Goal: Task Accomplishment & Management: Complete application form

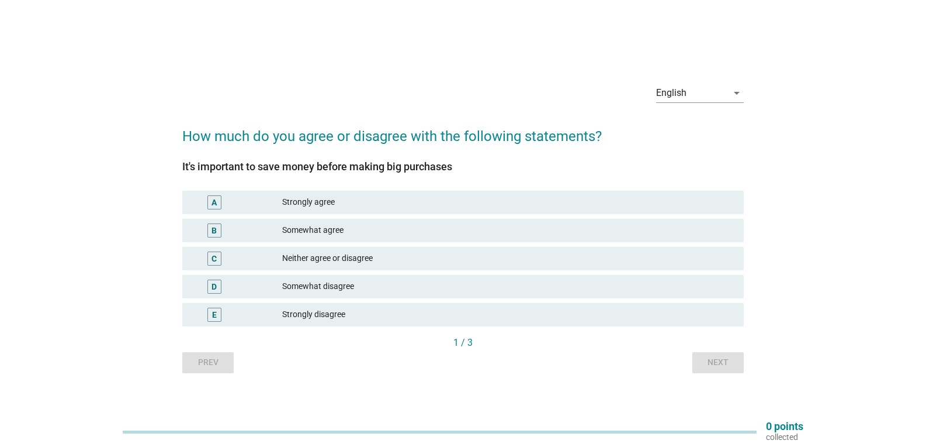
click at [332, 204] on div "Strongly agree" at bounding box center [508, 202] width 452 height 14
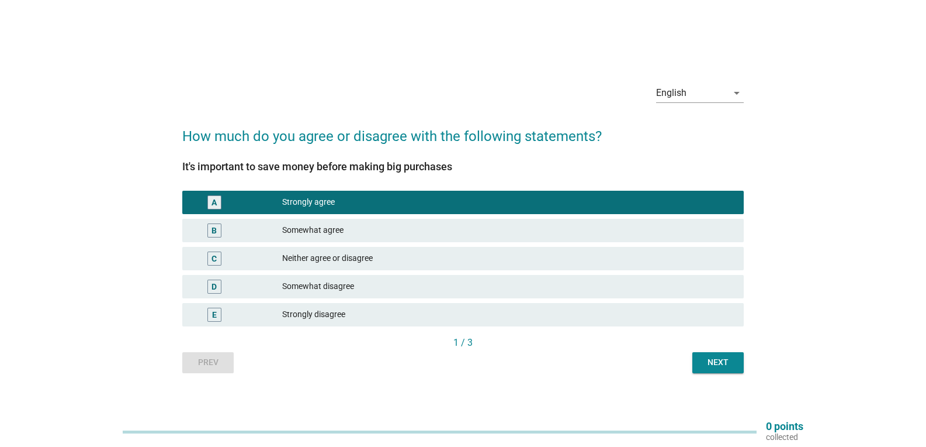
click at [705, 363] on div "Next" at bounding box center [718, 362] width 33 height 12
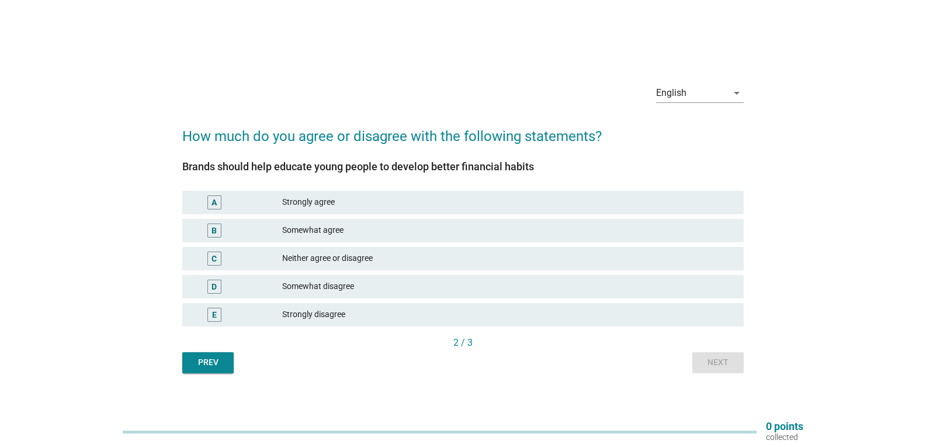
click at [317, 200] on div "Strongly agree" at bounding box center [508, 202] width 452 height 14
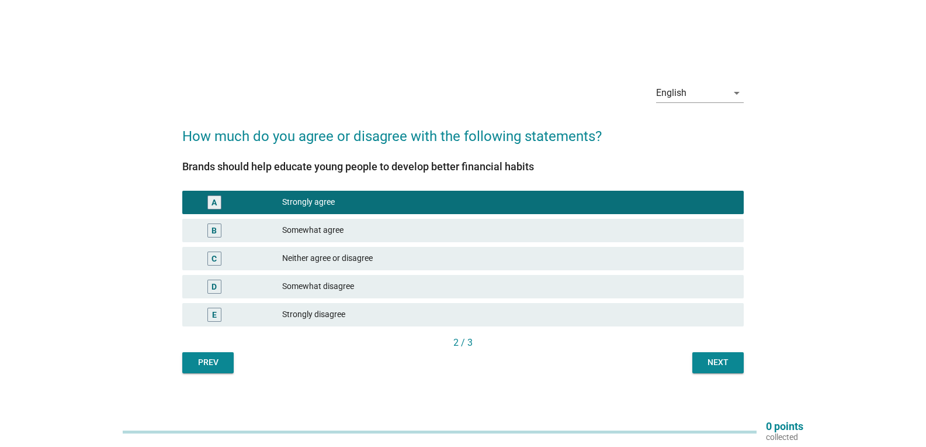
click at [725, 368] on button "Next" at bounding box center [718, 362] width 51 height 21
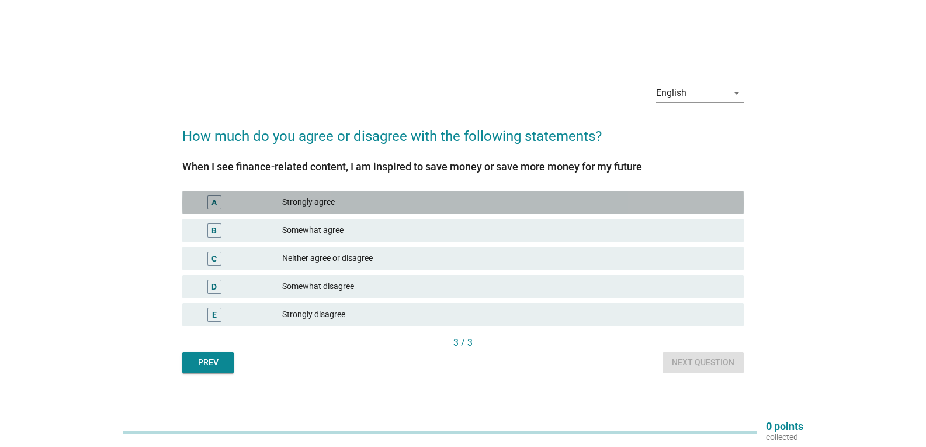
click at [316, 204] on div "Strongly agree" at bounding box center [508, 202] width 452 height 14
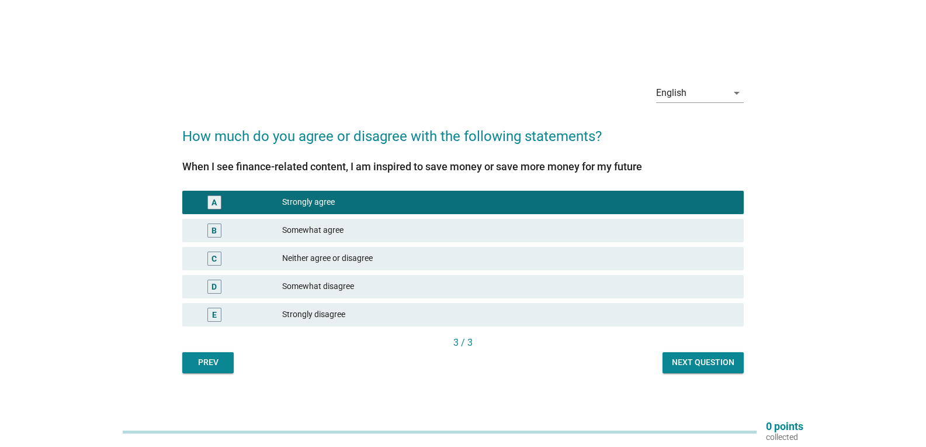
click at [711, 364] on div "Next question" at bounding box center [703, 362] width 63 height 12
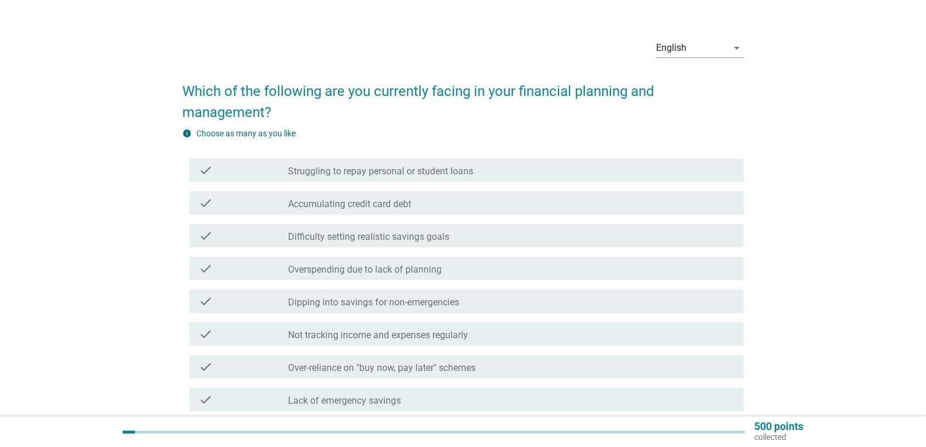
scroll to position [56, 0]
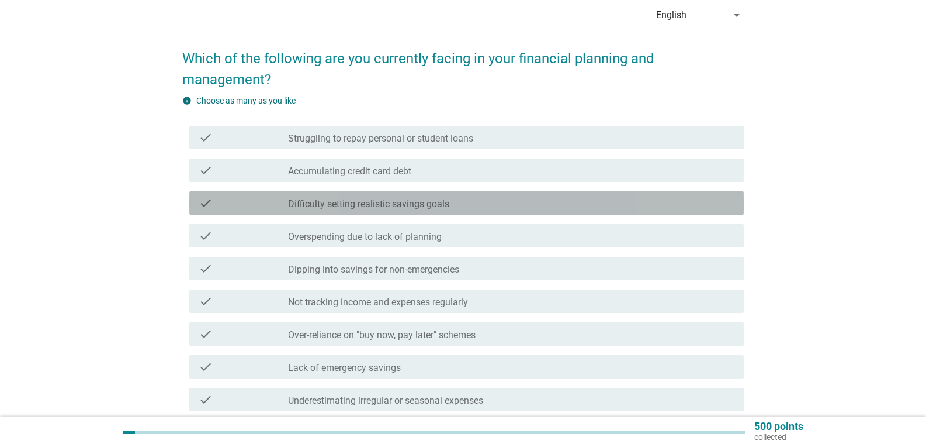
click at [402, 203] on label "Difficulty setting realistic savings goals" at bounding box center [368, 204] width 161 height 12
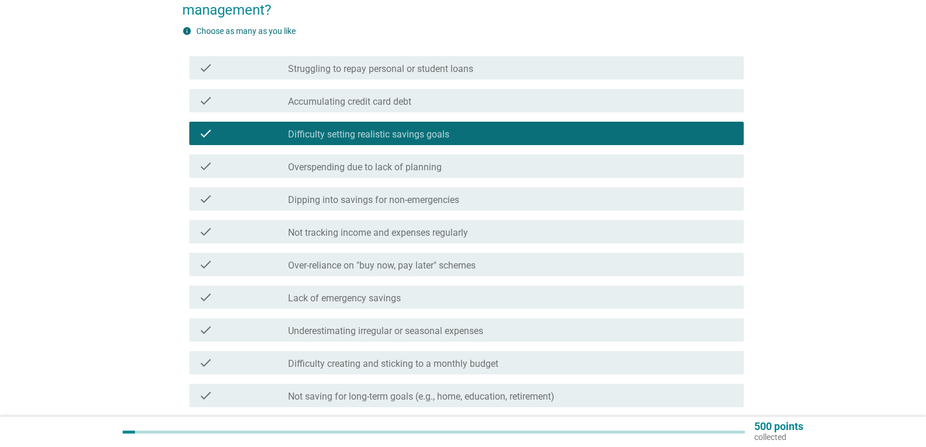
scroll to position [132, 0]
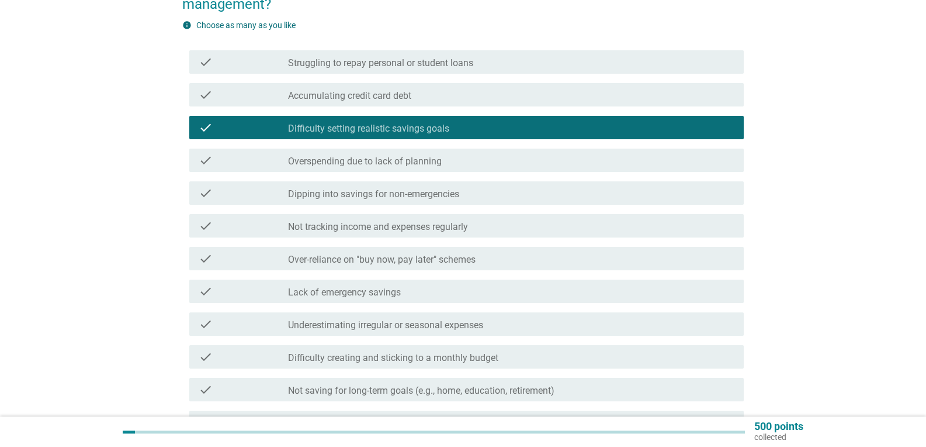
click at [390, 227] on label "Not tracking income and expenses regularly" at bounding box center [378, 227] width 180 height 12
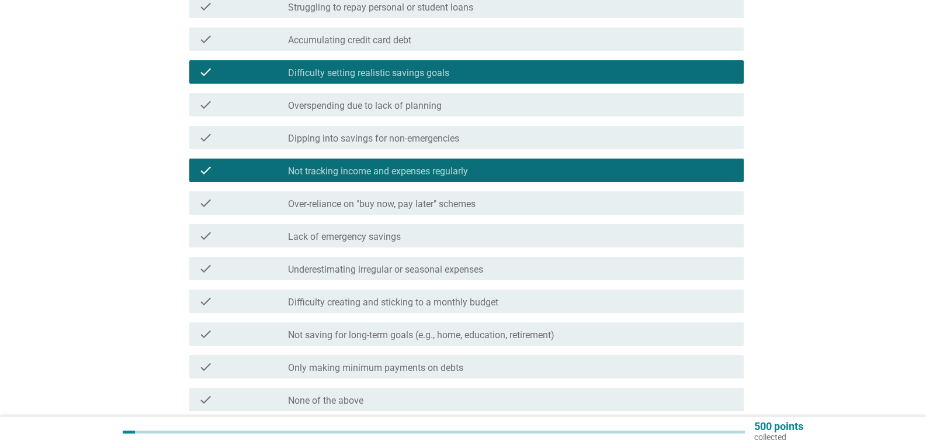
scroll to position [193, 0]
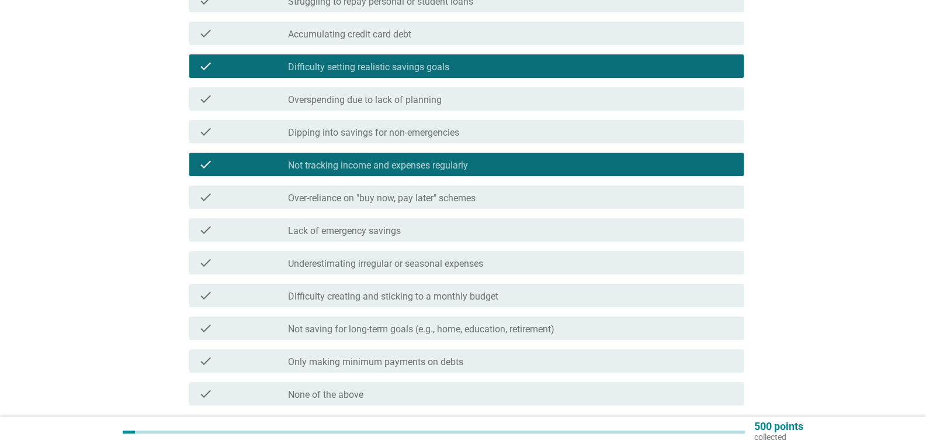
click at [358, 234] on label "Lack of emergency savings" at bounding box center [344, 231] width 113 height 12
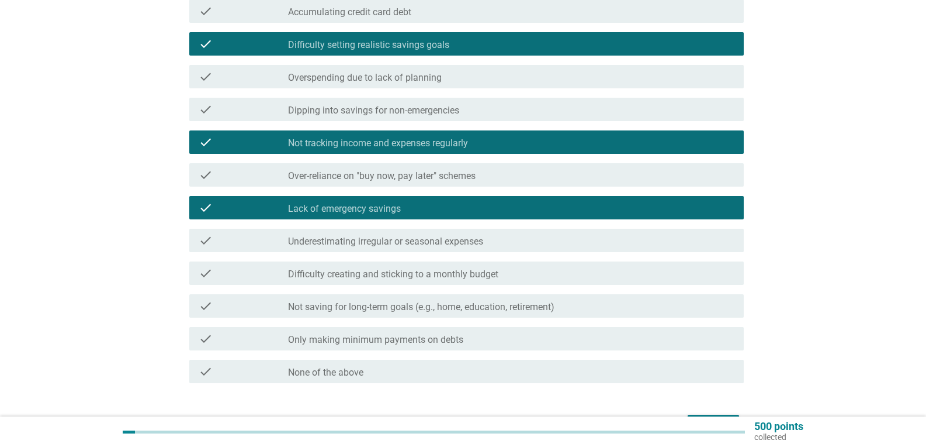
scroll to position [226, 0]
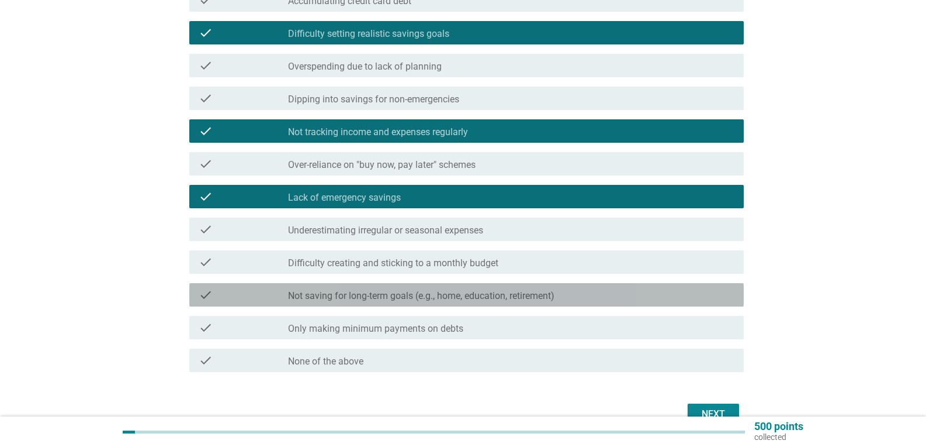
click at [430, 302] on div "check check_box_outline_blank Not saving for long-term goals (e.g., home, educa…" at bounding box center [466, 294] width 555 height 23
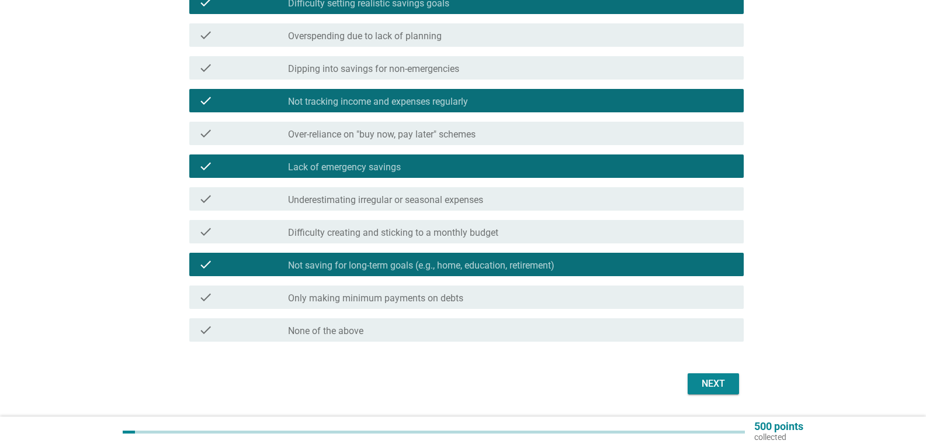
scroll to position [260, 0]
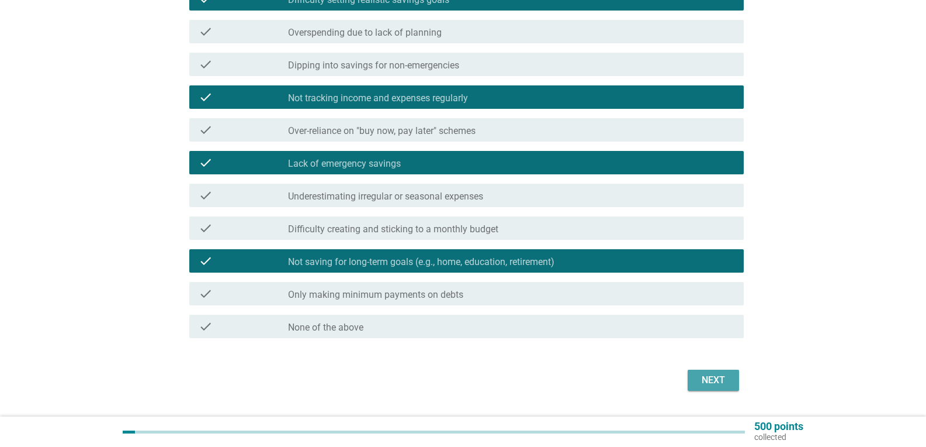
click at [723, 373] on div "Next" at bounding box center [713, 380] width 33 height 14
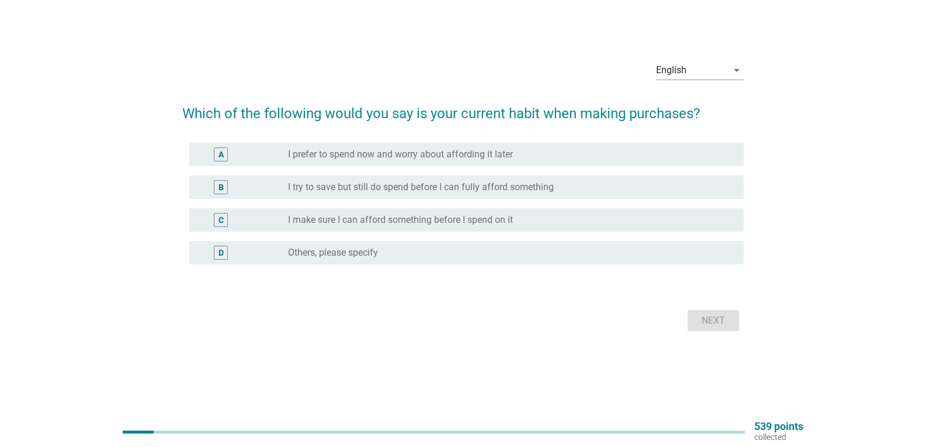
scroll to position [0, 0]
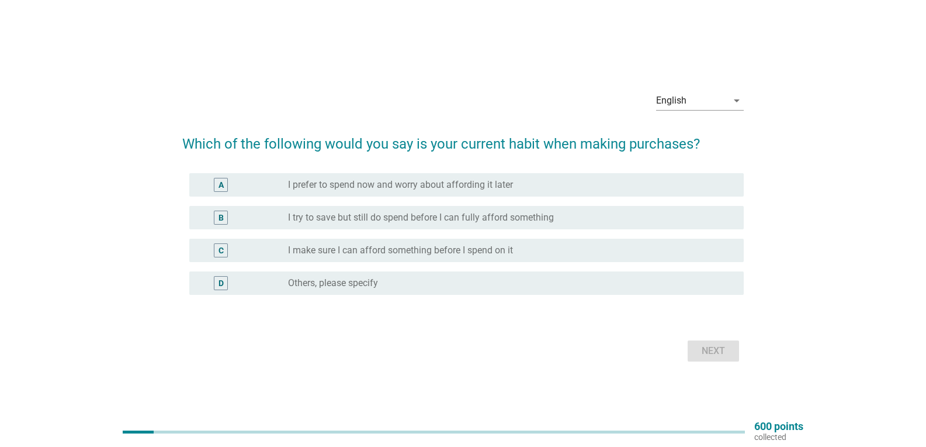
click at [387, 220] on label "I try to save but still do spend before I can fully afford something" at bounding box center [421, 218] width 266 height 12
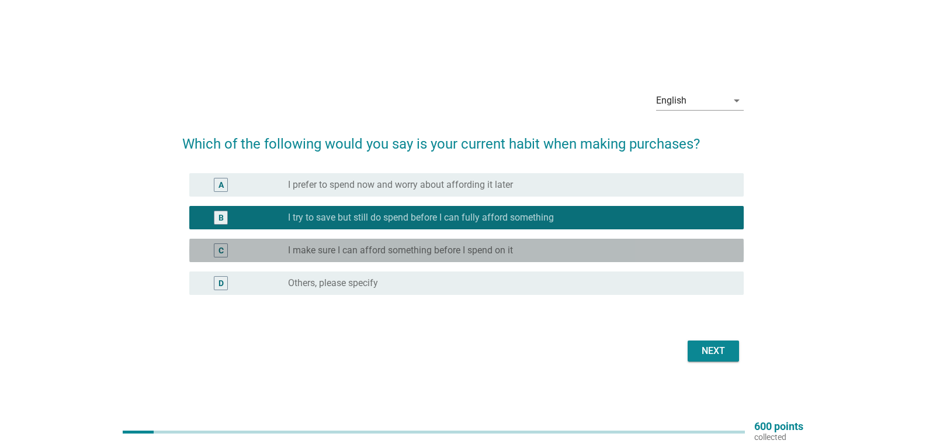
click at [365, 253] on label "I make sure I can afford something before I spend on it" at bounding box center [400, 250] width 225 height 12
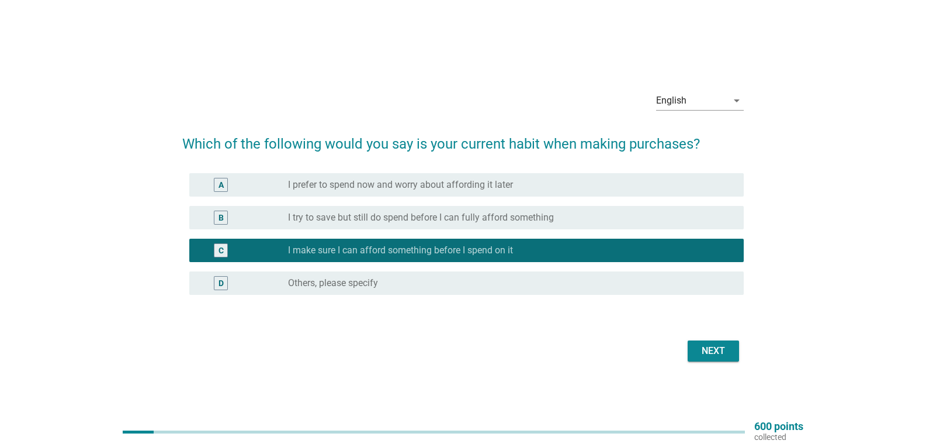
click at [719, 354] on div "Next" at bounding box center [713, 351] width 33 height 14
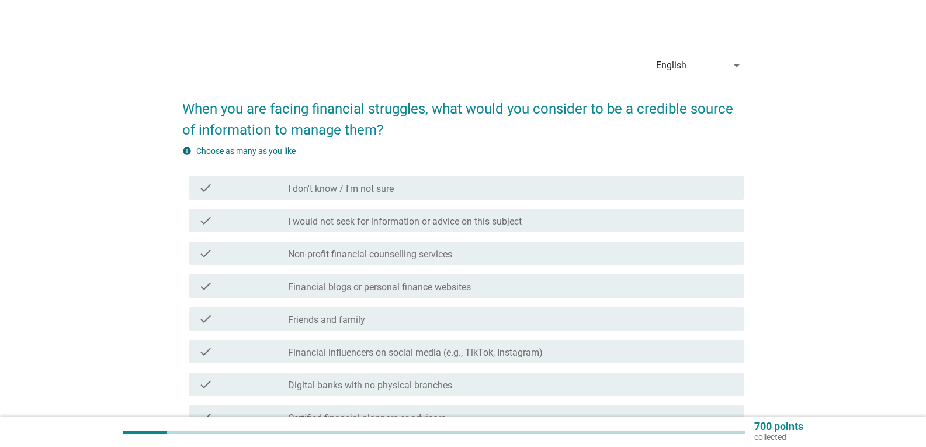
scroll to position [30, 0]
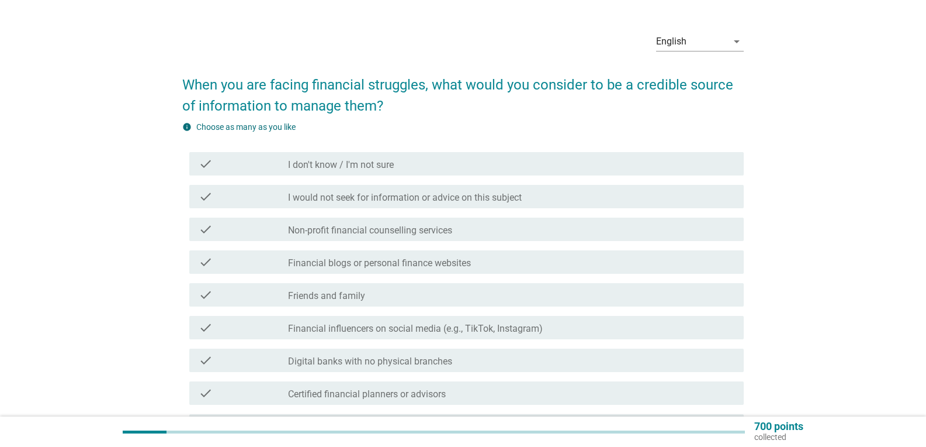
click at [378, 203] on label "I would not seek for information or advice on this subject" at bounding box center [405, 198] width 234 height 12
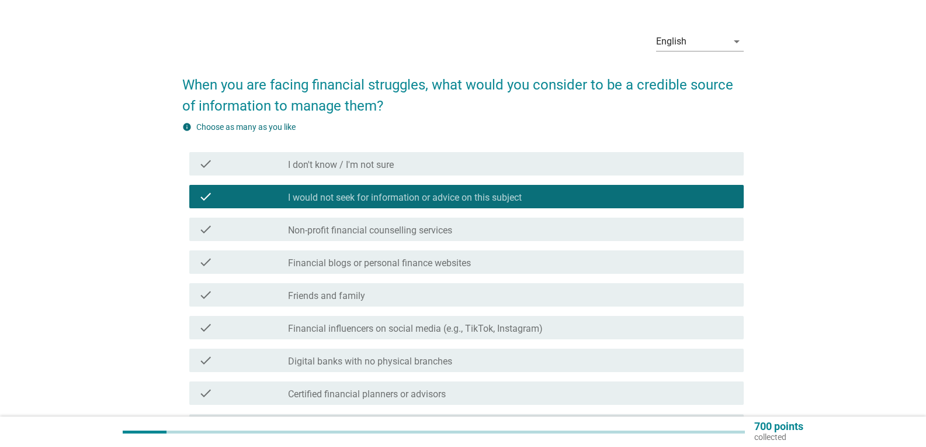
click at [378, 203] on label "I would not seek for information or advice on this subject" at bounding box center [405, 198] width 234 height 12
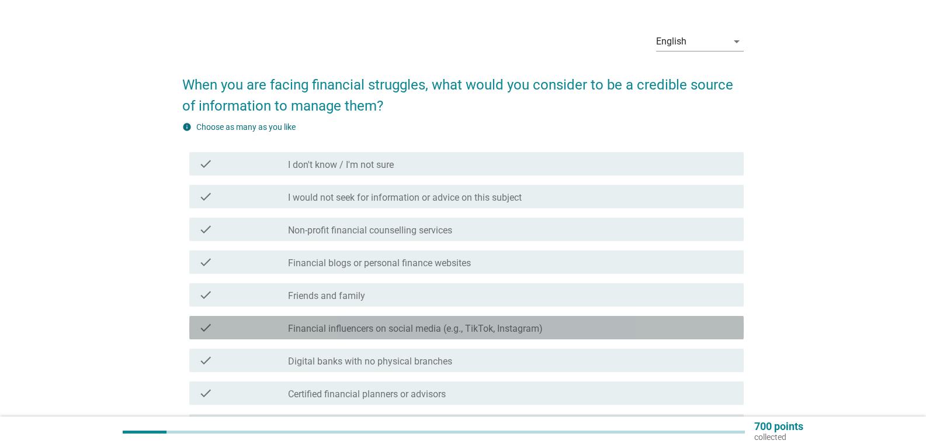
click at [388, 333] on label "Financial influencers on social media (e.g., TikTok, Instagram)" at bounding box center [415, 329] width 255 height 12
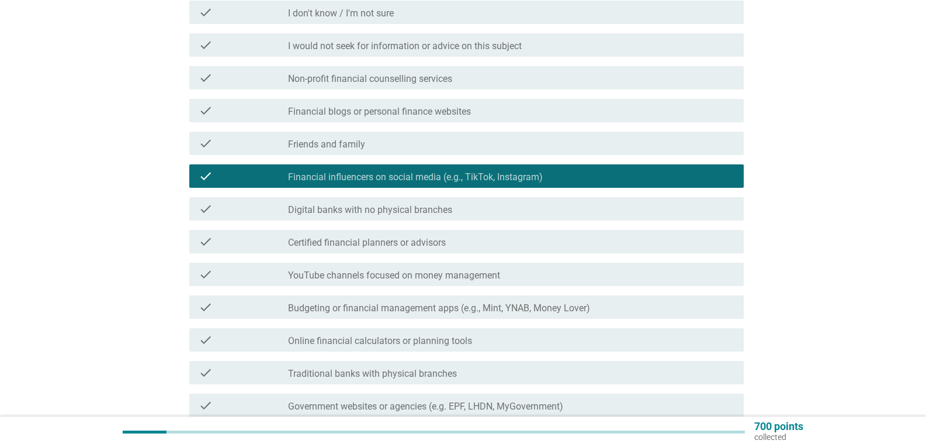
scroll to position [195, 0]
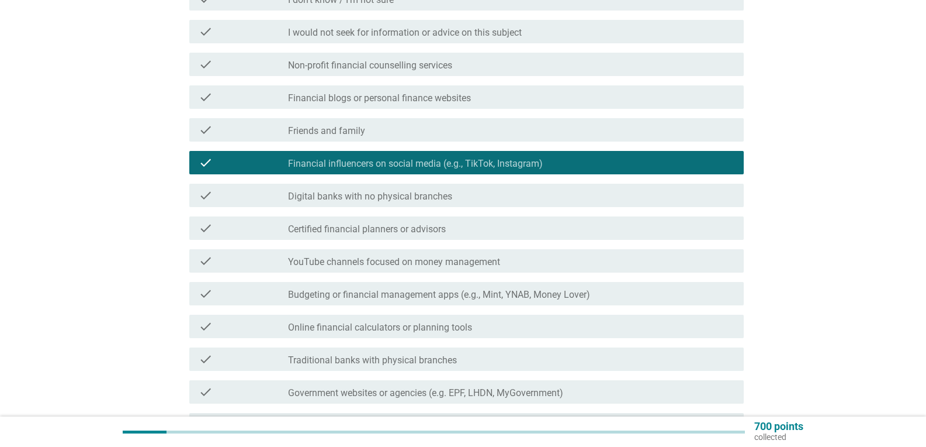
click at [397, 231] on label "Certified financial planners or advisors" at bounding box center [367, 229] width 158 height 12
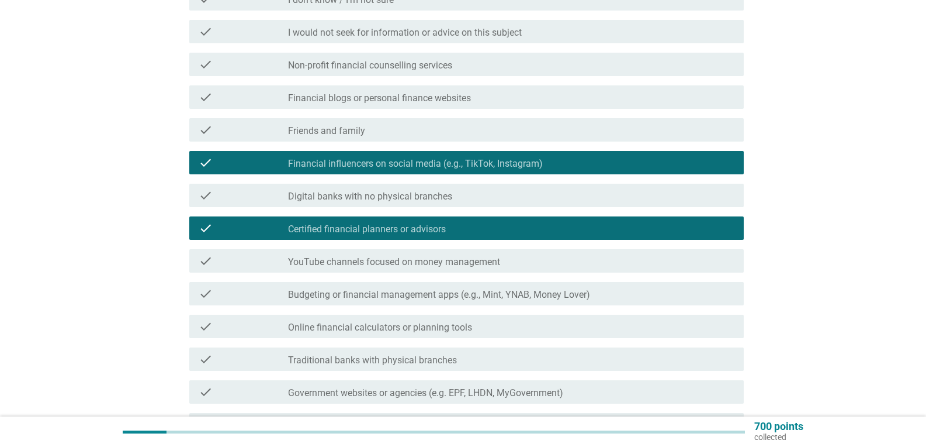
click at [451, 262] on label "YouTube channels focused on money management" at bounding box center [394, 262] width 212 height 12
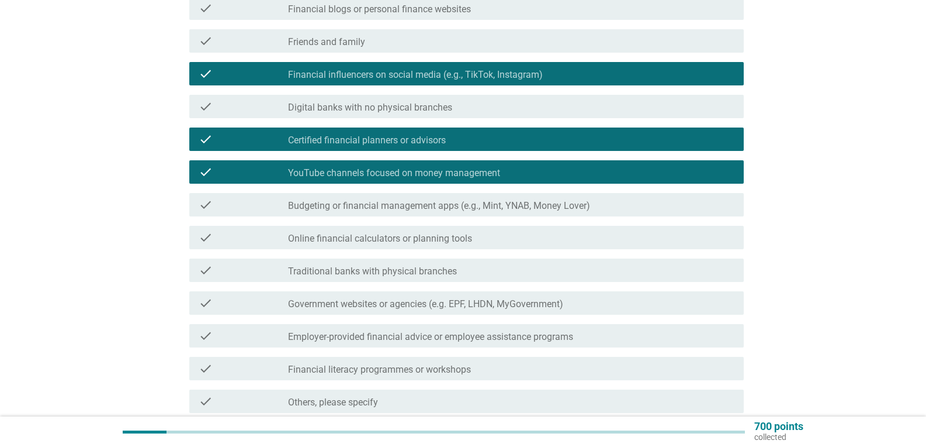
scroll to position [279, 0]
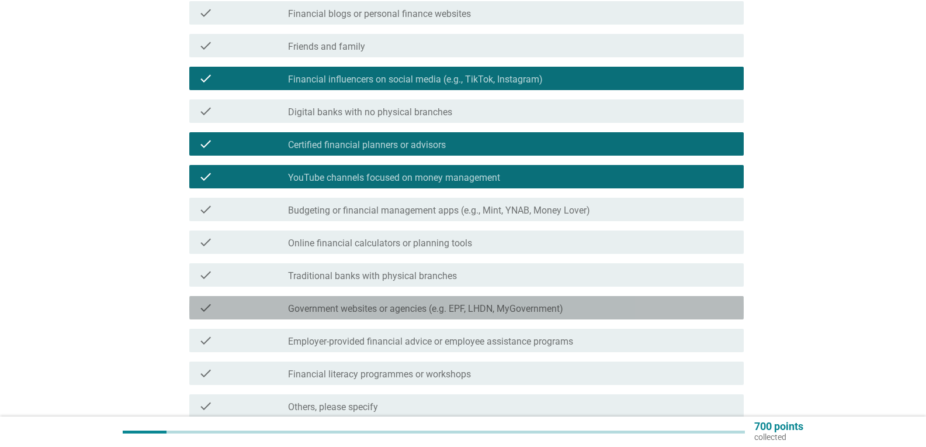
click at [325, 310] on label "Government websites or agencies (e.g. EPF, LHDN, MyGovernment)" at bounding box center [425, 309] width 275 height 12
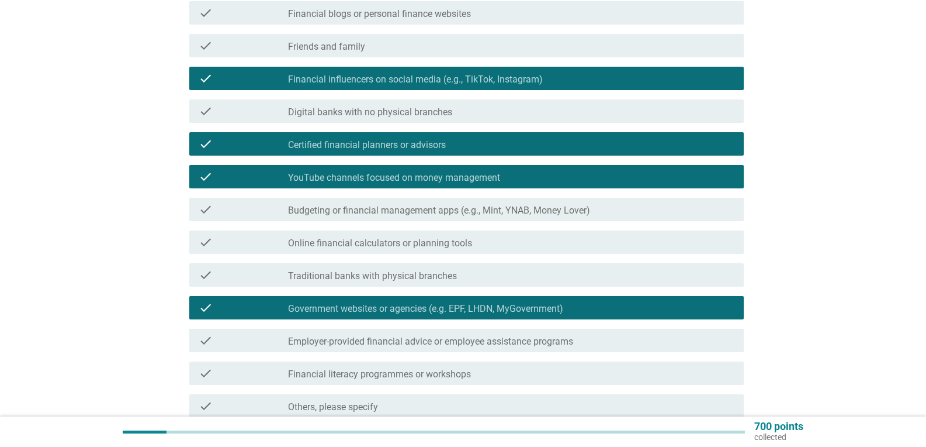
scroll to position [314, 0]
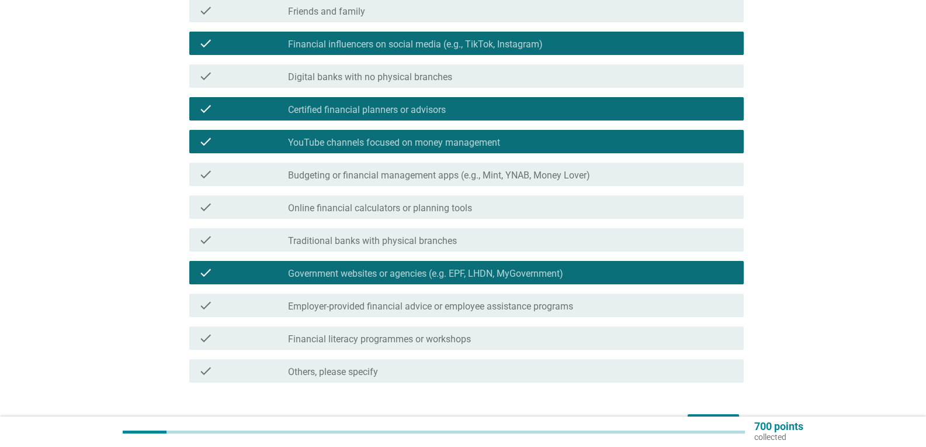
click at [371, 241] on label "Traditional banks with physical branches" at bounding box center [372, 241] width 169 height 12
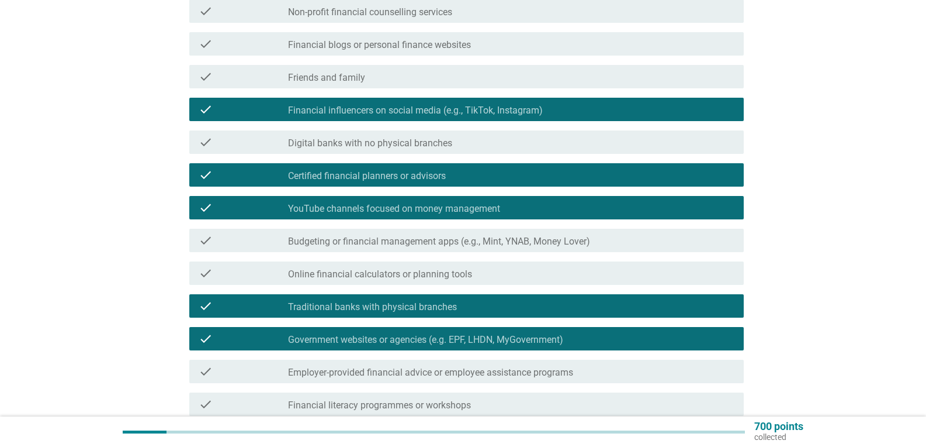
scroll to position [234, 0]
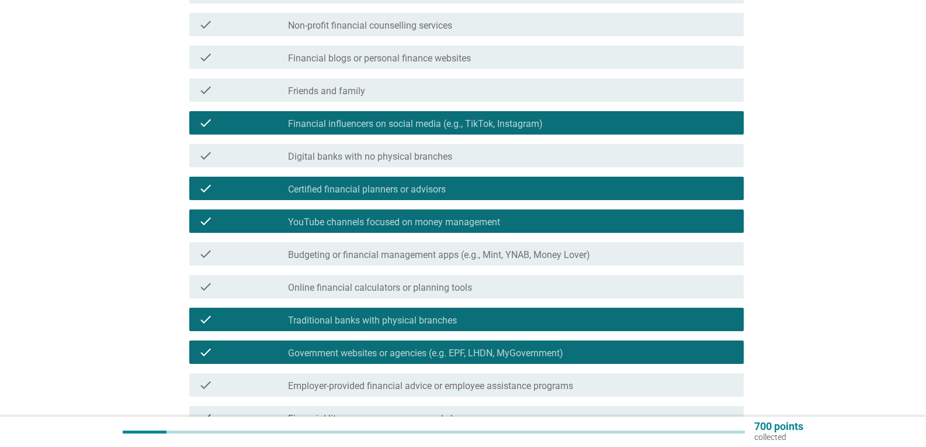
click at [461, 127] on label "Financial influencers on social media (e.g., TikTok, Instagram)" at bounding box center [415, 124] width 255 height 12
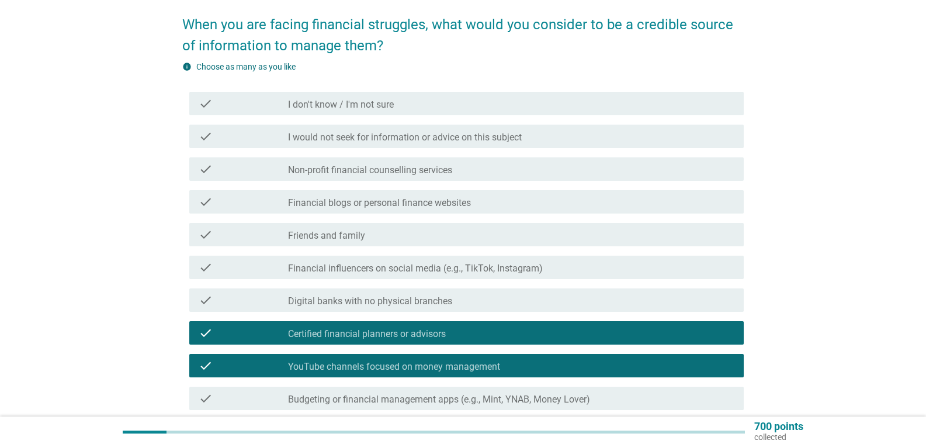
scroll to position [122, 0]
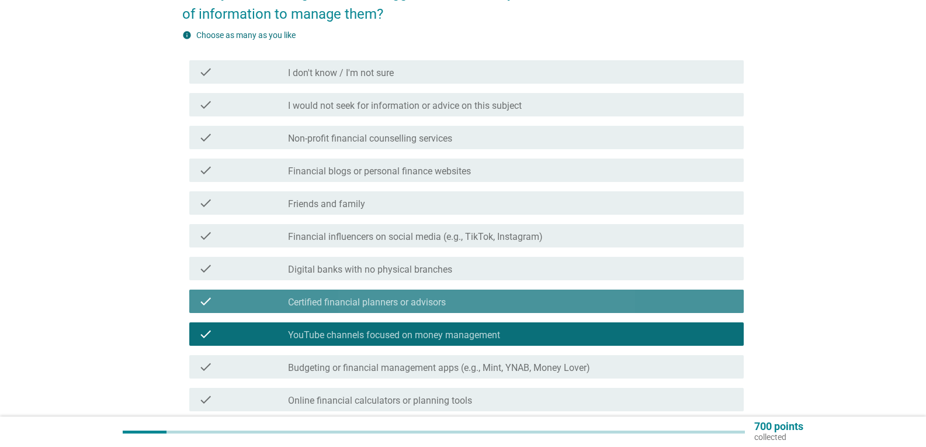
click at [477, 303] on div "check_box Certified financial planners or advisors" at bounding box center [511, 301] width 447 height 14
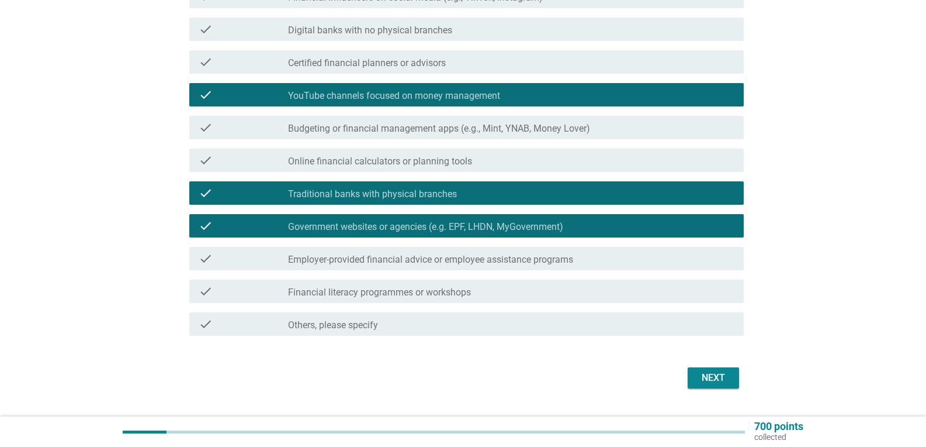
scroll to position [389, 0]
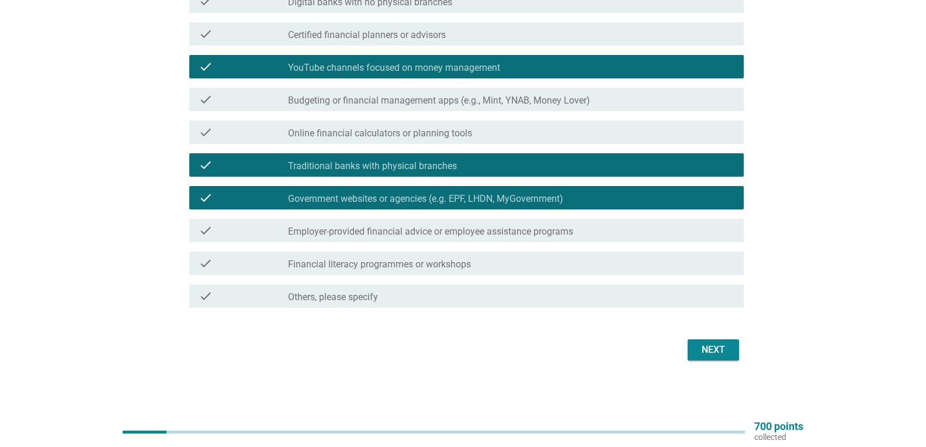
click at [708, 345] on div "Next" at bounding box center [713, 349] width 33 height 14
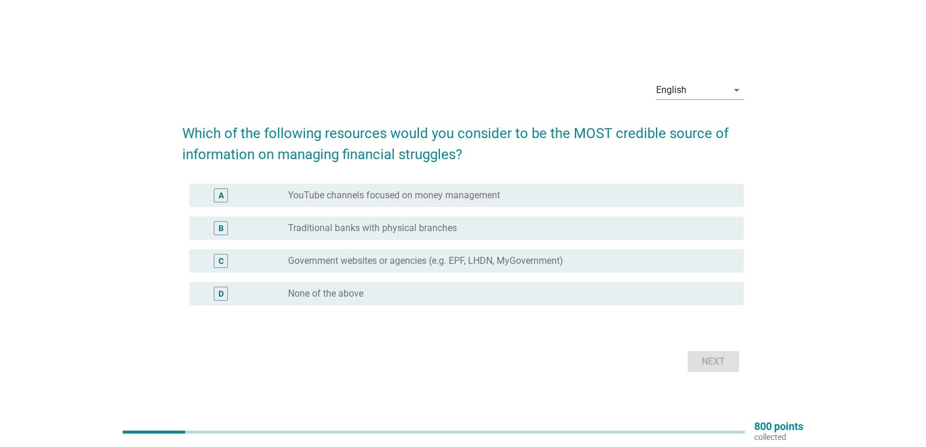
click at [442, 136] on h2 "Which of the following resources would you consider to be the MOST credible sou…" at bounding box center [463, 138] width 562 height 54
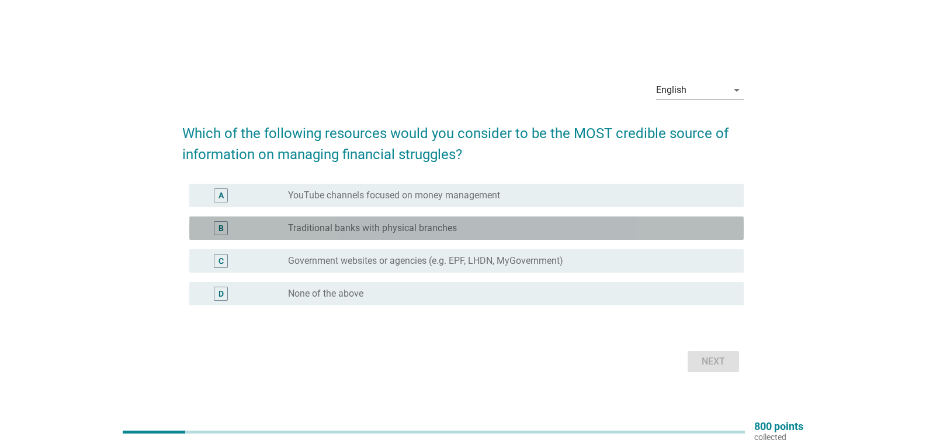
click at [382, 226] on label "Traditional banks with physical branches" at bounding box center [372, 228] width 169 height 12
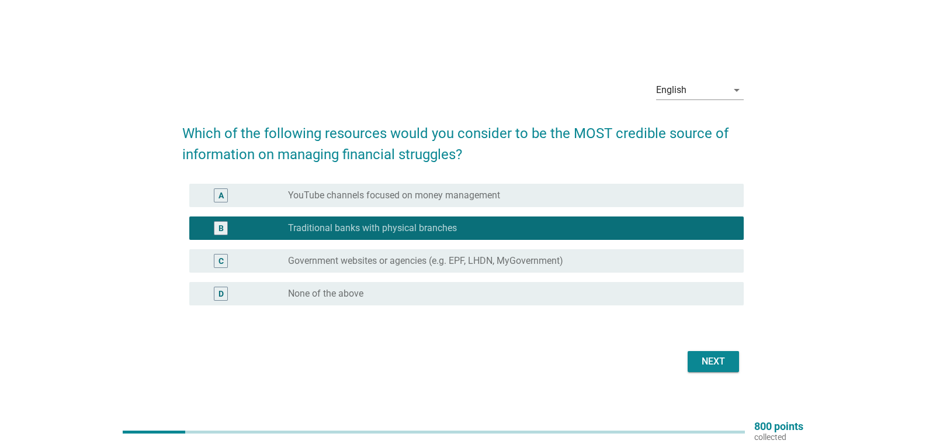
click at [360, 257] on label "Government websites or agencies (e.g. EPF, LHDN, MyGovernment)" at bounding box center [425, 261] width 275 height 12
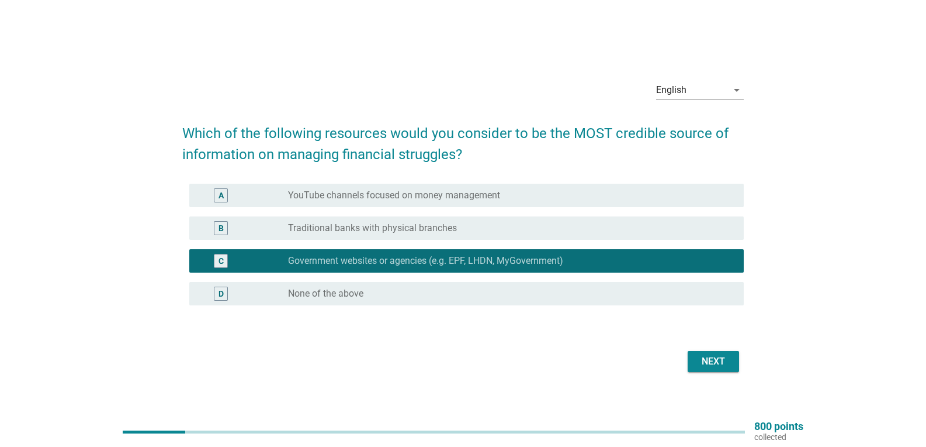
click at [360, 226] on label "Traditional banks with physical branches" at bounding box center [372, 228] width 169 height 12
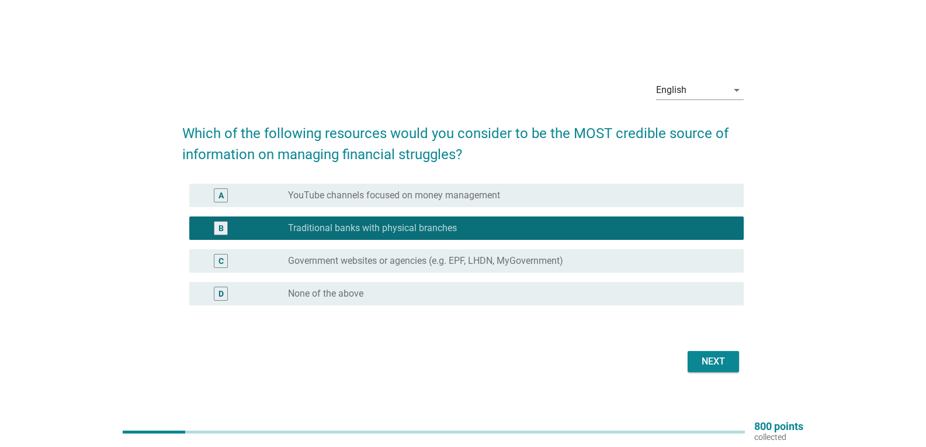
click at [710, 358] on div "Next" at bounding box center [713, 361] width 33 height 14
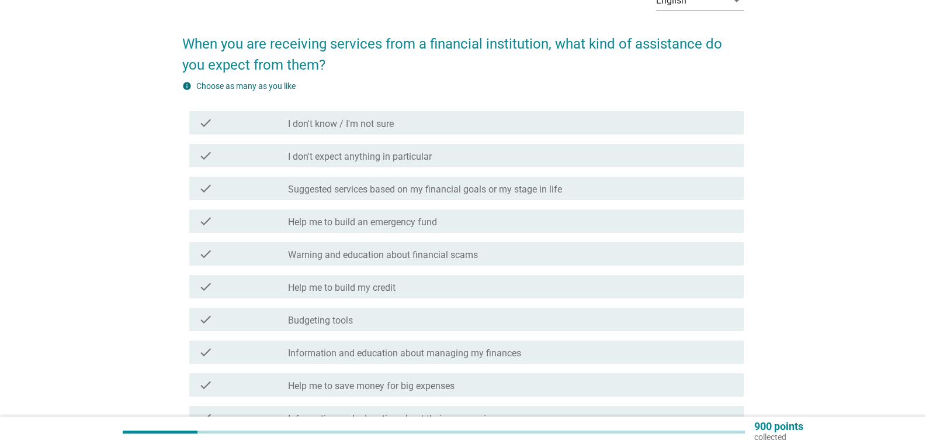
scroll to position [72, 0]
click at [325, 184] on label "Suggested services based on my financial goals or my stage in life" at bounding box center [425, 188] width 274 height 12
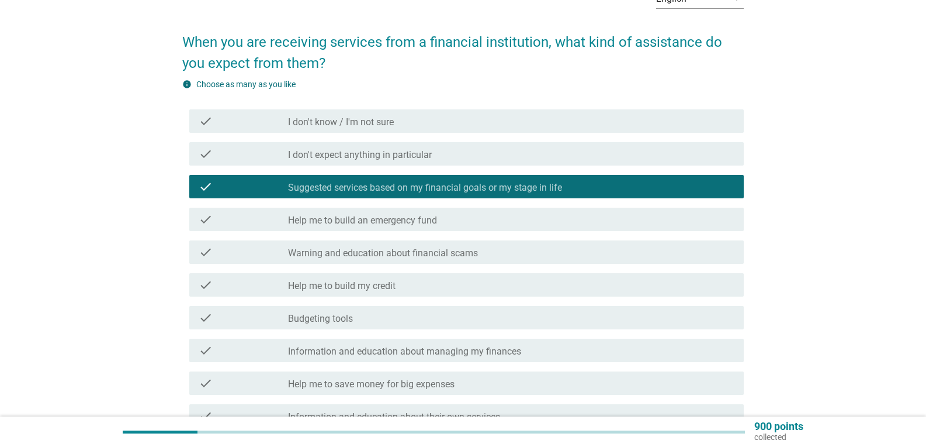
click at [402, 355] on label "Information and education about managing my finances" at bounding box center [404, 351] width 233 height 12
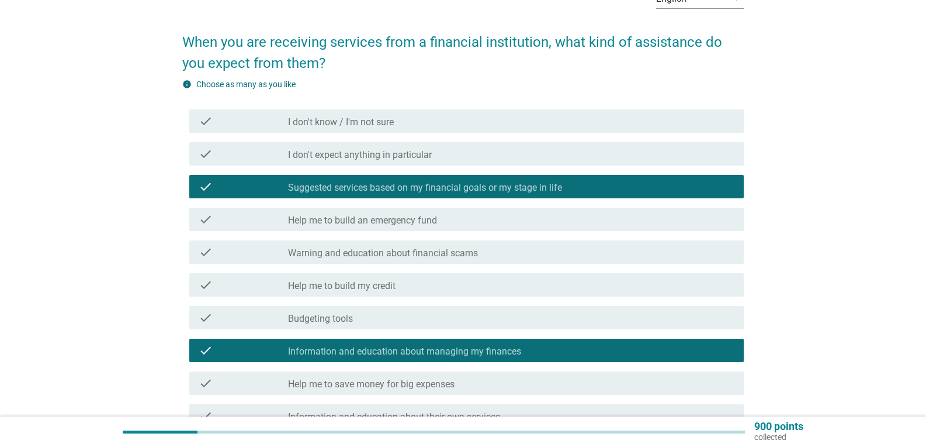
scroll to position [115, 0]
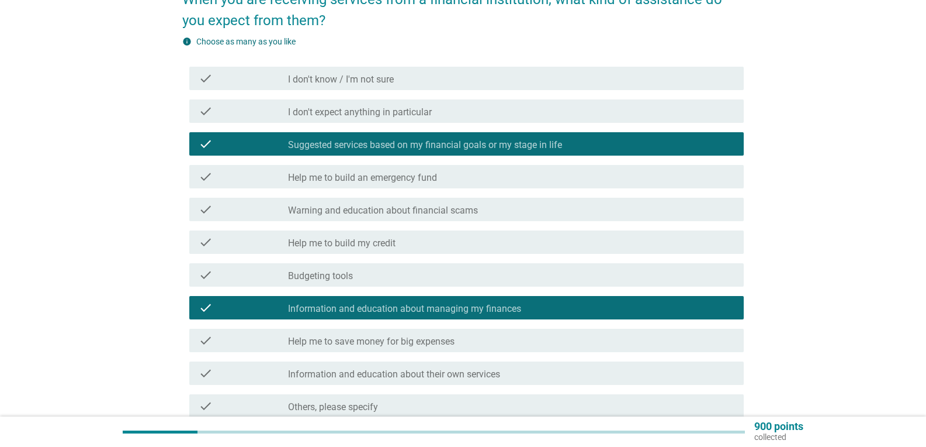
click at [402, 343] on label "Help me to save money for big expenses" at bounding box center [371, 341] width 167 height 12
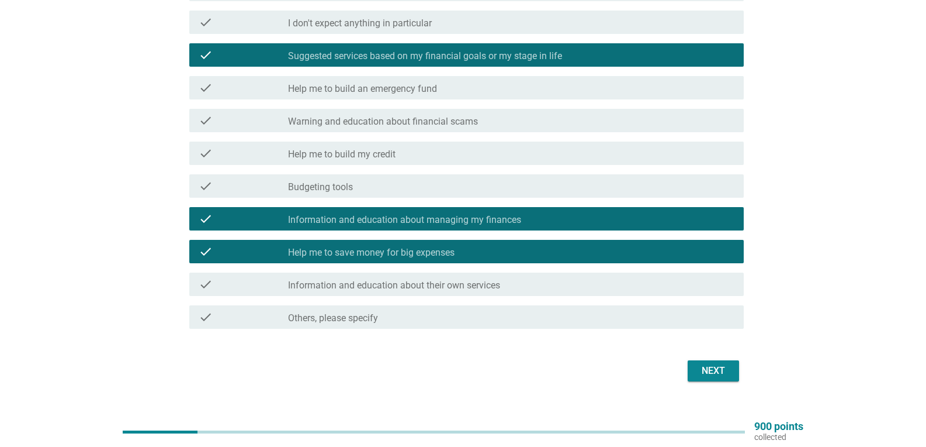
scroll to position [205, 0]
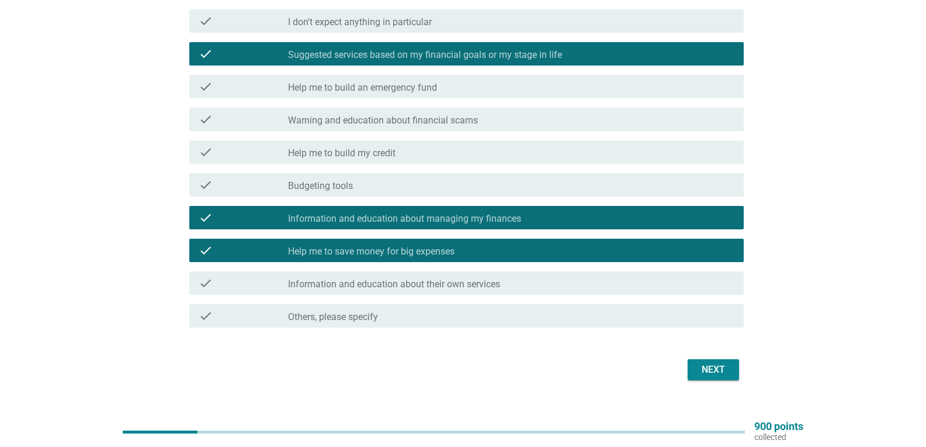
click at [714, 372] on div "Next" at bounding box center [713, 369] width 33 height 14
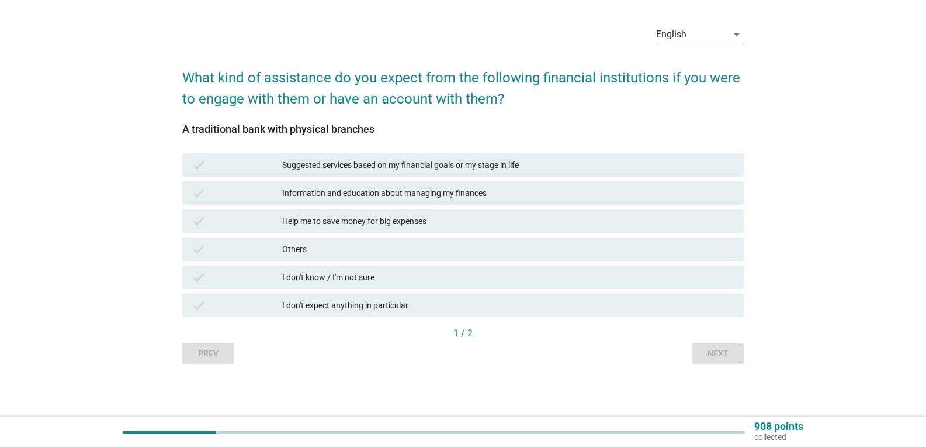
scroll to position [0, 0]
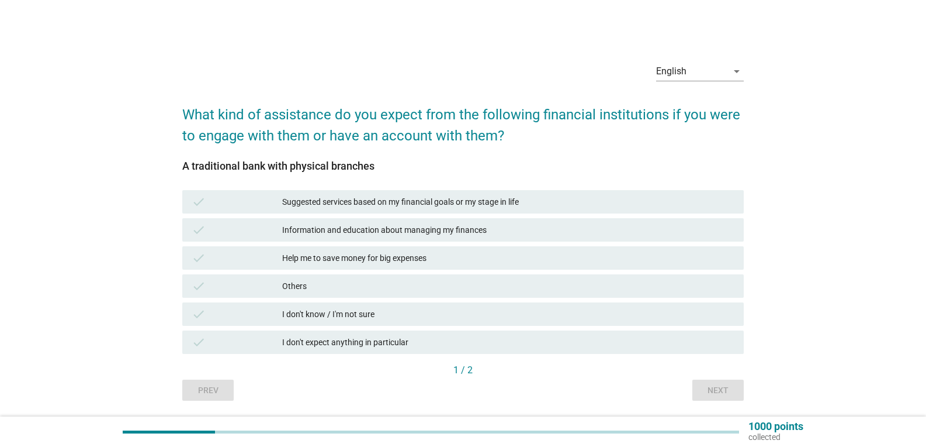
click at [352, 256] on div "Help me to save money for big expenses" at bounding box center [508, 258] width 452 height 14
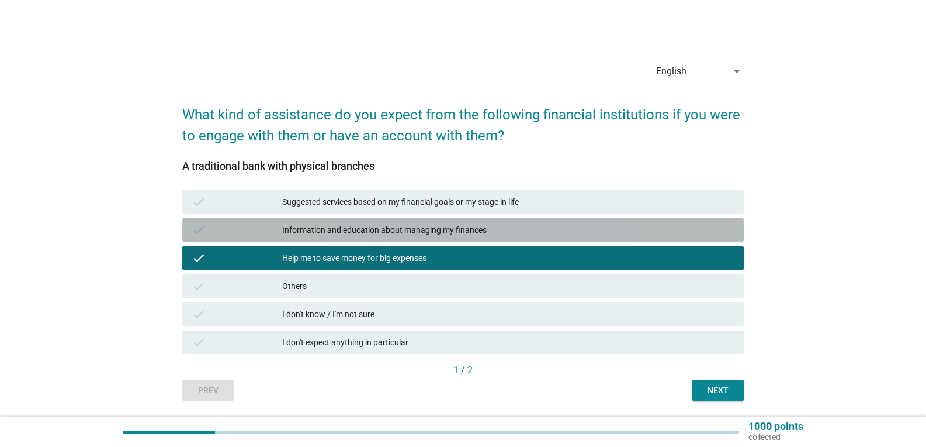
click at [357, 229] on div "Information and education about managing my finances" at bounding box center [508, 230] width 452 height 14
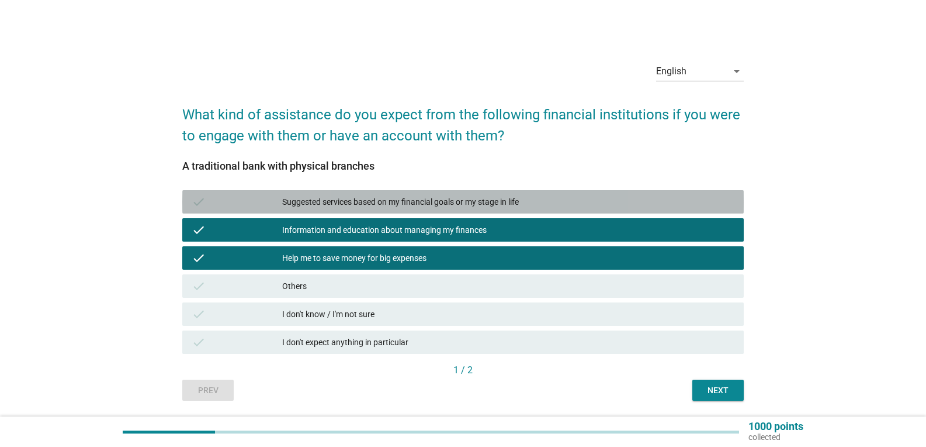
click at [376, 205] on div "Suggested services based on my financial goals or my stage in life" at bounding box center [508, 202] width 452 height 14
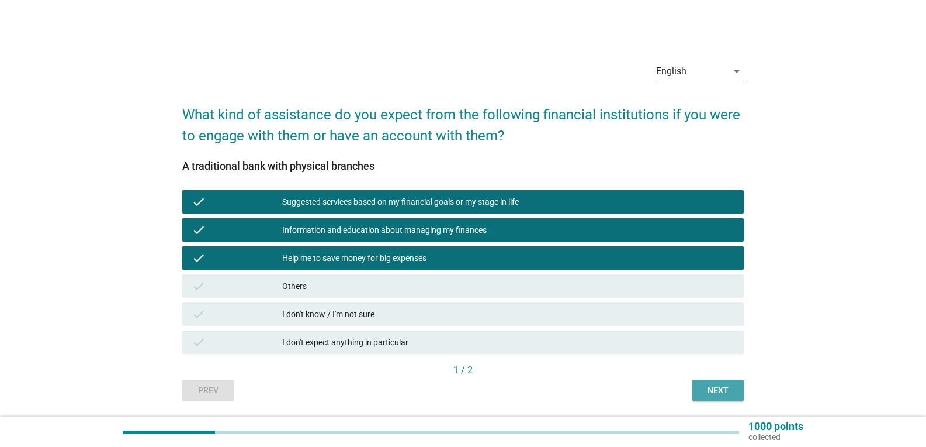
click at [705, 387] on div "Next" at bounding box center [718, 390] width 33 height 12
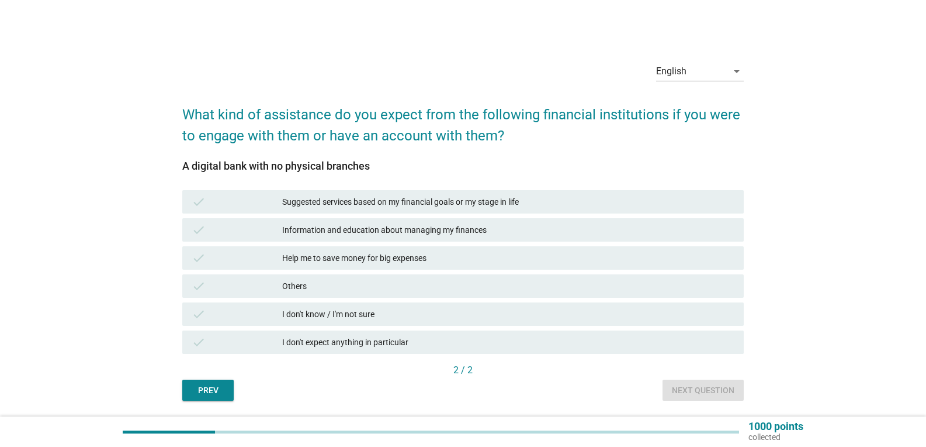
click at [238, 163] on div "A digital bank with no physical branches" at bounding box center [463, 166] width 562 height 16
drag, startPoint x: 271, startPoint y: 166, endPoint x: 324, endPoint y: 162, distance: 53.3
click at [324, 162] on div "A digital bank with no physical branches" at bounding box center [463, 166] width 562 height 16
click at [326, 231] on div "Information and education about managing my finances" at bounding box center [508, 230] width 452 height 14
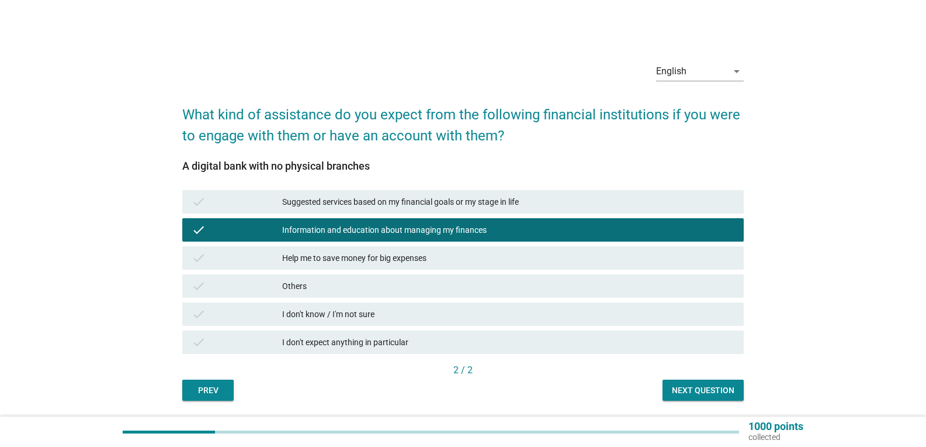
click at [694, 390] on div "Next question" at bounding box center [703, 390] width 63 height 12
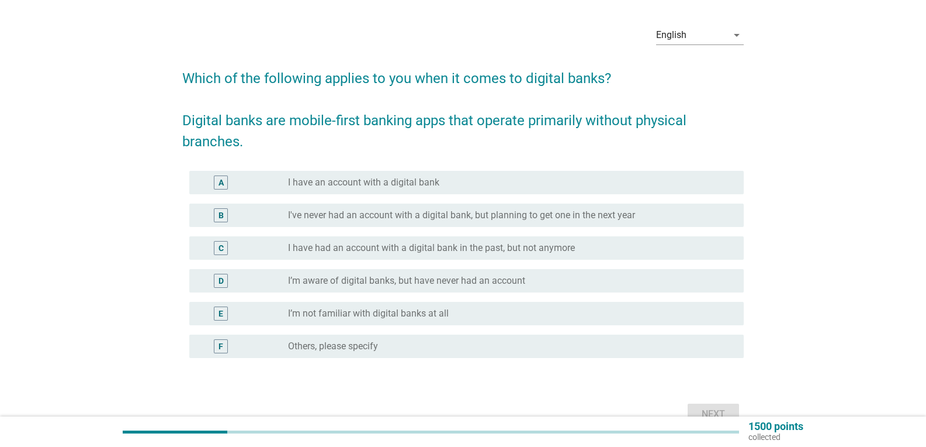
scroll to position [43, 0]
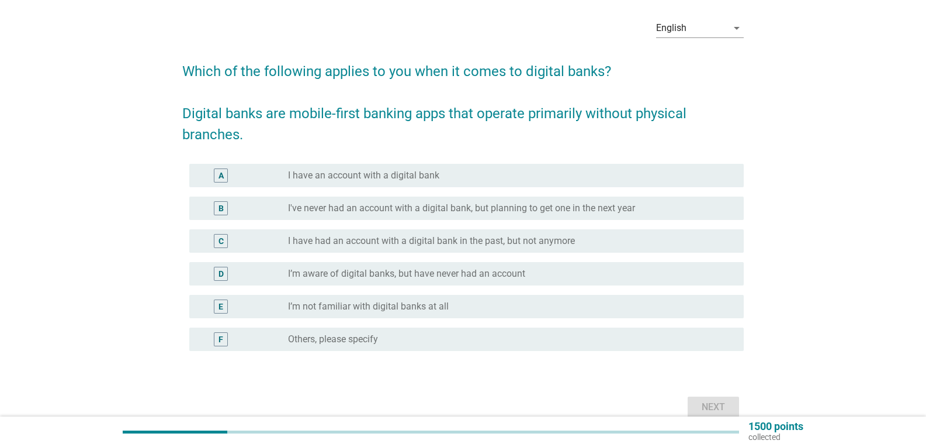
click at [395, 272] on label "I’m aware of digital banks, but have never had an account" at bounding box center [406, 274] width 237 height 12
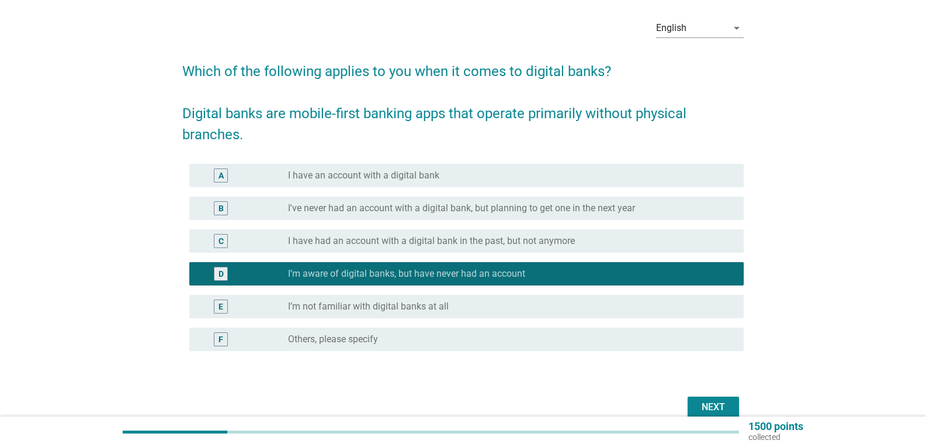
click at [706, 408] on div "Next" at bounding box center [713, 407] width 33 height 14
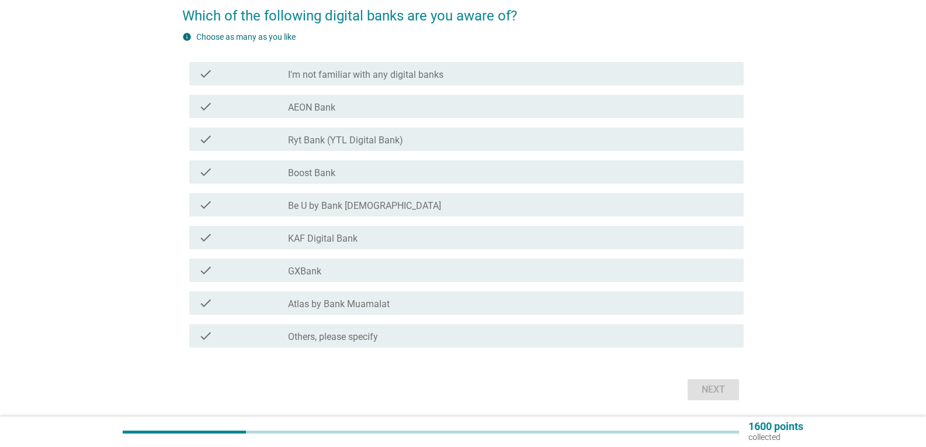
scroll to position [103, 0]
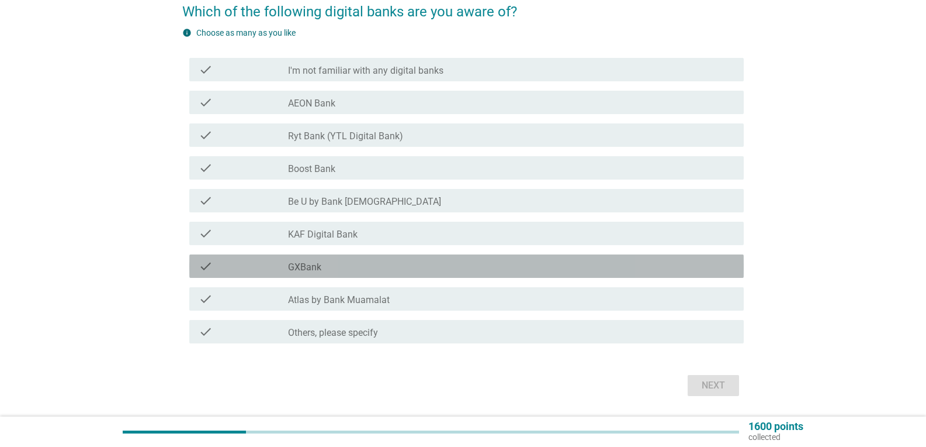
click at [285, 267] on div "check" at bounding box center [243, 266] width 89 height 14
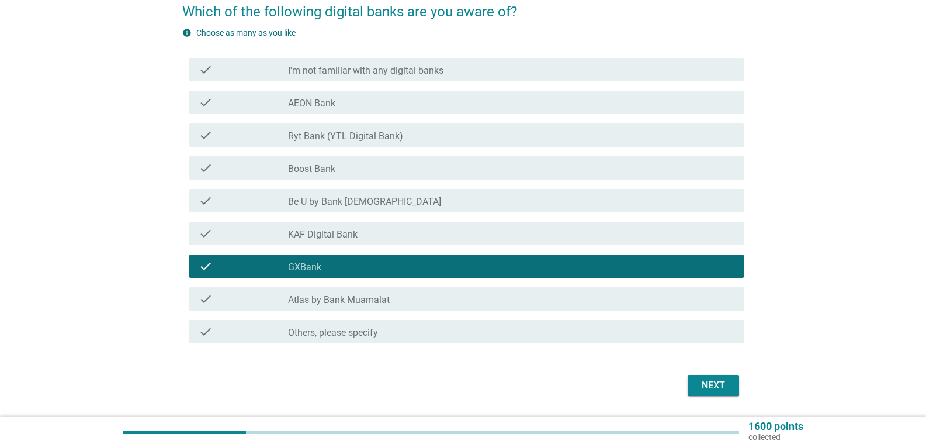
click at [324, 166] on label "Boost Bank" at bounding box center [311, 169] width 47 height 12
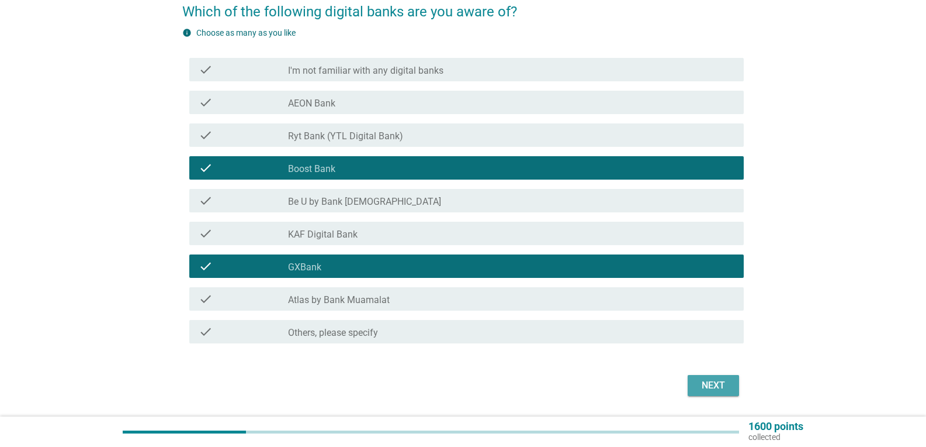
click at [716, 387] on div "Next" at bounding box center [713, 385] width 33 height 14
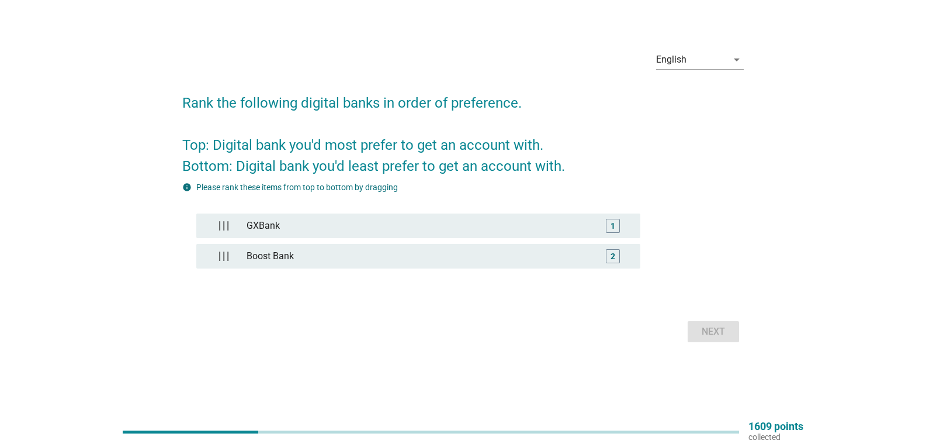
scroll to position [0, 0]
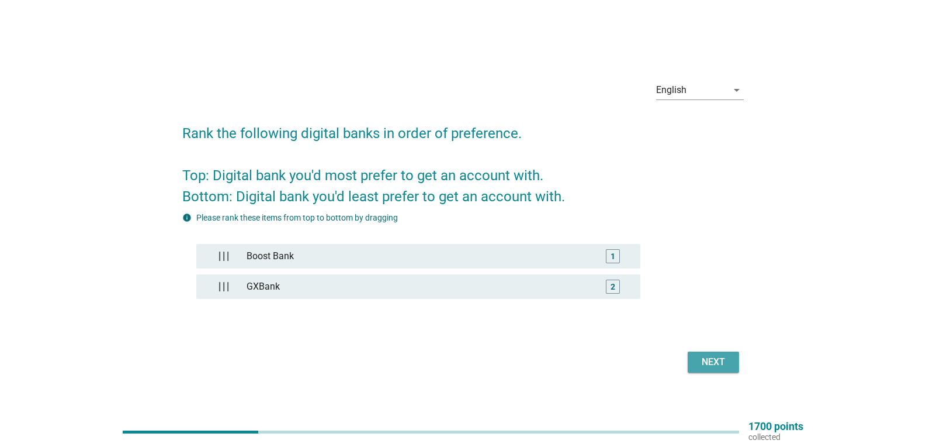
click at [728, 362] on div "Next" at bounding box center [713, 362] width 33 height 14
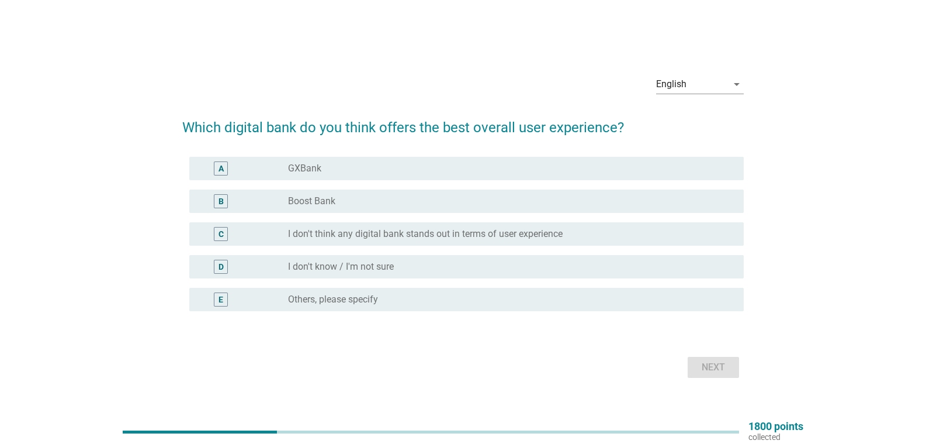
click at [296, 197] on label "Boost Bank" at bounding box center [311, 201] width 47 height 12
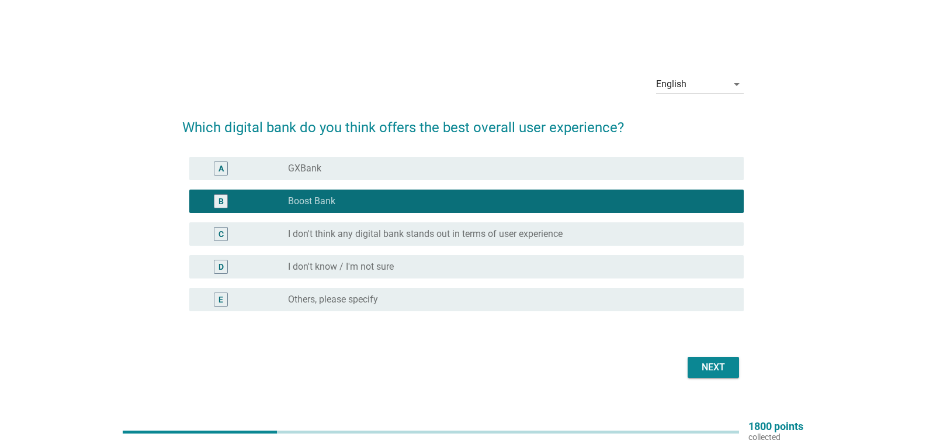
click at [715, 366] on div "Next" at bounding box center [713, 367] width 33 height 14
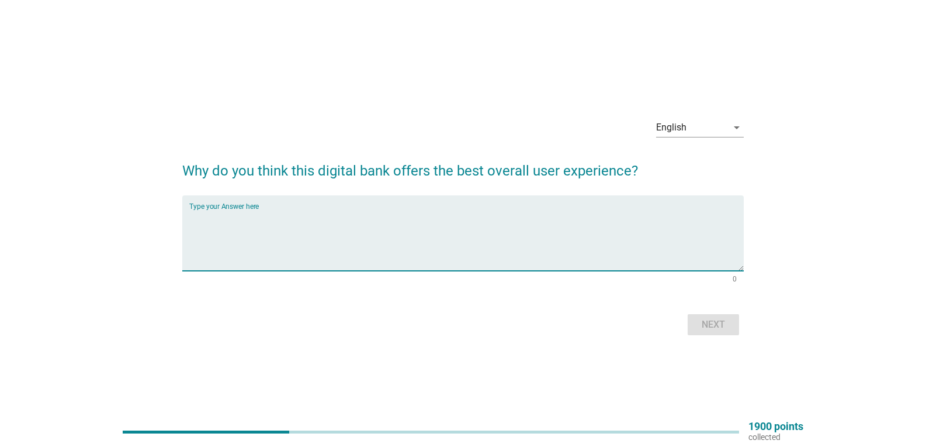
click at [273, 214] on textarea "Type your Answer here" at bounding box center [466, 239] width 555 height 61
click at [244, 218] on textarea "Because I had used Boost ewallet before." at bounding box center [466, 239] width 555 height 61
click at [395, 224] on textarea "Because I have used Boost ewallet before." at bounding box center [466, 239] width 555 height 61
type textarea "Because I have used Boost ewallet before."
click at [710, 326] on div "Next" at bounding box center [713, 324] width 33 height 14
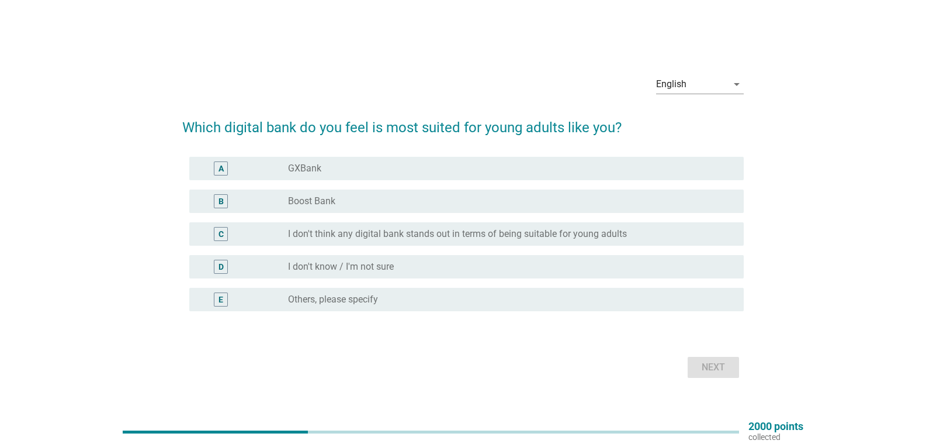
click at [329, 205] on label "Boost Bank" at bounding box center [311, 201] width 47 height 12
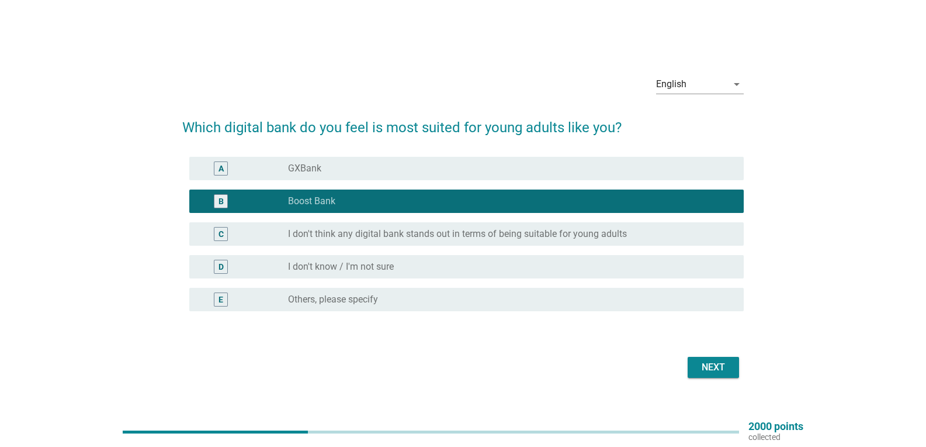
click at [712, 367] on div "Next" at bounding box center [713, 367] width 33 height 14
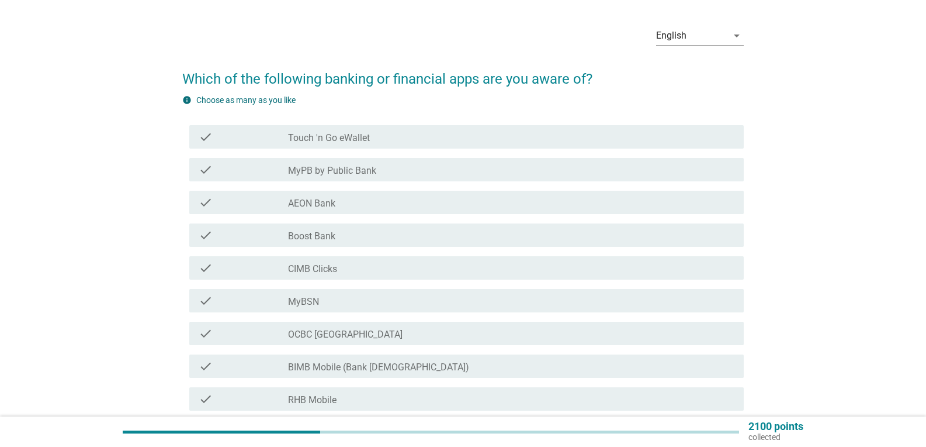
scroll to position [66, 0]
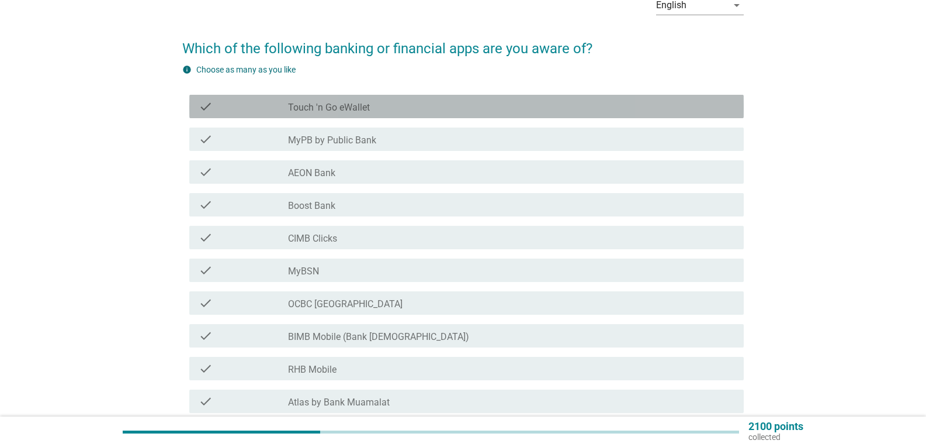
click at [288, 111] on label "Touch 'n Go eWallet" at bounding box center [329, 108] width 82 height 12
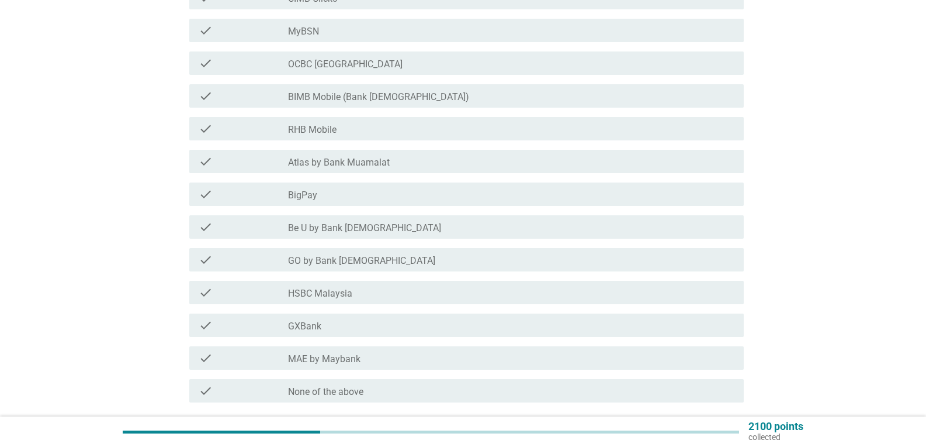
scroll to position [352, 0]
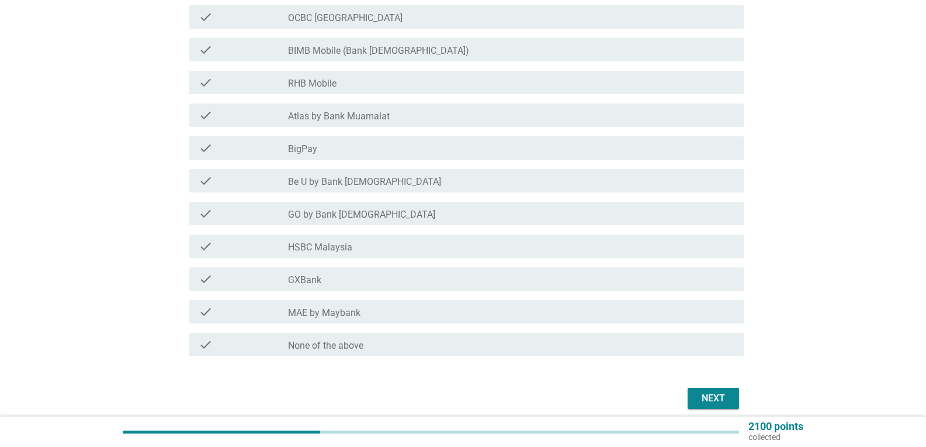
click at [330, 317] on label "MAE by Maybank" at bounding box center [324, 313] width 72 height 12
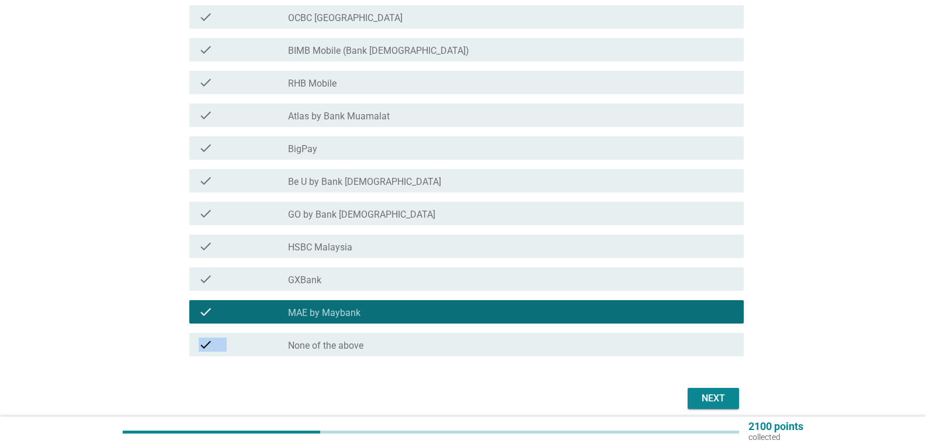
drag, startPoint x: 925, startPoint y: 363, endPoint x: 927, endPoint y: 321, distance: 41.5
click at [926, 321] on html "English Bahasa Melayu 中文（简体） English arrow_drop_down Which of the following ban…" at bounding box center [463, 56] width 926 height 816
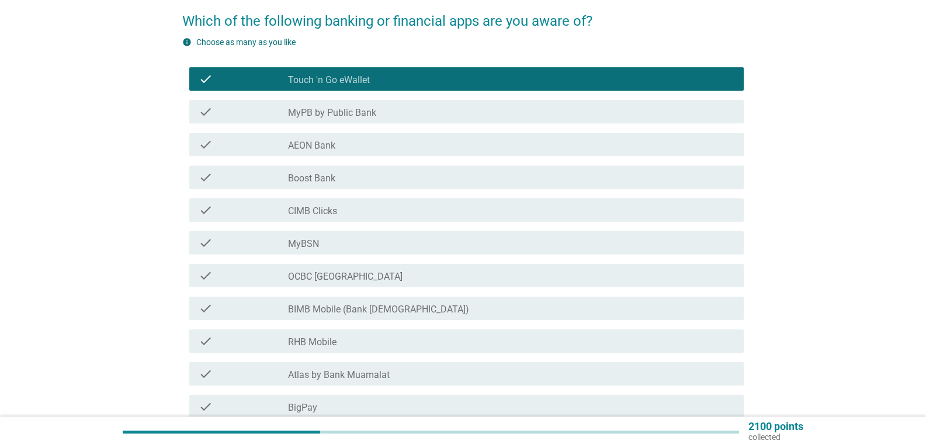
scroll to position [78, 0]
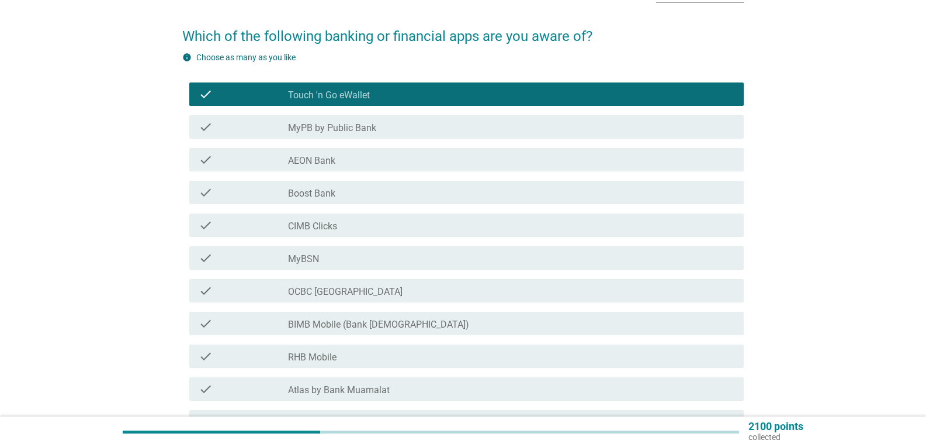
click at [317, 224] on label "CIMB Clicks" at bounding box center [312, 226] width 49 height 12
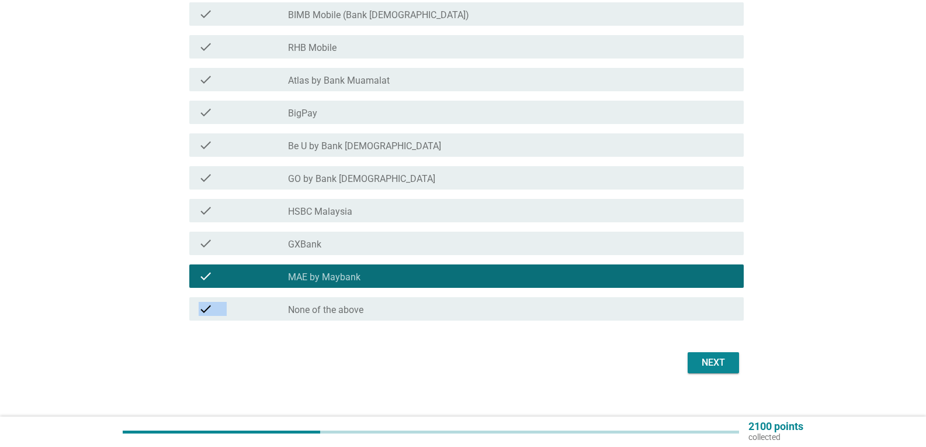
scroll to position [400, 0]
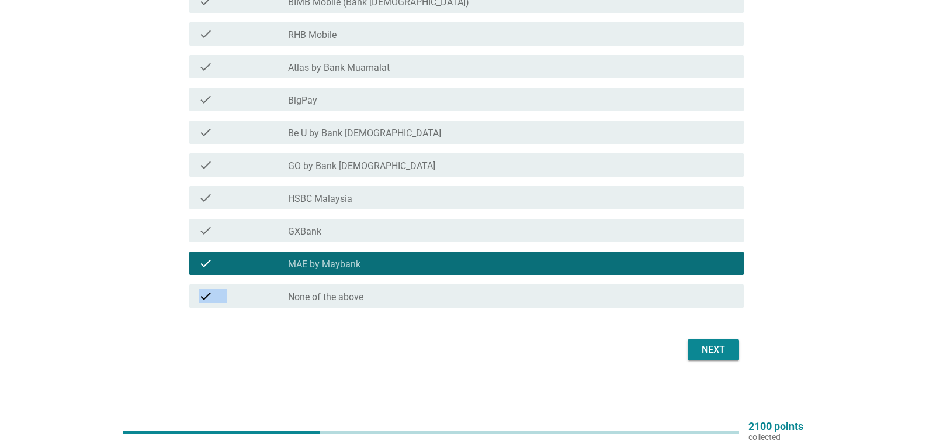
click at [721, 348] on div "Next" at bounding box center [713, 349] width 33 height 14
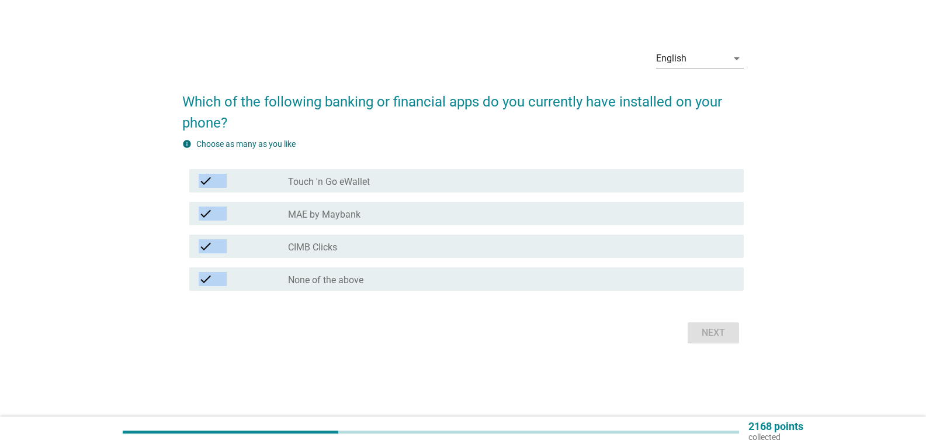
scroll to position [0, 0]
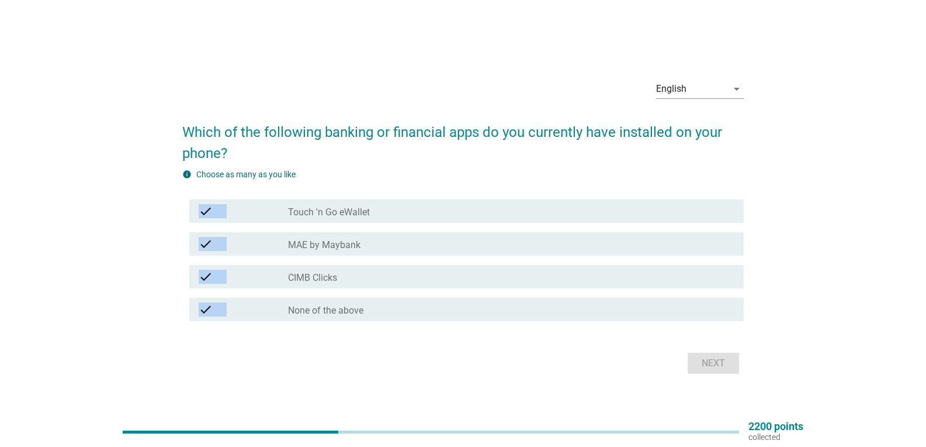
click at [202, 243] on icon "check" at bounding box center [206, 244] width 14 height 14
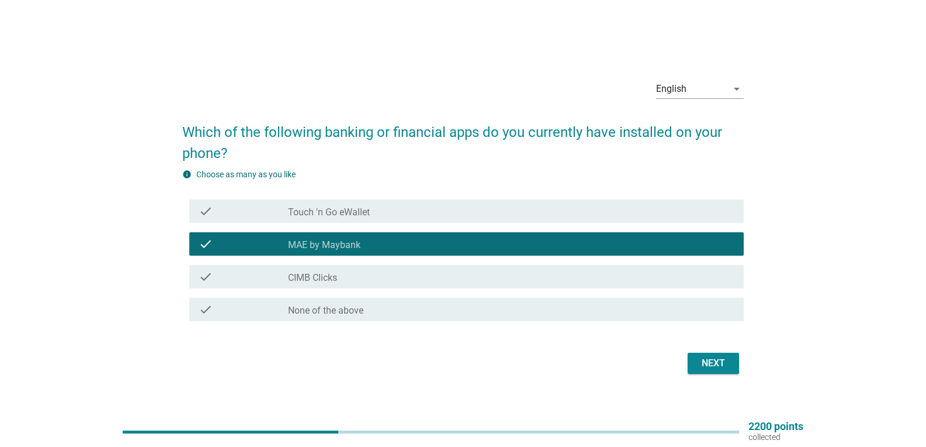
click at [203, 206] on icon "check" at bounding box center [206, 211] width 14 height 14
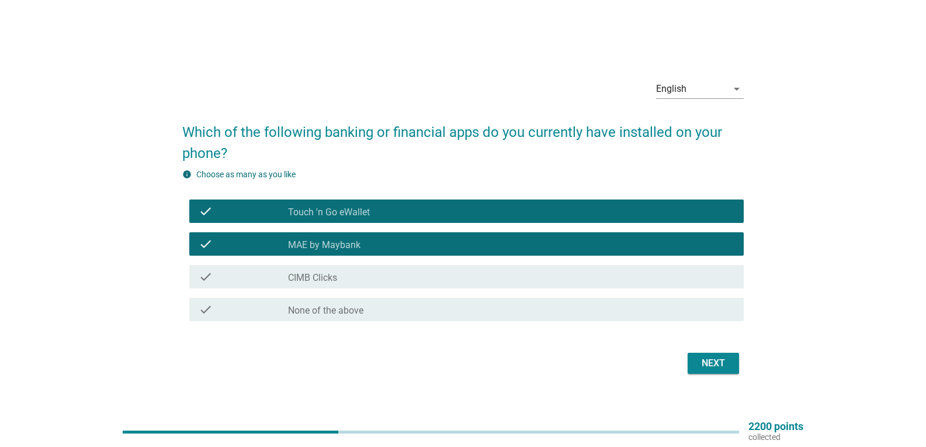
click at [705, 366] on div "Next" at bounding box center [713, 363] width 33 height 14
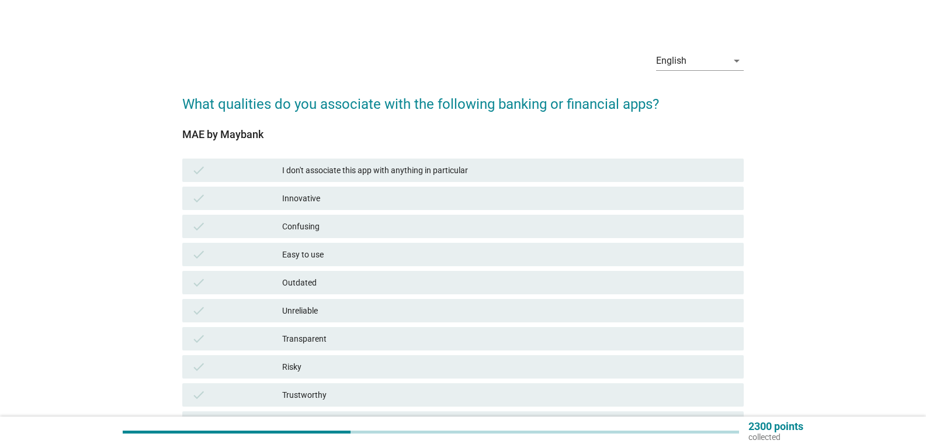
scroll to position [65, 0]
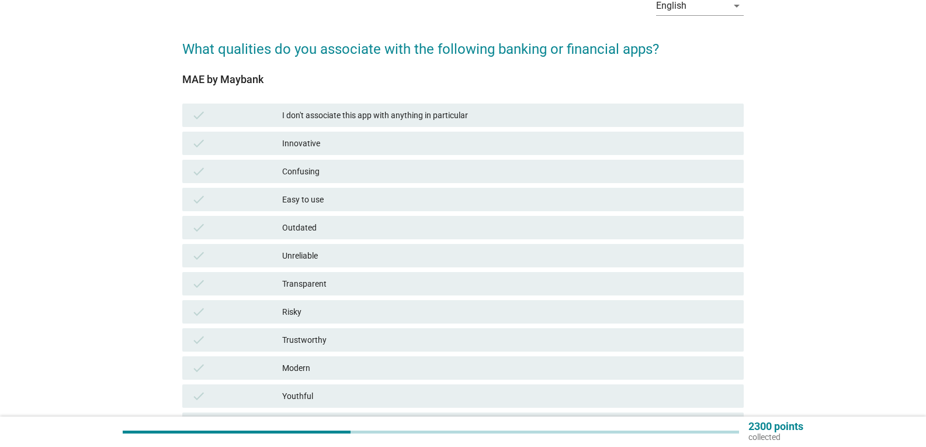
click at [304, 143] on div "Innovative" at bounding box center [508, 143] width 452 height 14
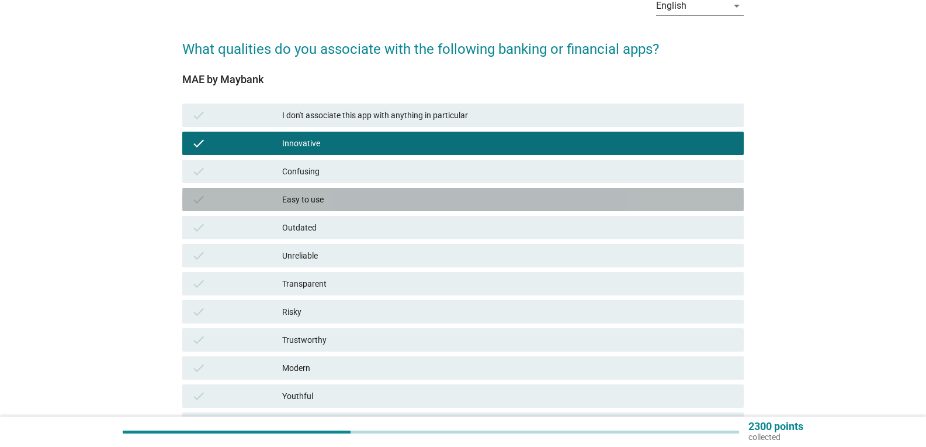
click at [327, 205] on div "Easy to use" at bounding box center [508, 199] width 452 height 14
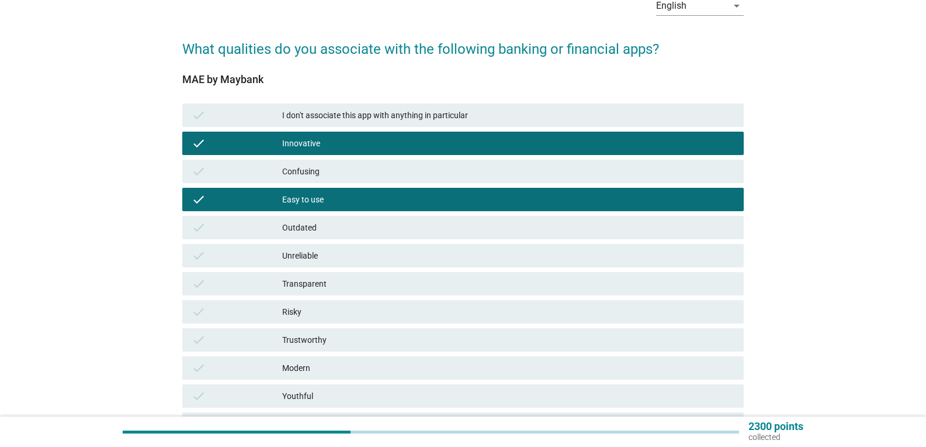
click at [326, 338] on div "Trustworthy" at bounding box center [508, 340] width 452 height 14
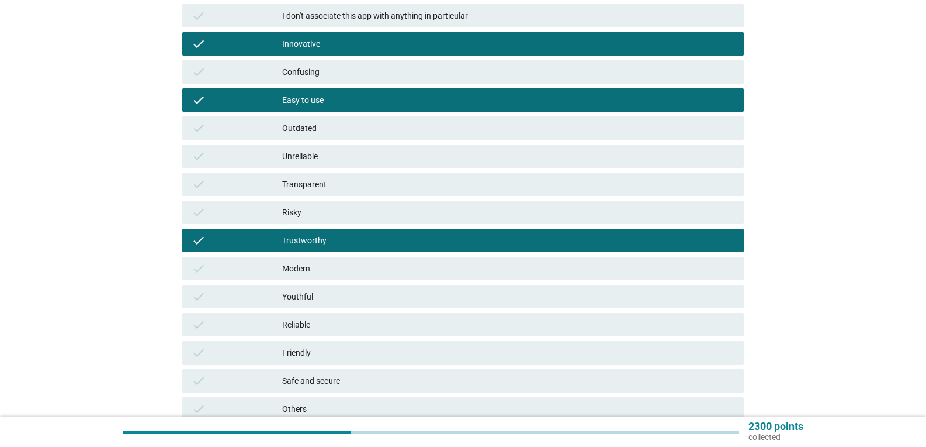
scroll to position [207, 0]
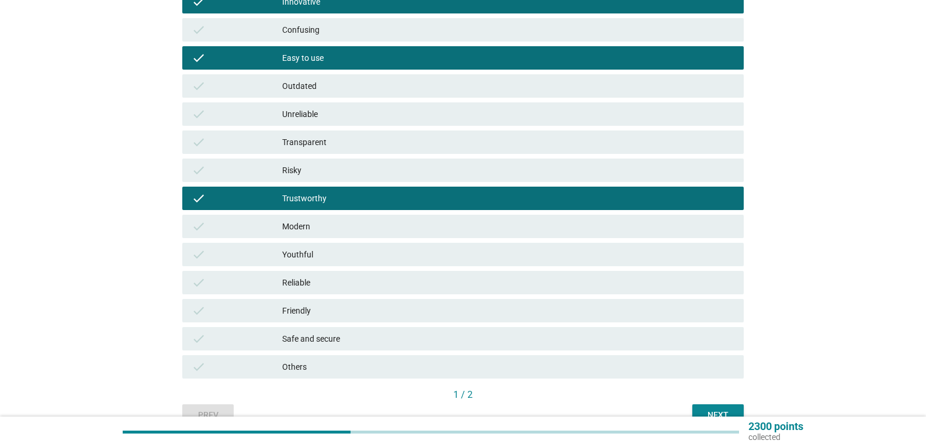
click at [358, 218] on div "check Modern" at bounding box center [463, 225] width 562 height 23
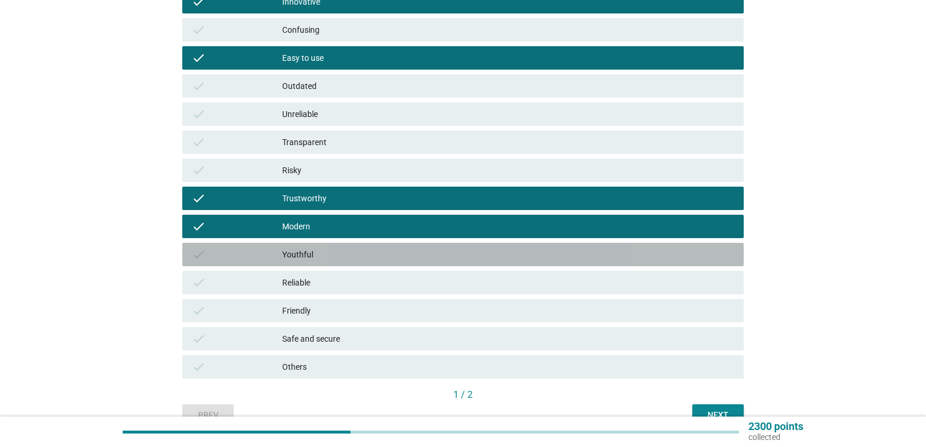
click at [348, 252] on div "Youthful" at bounding box center [508, 254] width 452 height 14
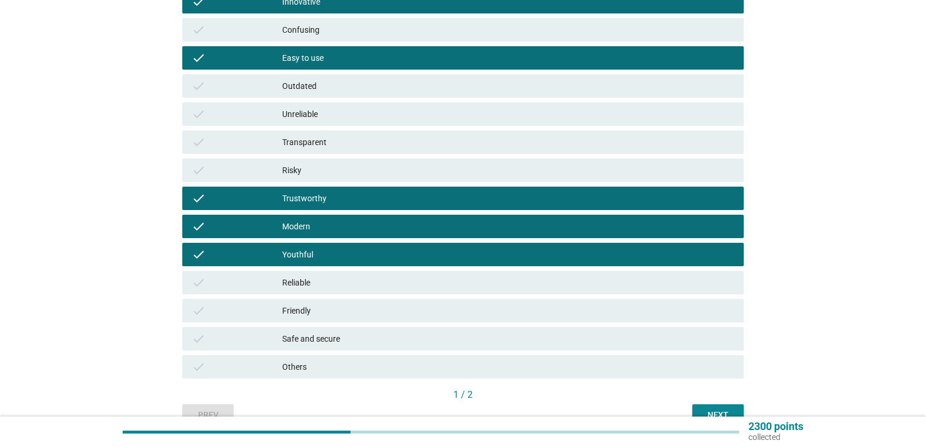
click at [341, 280] on div "Reliable" at bounding box center [508, 282] width 452 height 14
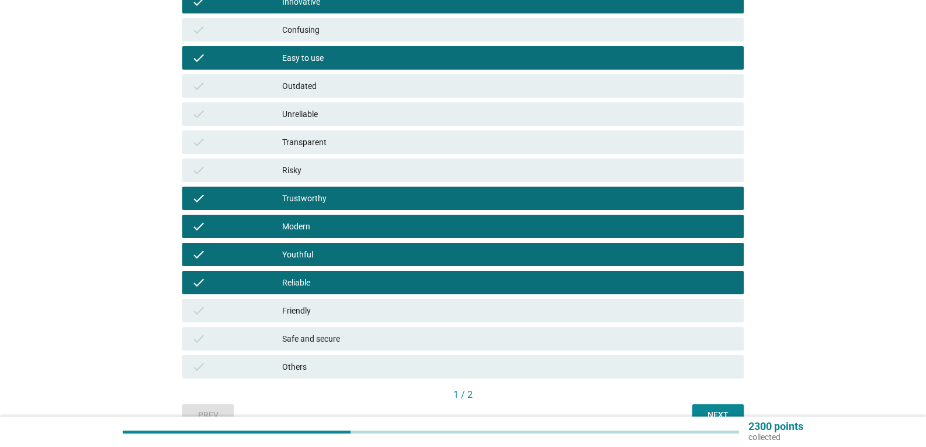
click at [334, 312] on div "Friendly" at bounding box center [508, 310] width 452 height 14
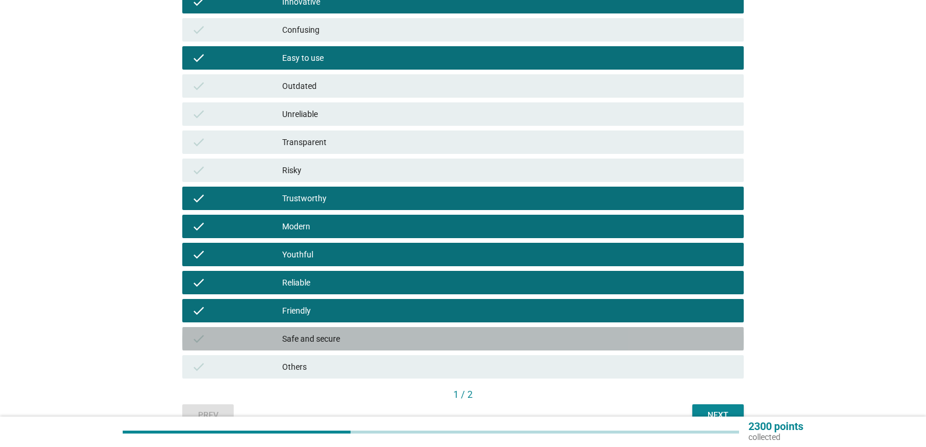
click at [331, 336] on div "Safe and secure" at bounding box center [508, 338] width 452 height 14
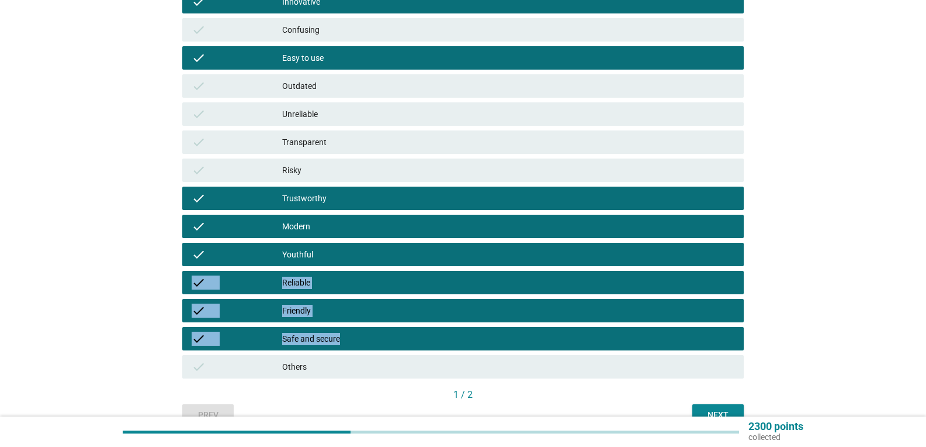
drag, startPoint x: 923, startPoint y: 350, endPoint x: 921, endPoint y: 258, distance: 91.8
click at [921, 258] on div "English arrow_drop_down What qualities do you associate with the following bank…" at bounding box center [463, 135] width 926 height 684
click at [916, 272] on div "English arrow_drop_down What qualities do you associate with the following bank…" at bounding box center [463, 135] width 926 height 684
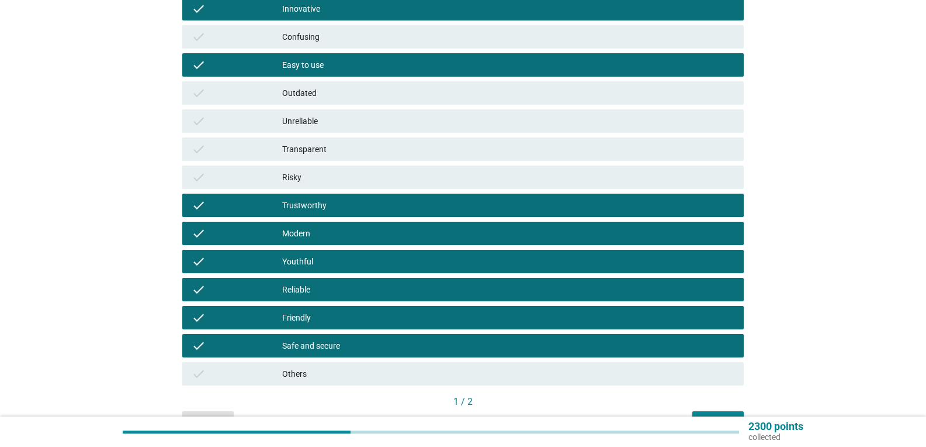
scroll to position [241, 0]
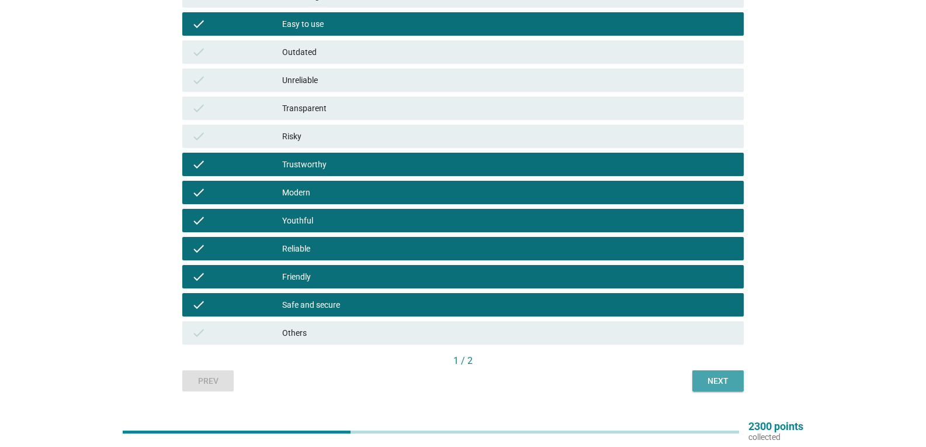
click at [725, 378] on div "Next" at bounding box center [718, 381] width 33 height 12
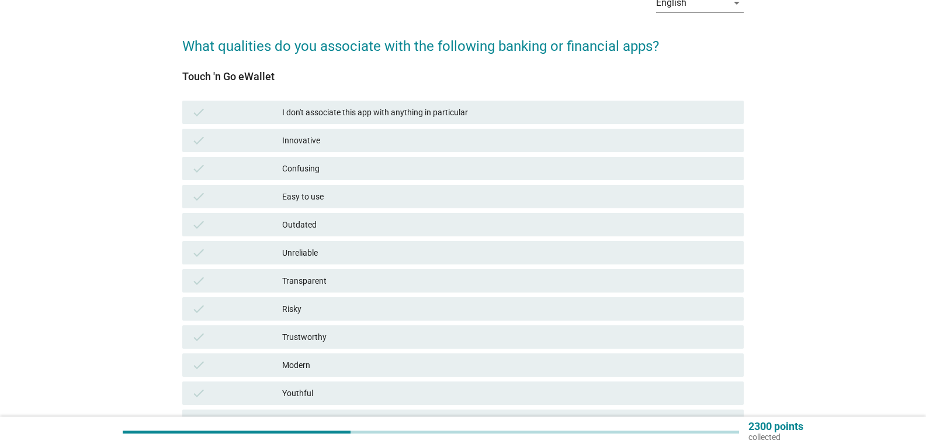
scroll to position [105, 0]
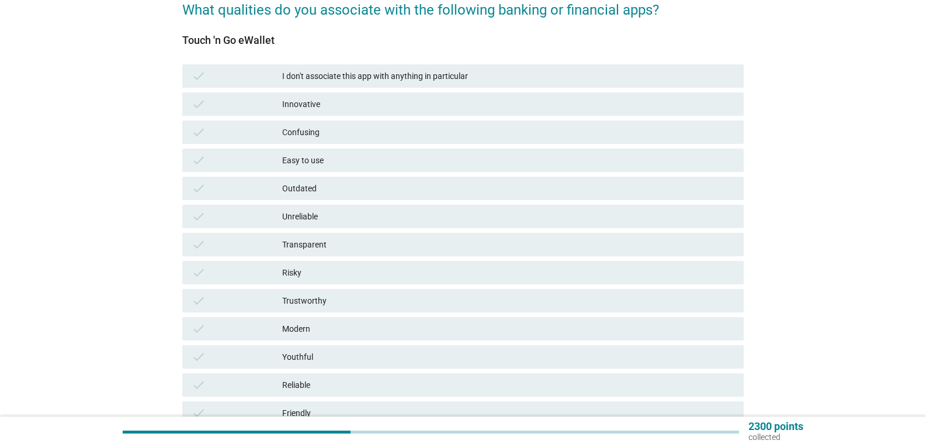
click at [320, 161] on div "Easy to use" at bounding box center [508, 160] width 452 height 14
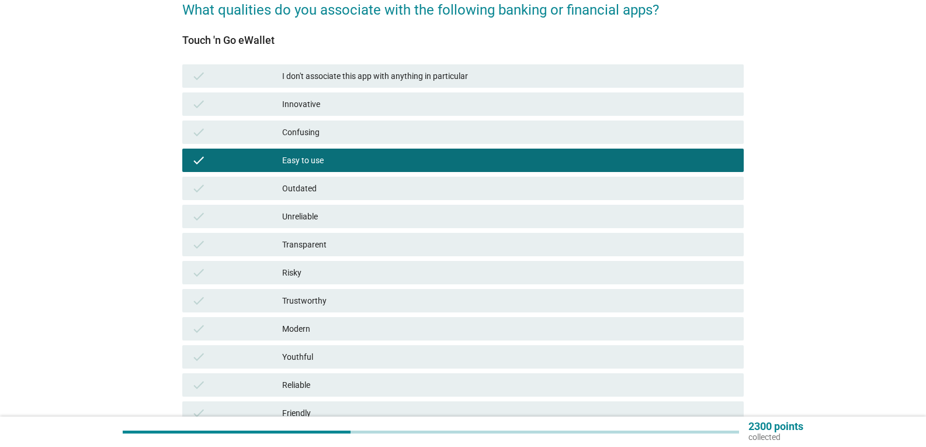
scroll to position [121, 0]
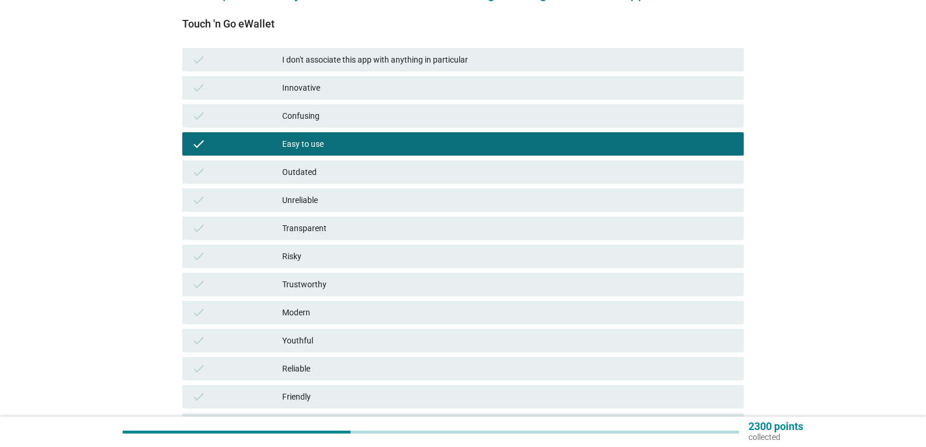
click at [310, 285] on div "Trustworthy" at bounding box center [508, 284] width 452 height 14
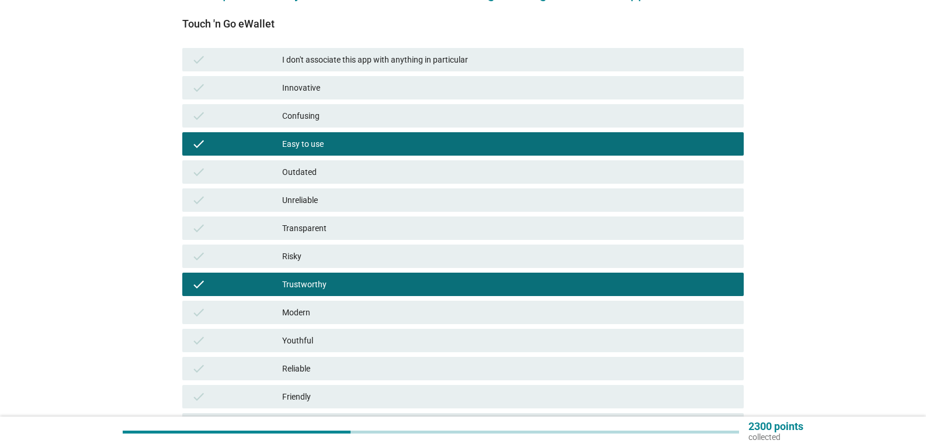
click at [307, 303] on div "check Modern" at bounding box center [463, 311] width 562 height 23
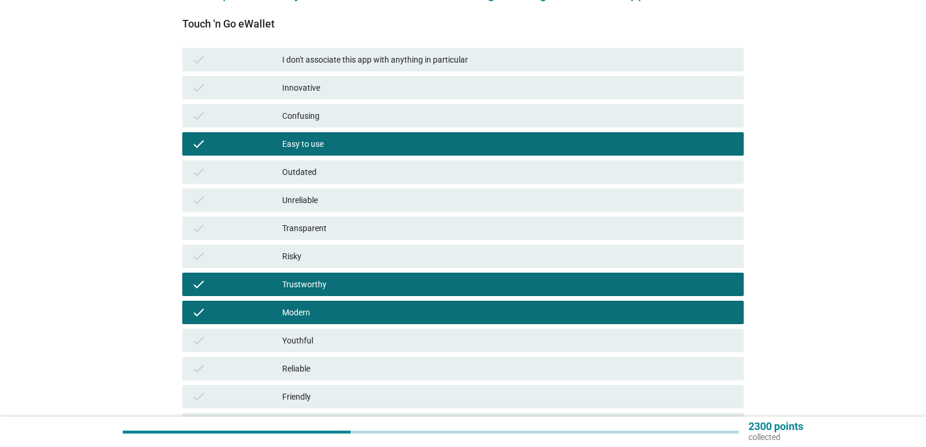
click at [304, 340] on div "Youthful" at bounding box center [508, 340] width 452 height 14
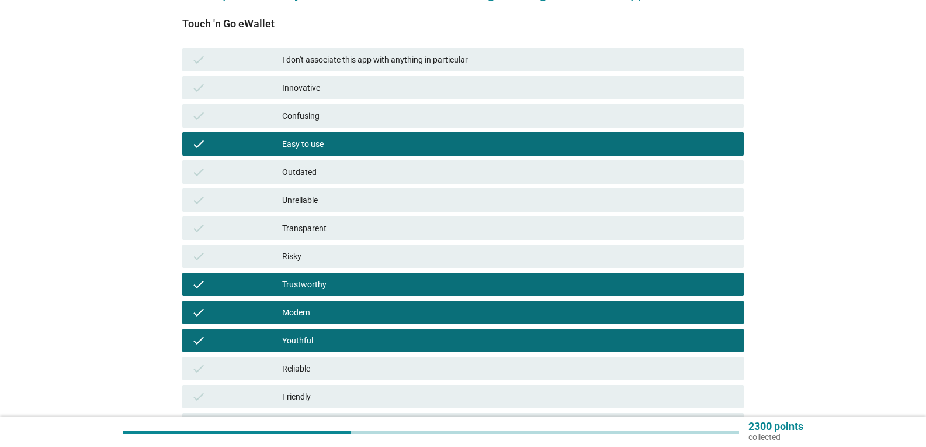
click at [309, 378] on div "check Reliable" at bounding box center [463, 368] width 562 height 23
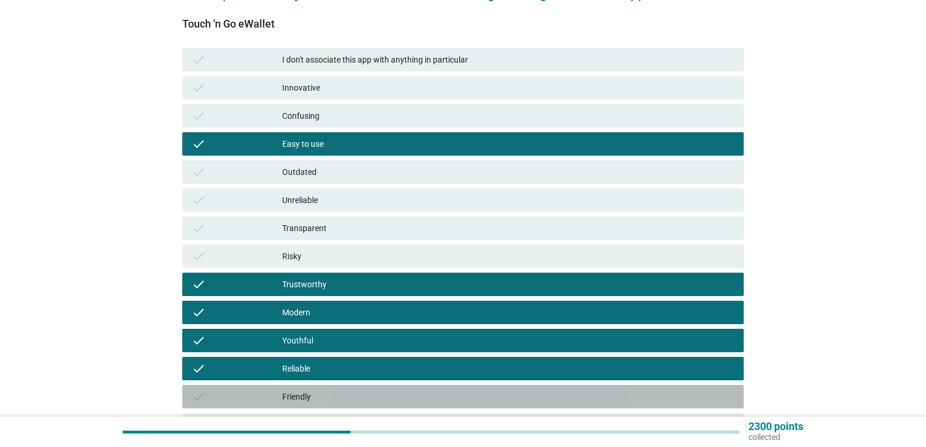
click at [312, 395] on div "Friendly" at bounding box center [508, 396] width 452 height 14
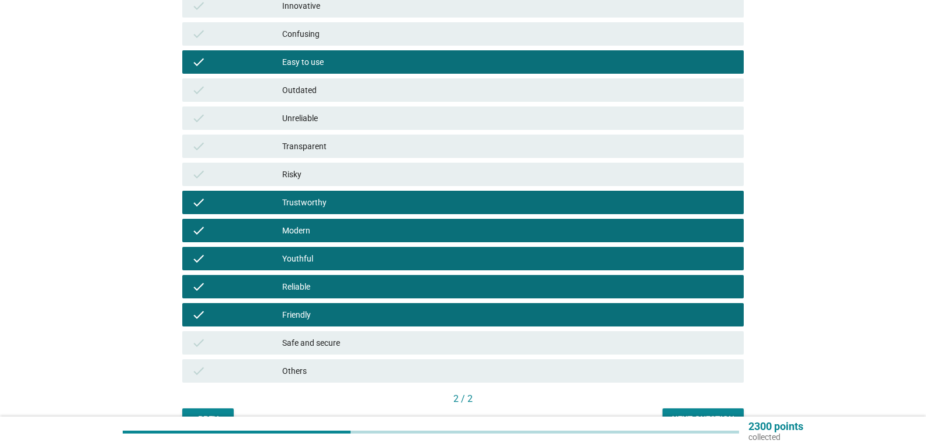
scroll to position [206, 0]
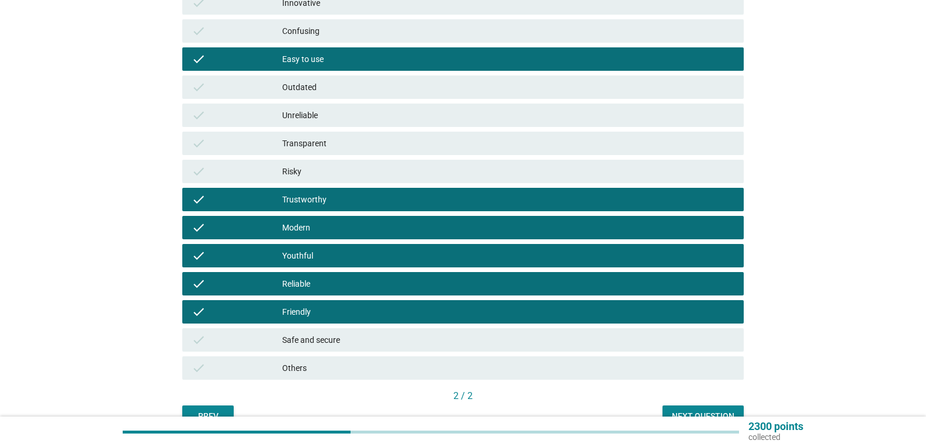
click at [410, 338] on div "Safe and secure" at bounding box center [508, 340] width 452 height 14
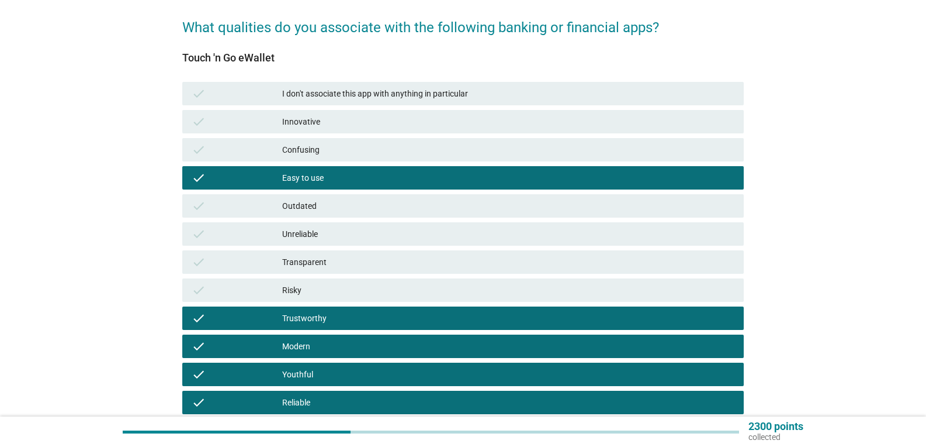
scroll to position [85, 0]
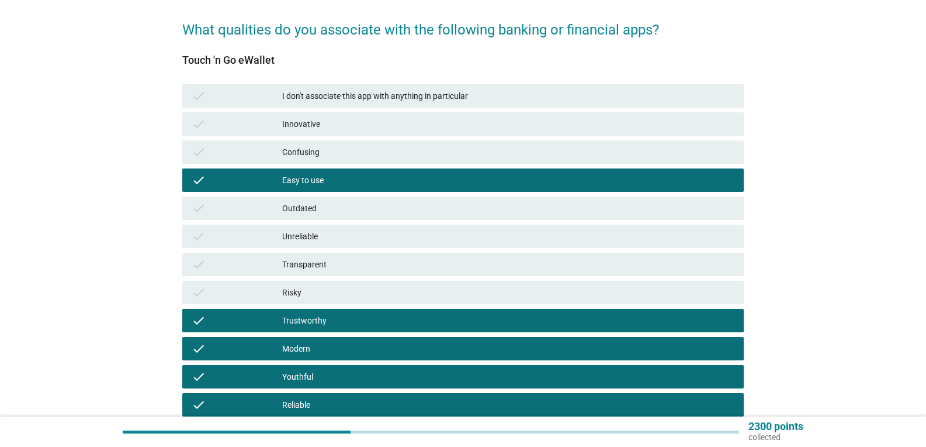
click at [300, 123] on div "Innovative" at bounding box center [508, 124] width 452 height 14
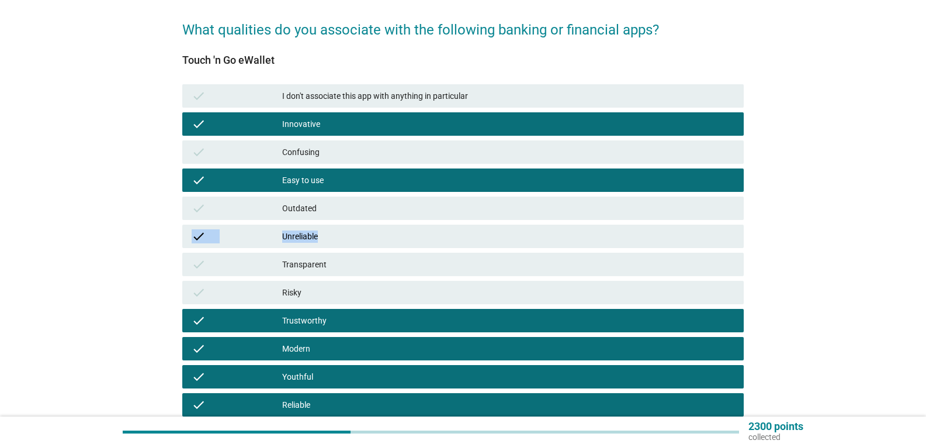
drag, startPoint x: 924, startPoint y: 217, endPoint x: 928, endPoint y: 238, distance: 20.9
click at [926, 238] on html "English Bahasa Melayu 中文（简体） English arrow_drop_down What qualities do you asso…" at bounding box center [463, 257] width 926 height 684
click at [881, 222] on div "English arrow_drop_down What qualities do you associate with the following bank…" at bounding box center [463, 258] width 870 height 598
click at [925, 207] on div "English arrow_drop_down What qualities do you associate with the following bank…" at bounding box center [463, 257] width 926 height 684
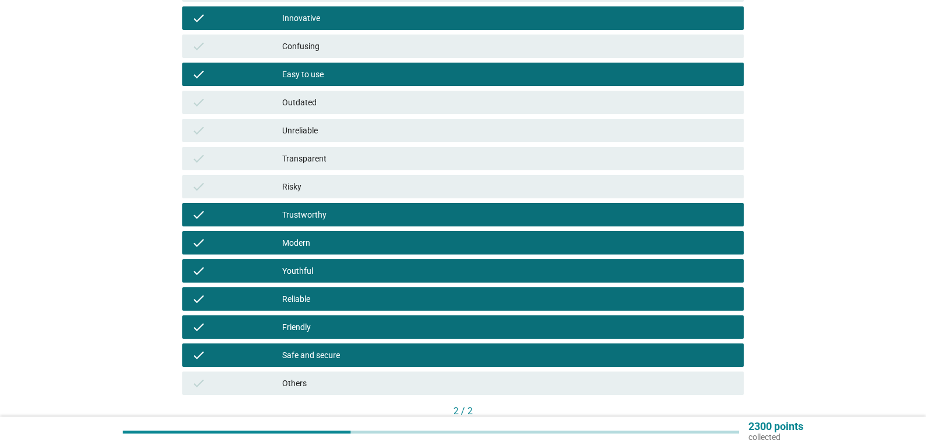
scroll to position [268, 0]
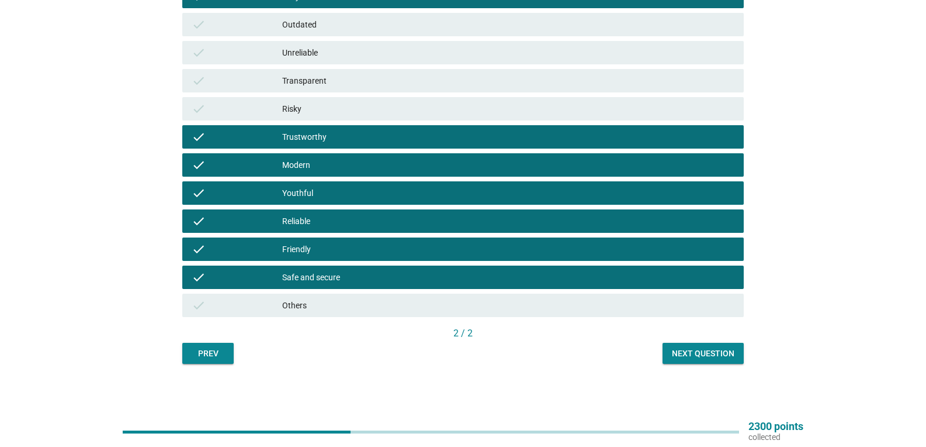
click at [722, 348] on div "Next question" at bounding box center [703, 353] width 63 height 12
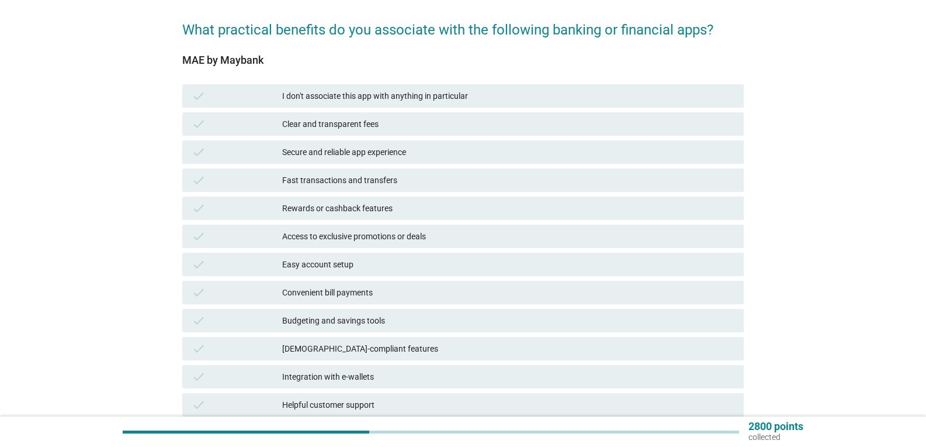
scroll to position [85, 0]
click at [373, 207] on div "Rewards or cashback features" at bounding box center [508, 207] width 452 height 14
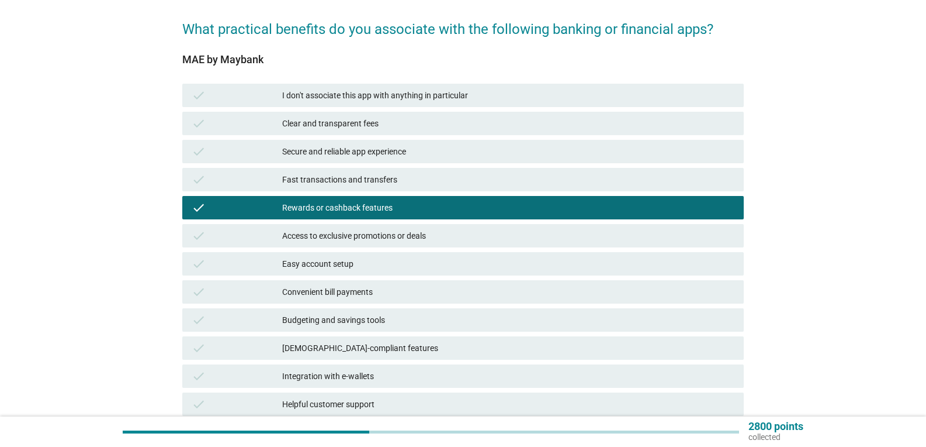
click at [367, 179] on div "Fast transactions and transfers" at bounding box center [508, 179] width 452 height 14
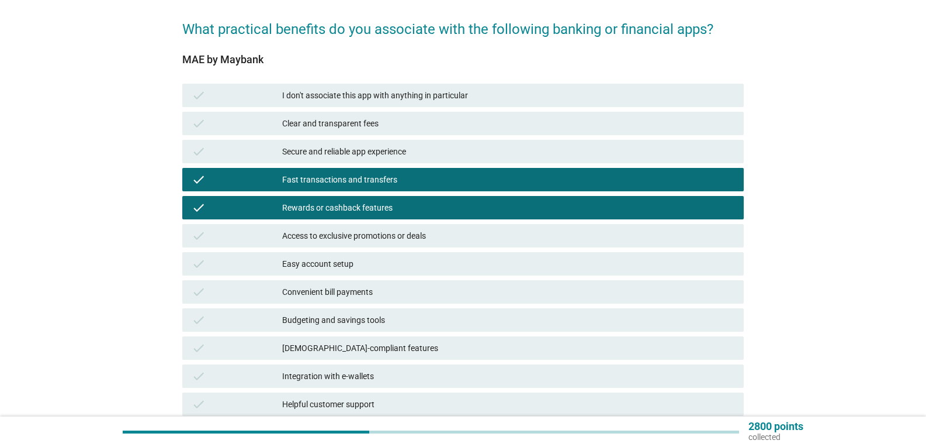
click at [355, 155] on div "Secure and reliable app experience" at bounding box center [508, 151] width 452 height 14
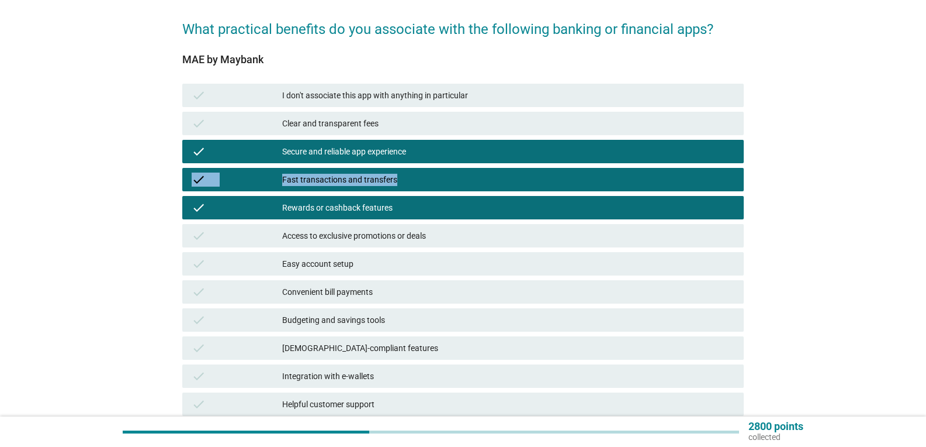
drag, startPoint x: 925, startPoint y: 157, endPoint x: 925, endPoint y: 183, distance: 25.7
click at [925, 183] on div "English arrow_drop_down What practical benefits do you associate with the follo…" at bounding box center [463, 229] width 926 height 628
click at [857, 194] on div "English arrow_drop_down What practical benefits do you associate with the follo…" at bounding box center [463, 229] width 870 height 542
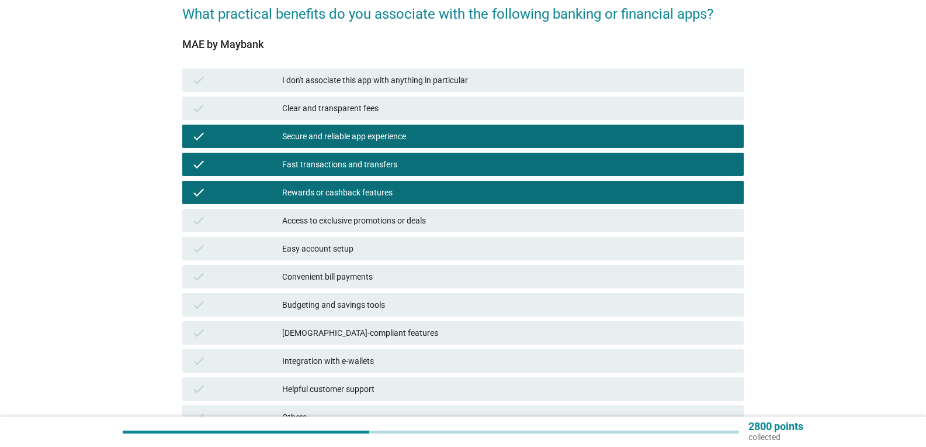
scroll to position [132, 0]
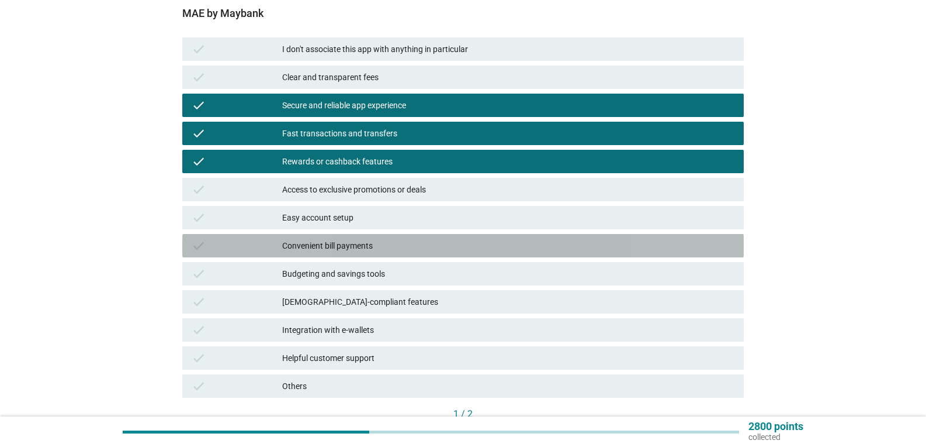
click at [357, 248] on div "Convenient bill payments" at bounding box center [508, 245] width 452 height 14
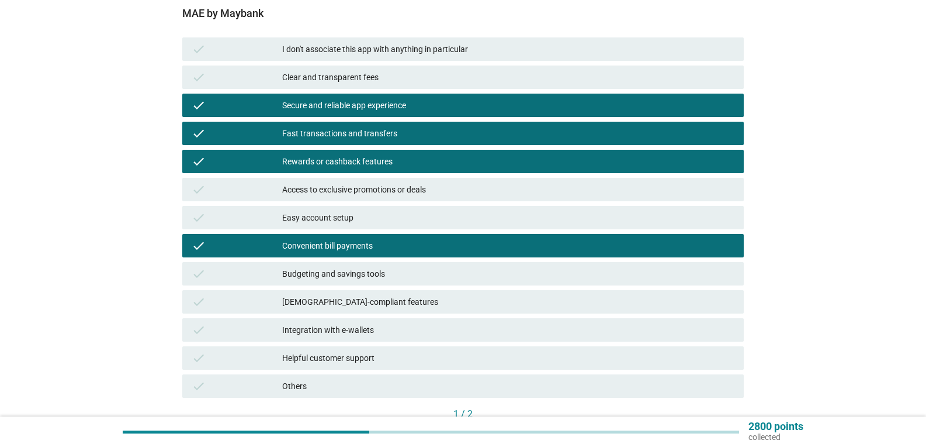
click at [354, 271] on div "Budgeting and savings tools" at bounding box center [508, 274] width 452 height 14
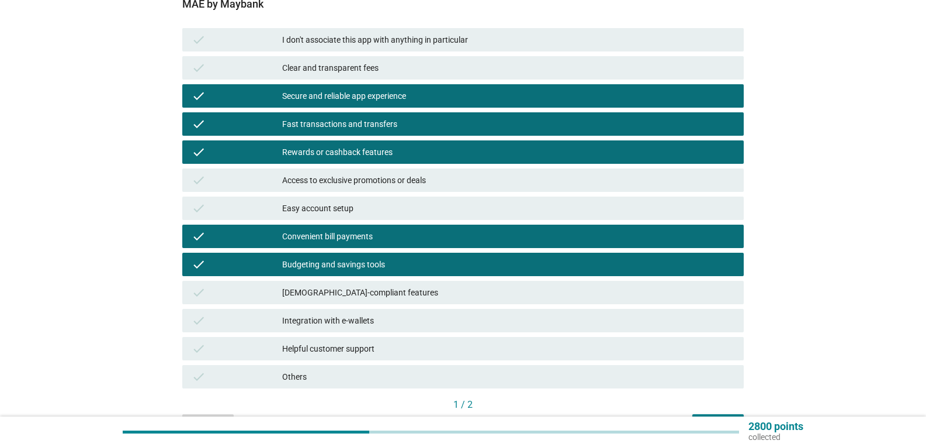
scroll to position [212, 0]
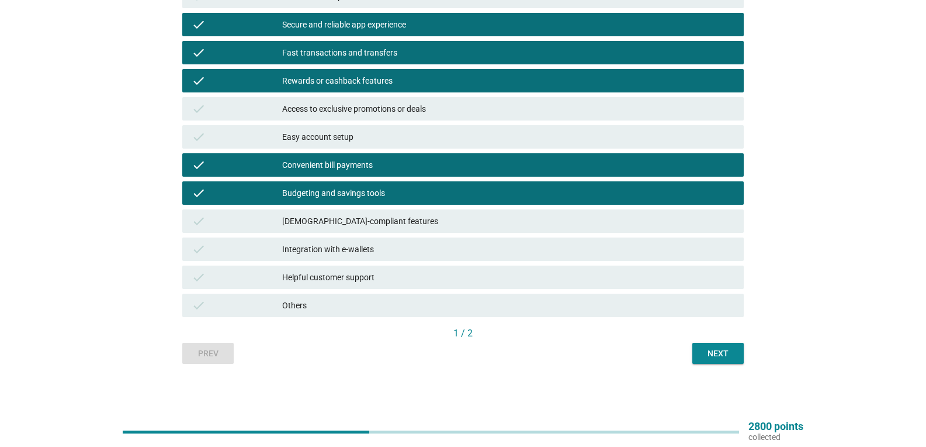
click at [710, 351] on div "Next" at bounding box center [718, 353] width 33 height 12
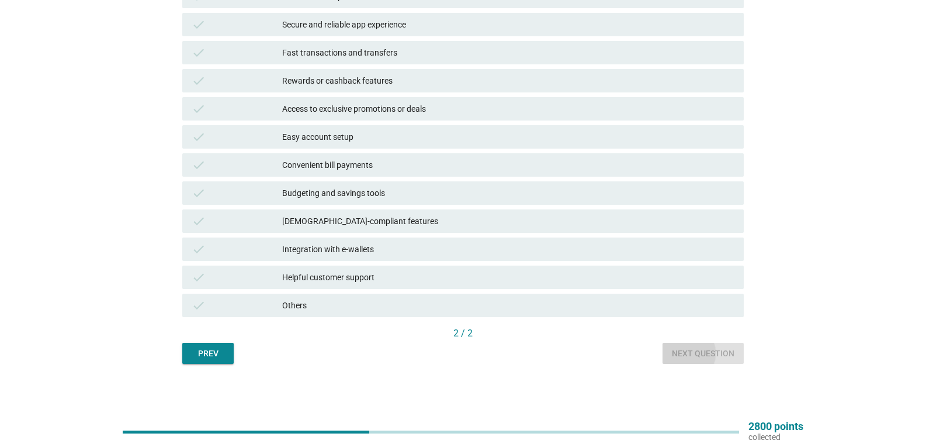
scroll to position [0, 0]
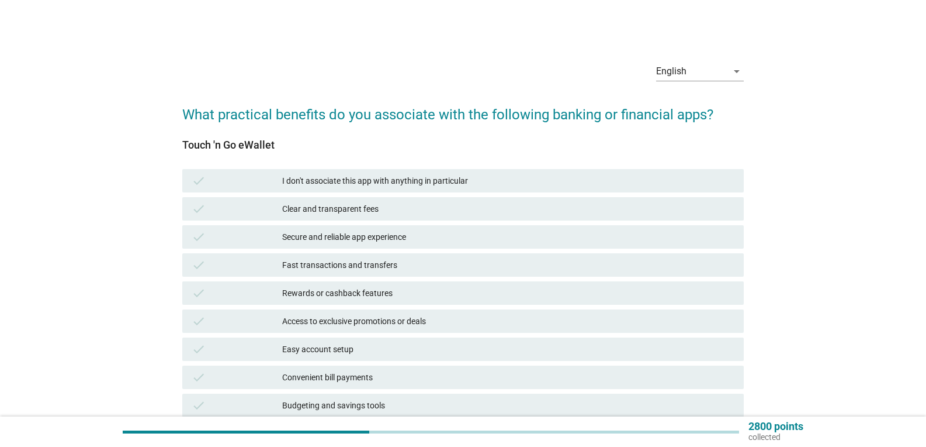
click at [361, 239] on div "Secure and reliable app experience" at bounding box center [508, 237] width 452 height 14
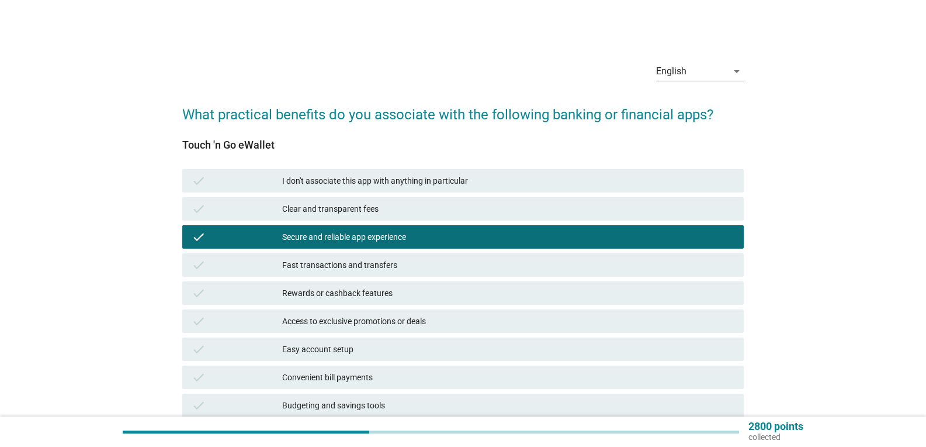
click at [363, 265] on div "Fast transactions and transfers" at bounding box center [508, 265] width 452 height 14
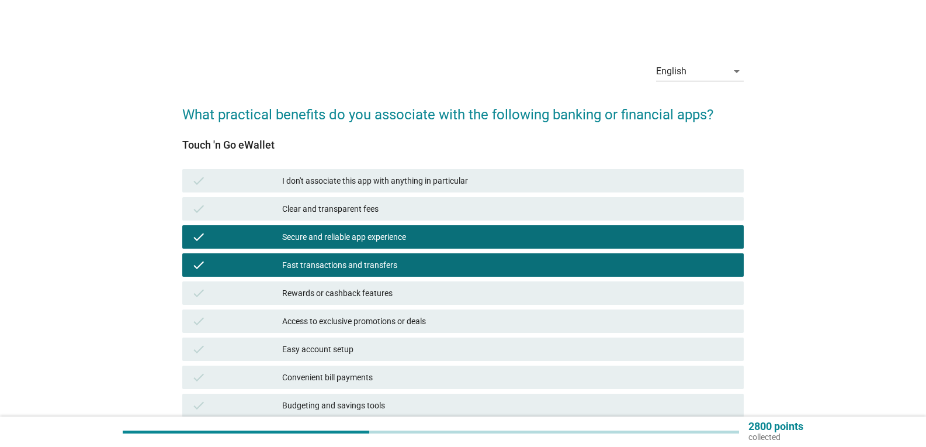
click at [361, 295] on div "Rewards or cashback features" at bounding box center [508, 293] width 452 height 14
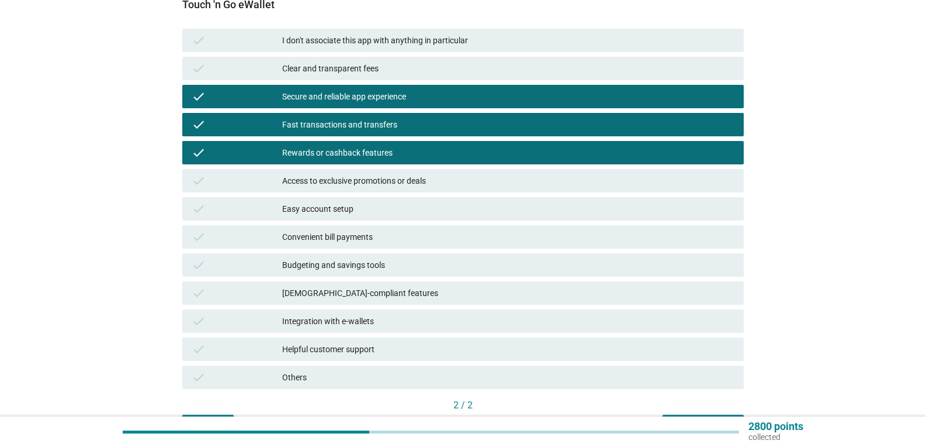
scroll to position [141, 0]
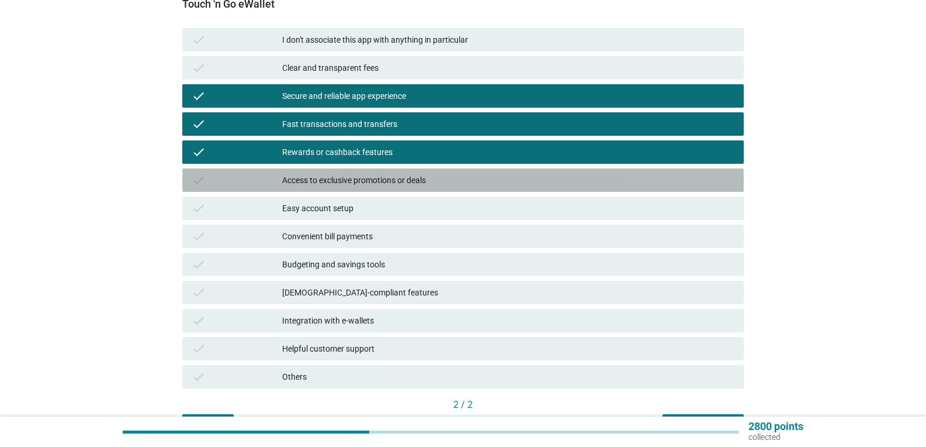
click at [369, 177] on div "Access to exclusive promotions or deals" at bounding box center [508, 180] width 452 height 14
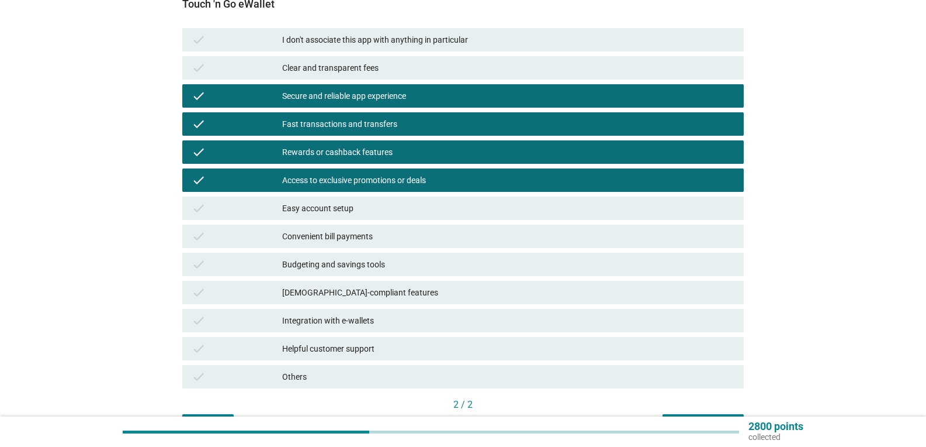
click at [345, 214] on div "Easy account setup" at bounding box center [508, 208] width 452 height 14
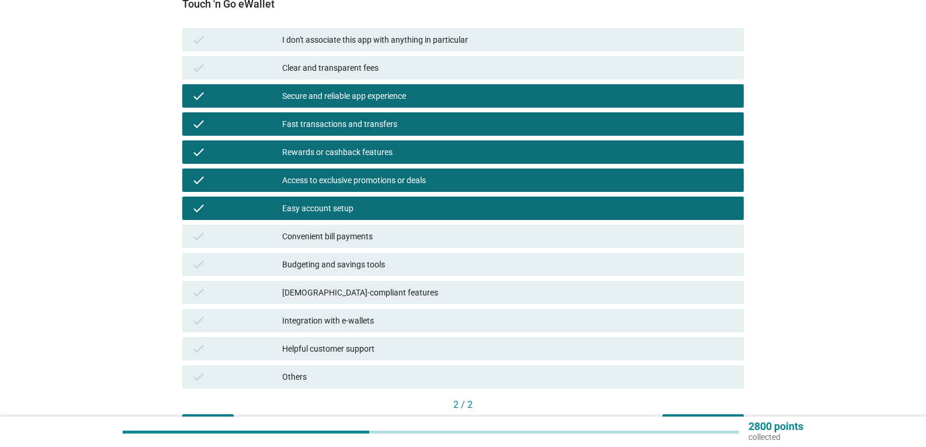
click at [353, 239] on div "Convenient bill payments" at bounding box center [508, 236] width 452 height 14
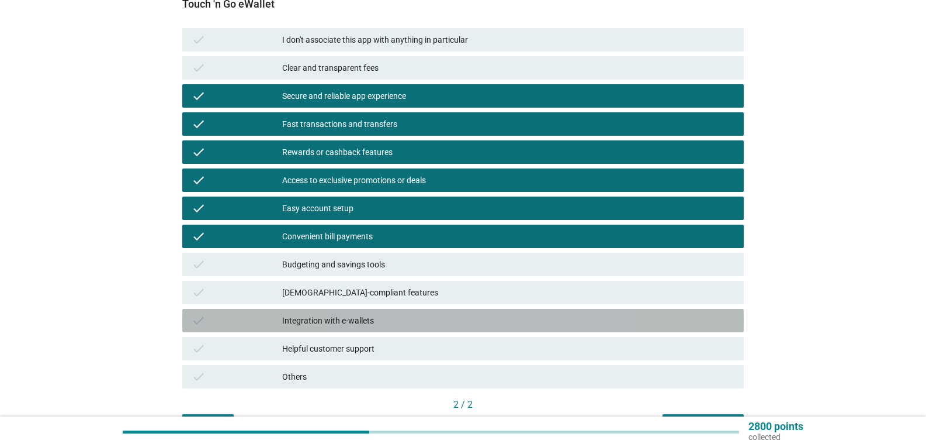
click at [346, 327] on div "Integration with e-wallets" at bounding box center [508, 320] width 452 height 14
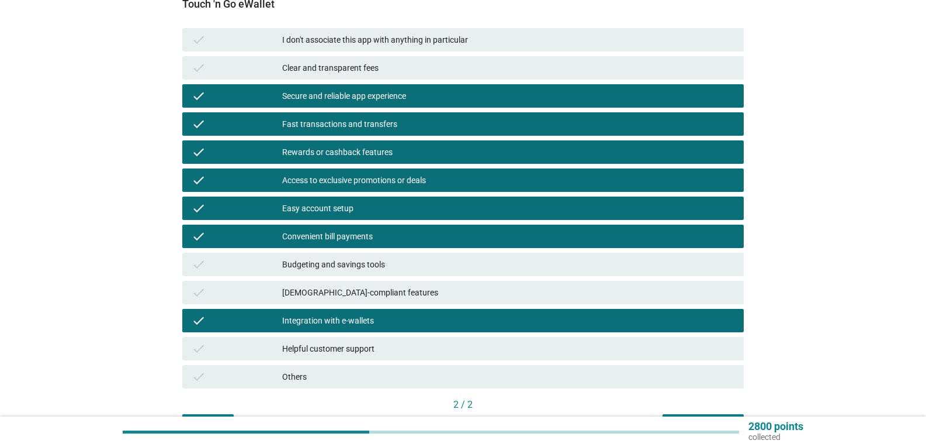
scroll to position [212, 0]
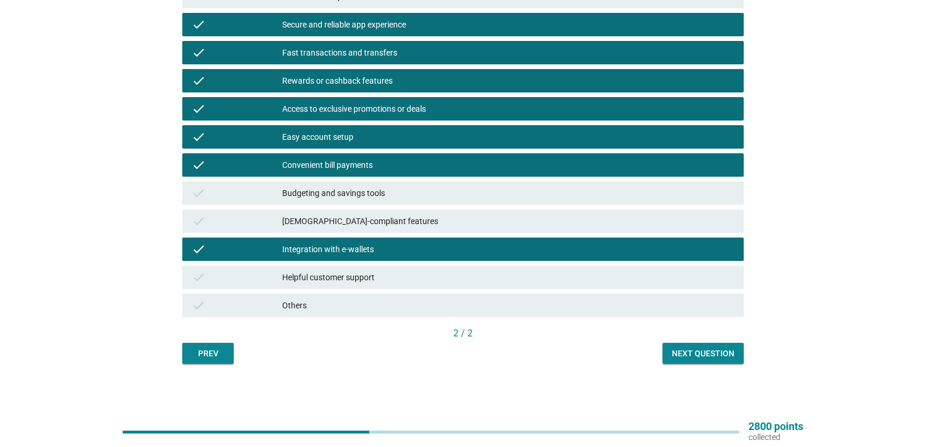
click at [713, 354] on div "Next question" at bounding box center [703, 353] width 63 height 12
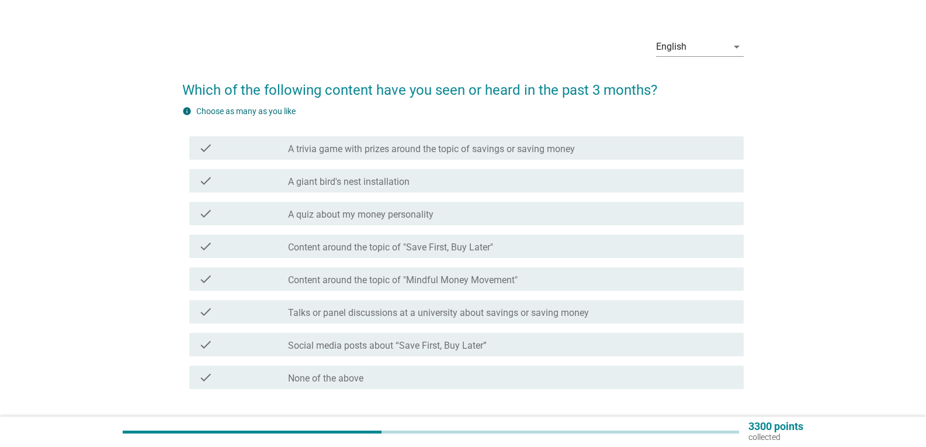
scroll to position [35, 0]
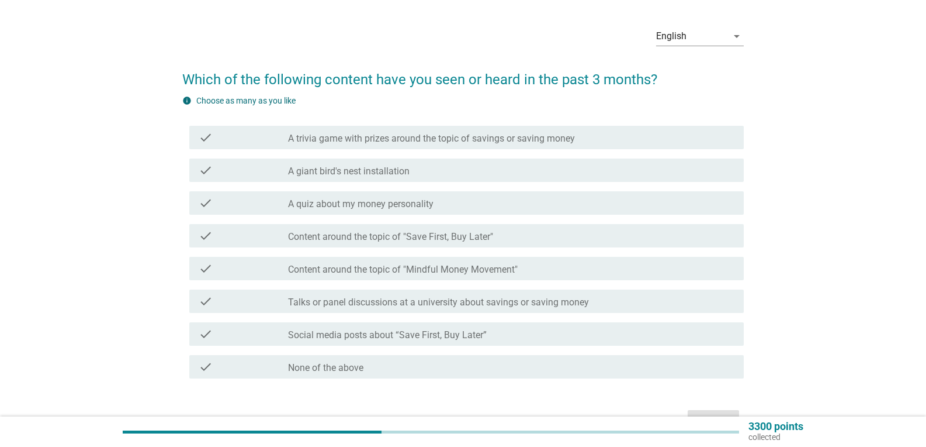
click at [441, 271] on label "Content around the topic of "Mindful Money Movement"" at bounding box center [403, 270] width 230 height 12
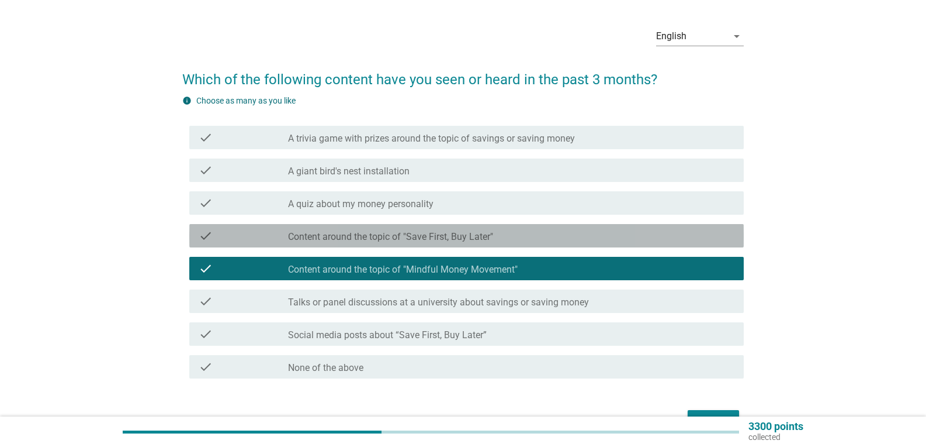
click at [360, 241] on label "Content around the topic of "Save First, Buy Later"" at bounding box center [390, 237] width 205 height 12
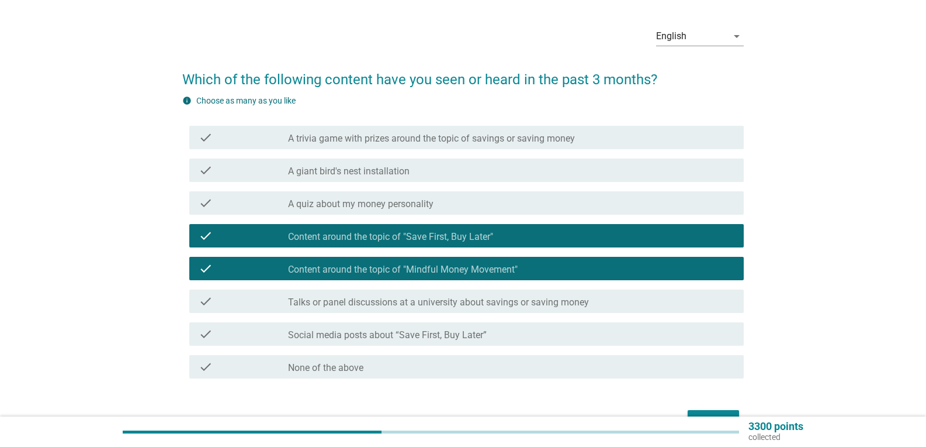
scroll to position [92, 0]
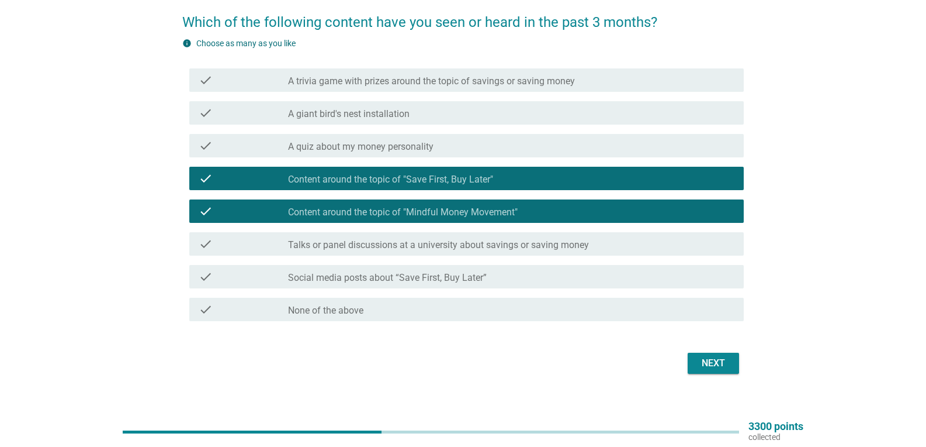
click at [717, 354] on button "Next" at bounding box center [713, 362] width 51 height 21
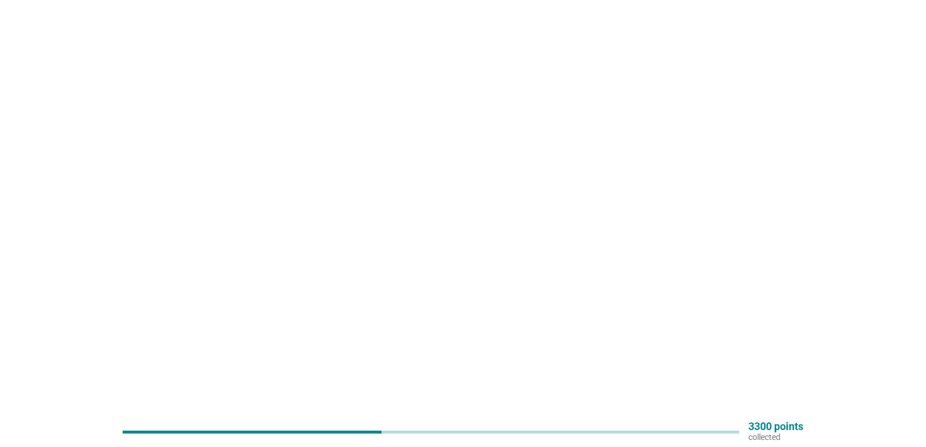
scroll to position [0, 0]
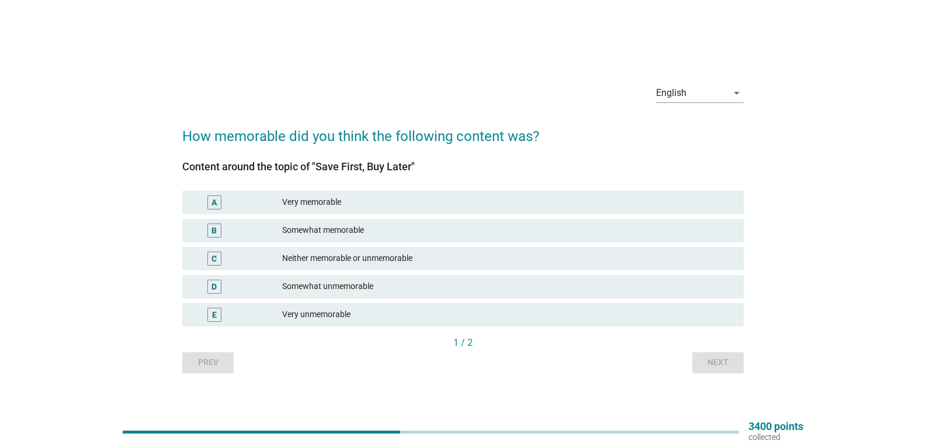
click at [310, 204] on div "Very memorable" at bounding box center [508, 202] width 452 height 14
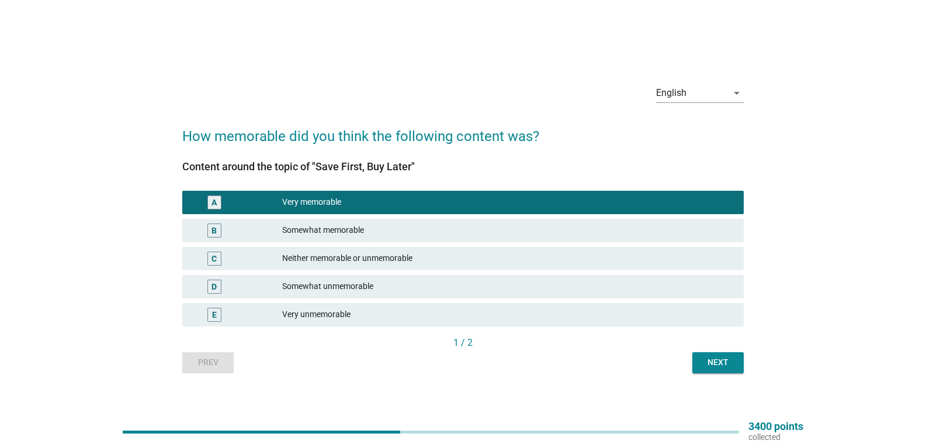
click at [713, 364] on div "Next" at bounding box center [718, 362] width 33 height 12
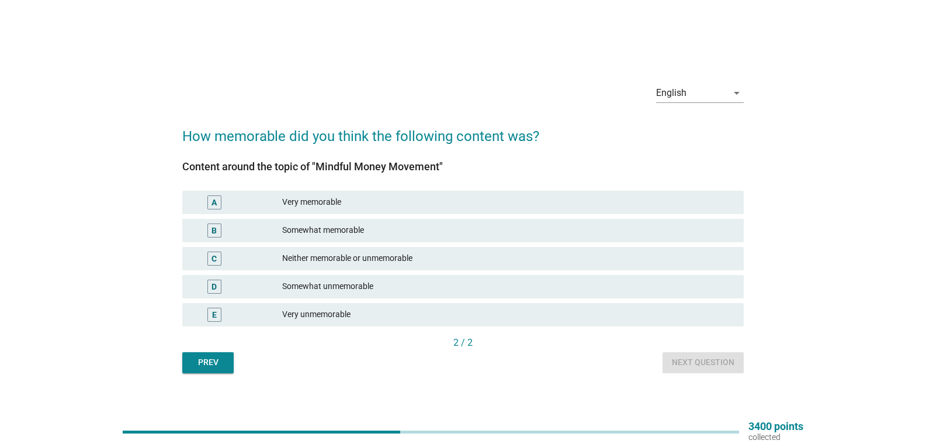
click at [332, 206] on div "Very memorable" at bounding box center [508, 202] width 452 height 14
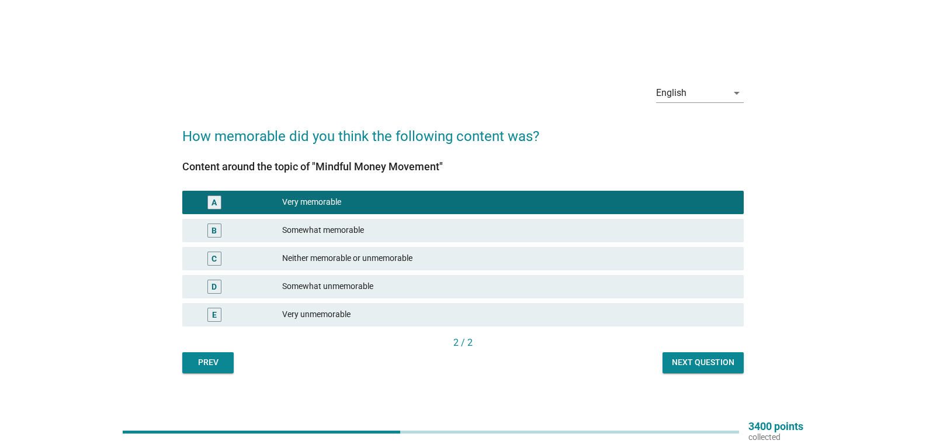
click at [718, 365] on div "Next question" at bounding box center [703, 362] width 63 height 12
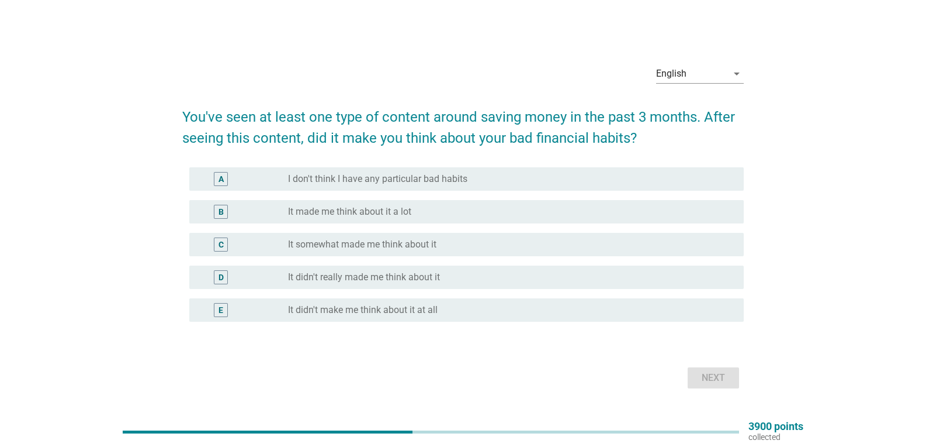
click at [351, 212] on label "It made me think about it a lot" at bounding box center [349, 212] width 123 height 12
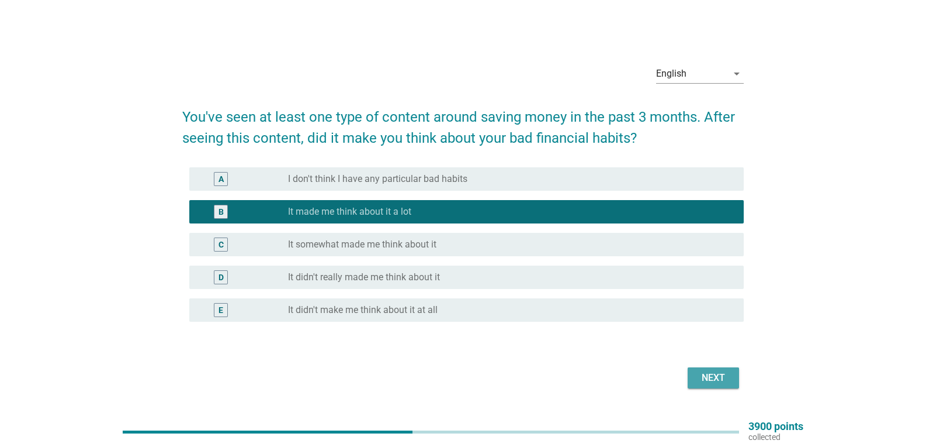
click at [706, 375] on div "Next" at bounding box center [713, 378] width 33 height 14
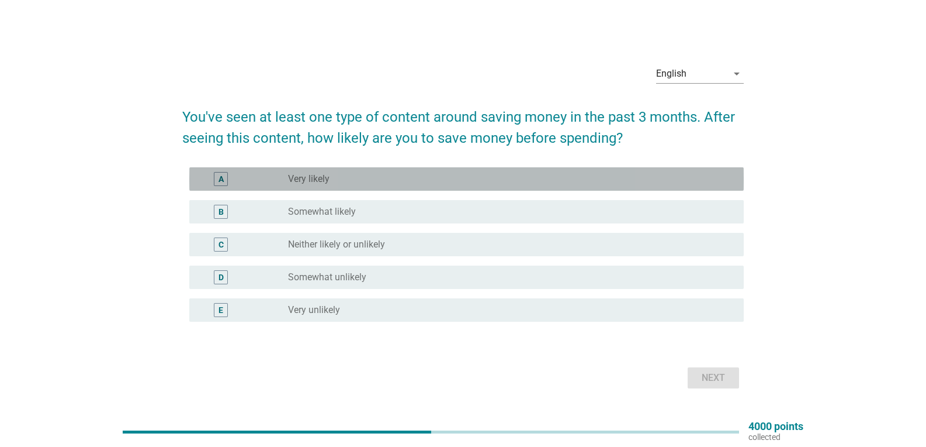
click at [348, 176] on div "radio_button_unchecked Very likely" at bounding box center [506, 179] width 437 height 12
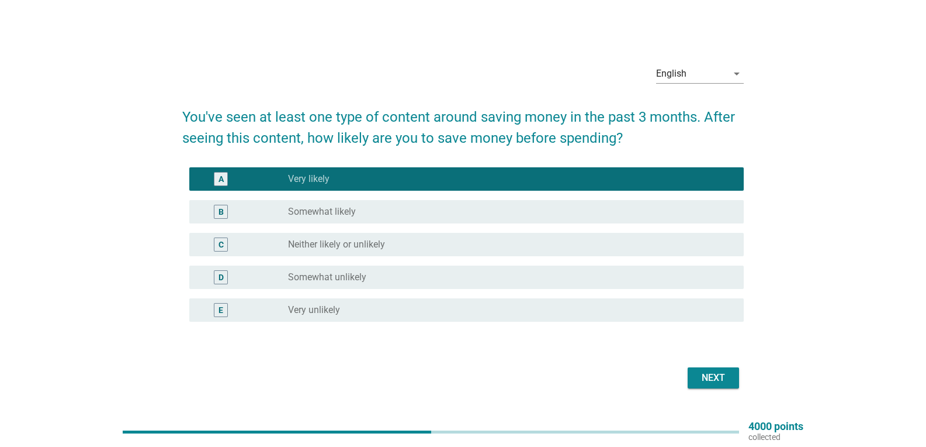
click at [715, 377] on div "Next" at bounding box center [713, 378] width 33 height 14
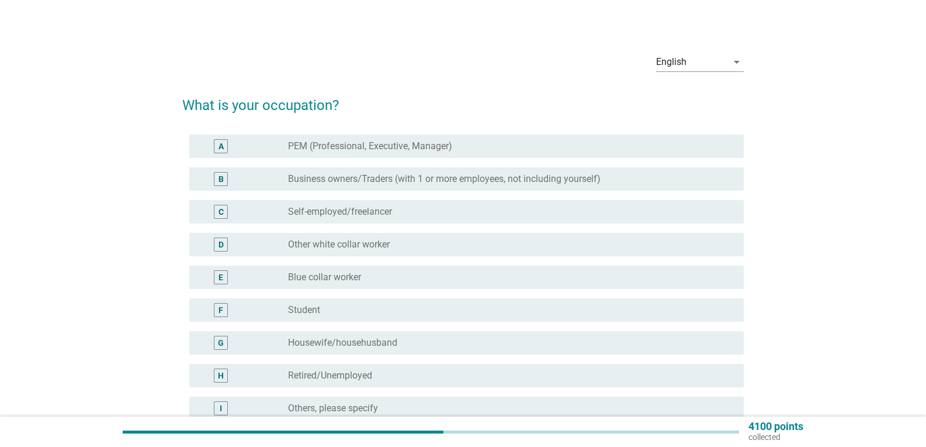
scroll to position [29, 0]
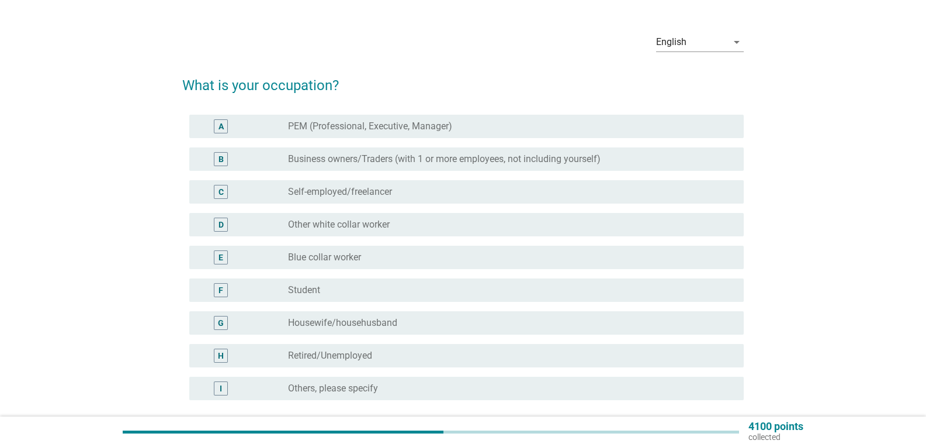
click at [363, 227] on label "Other white collar worker" at bounding box center [339, 225] width 102 height 12
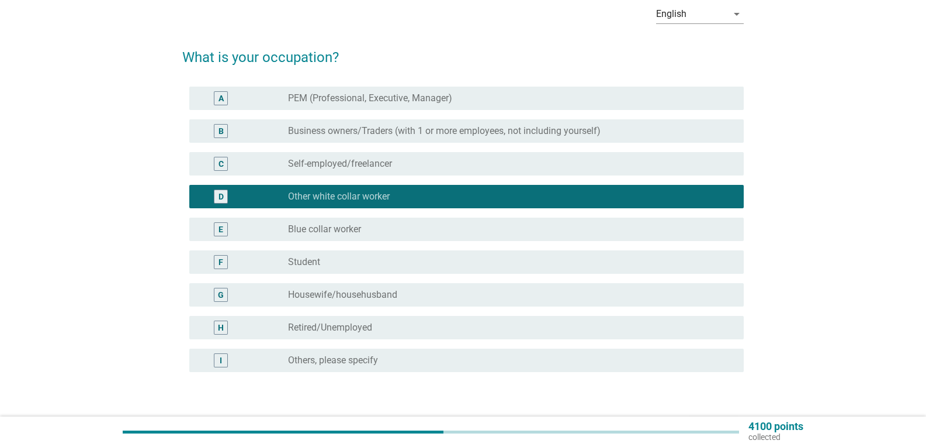
scroll to position [75, 0]
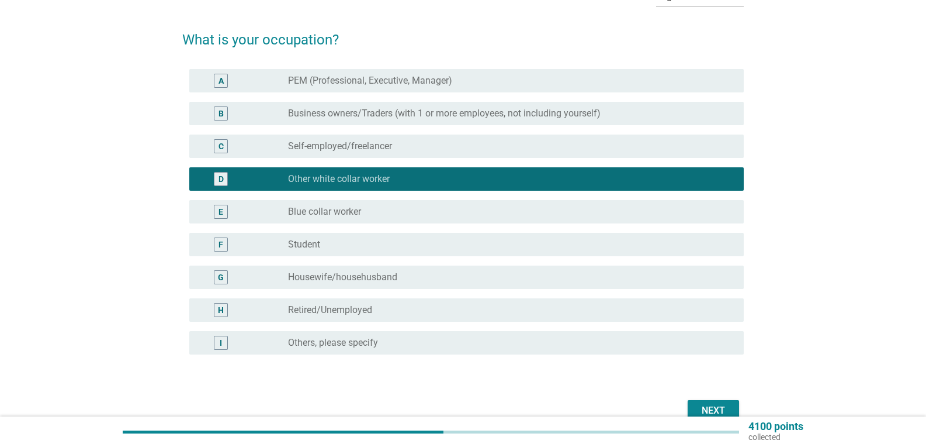
click at [714, 406] on div "Next" at bounding box center [713, 410] width 33 height 14
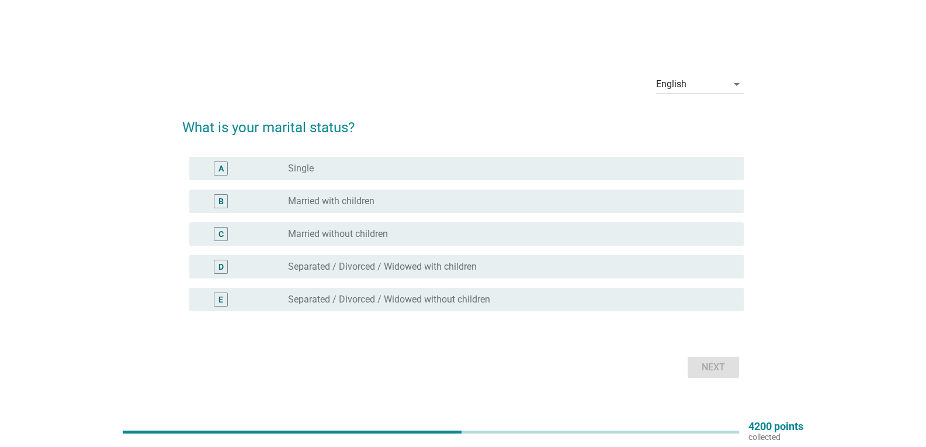
click at [346, 199] on label "Married with children" at bounding box center [331, 201] width 86 height 12
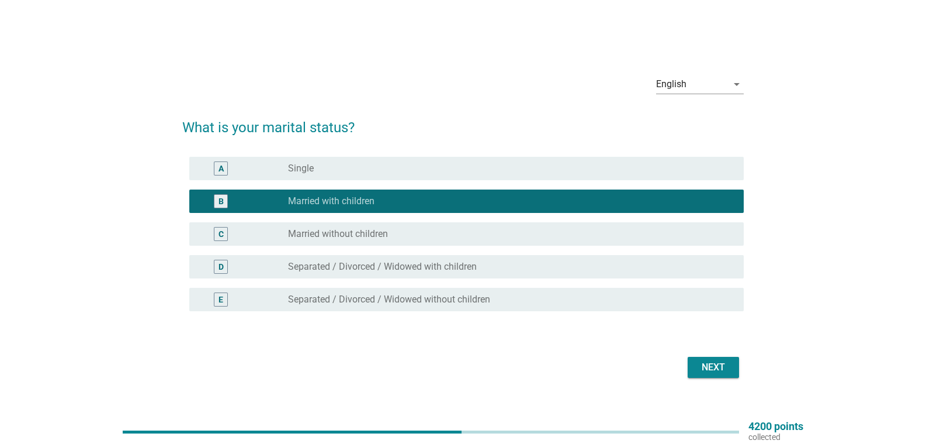
click at [707, 366] on div "Next" at bounding box center [713, 367] width 33 height 14
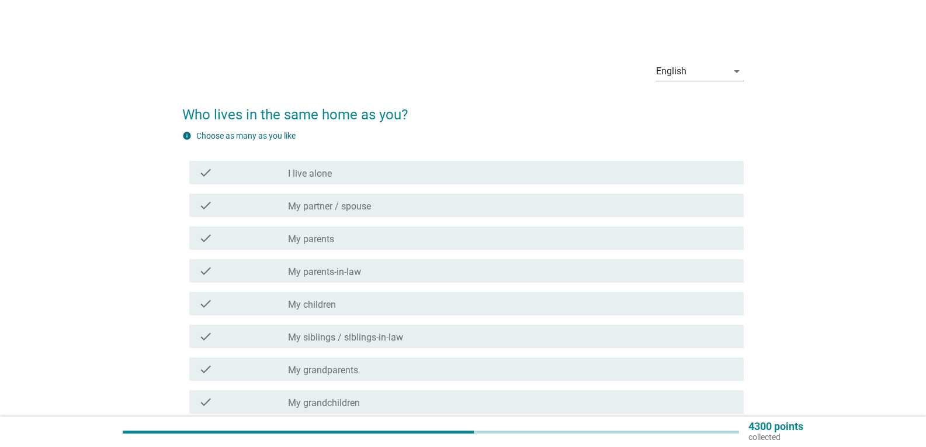
click at [394, 213] on div "check check_box_outline_blank My partner / spouse" at bounding box center [466, 204] width 555 height 23
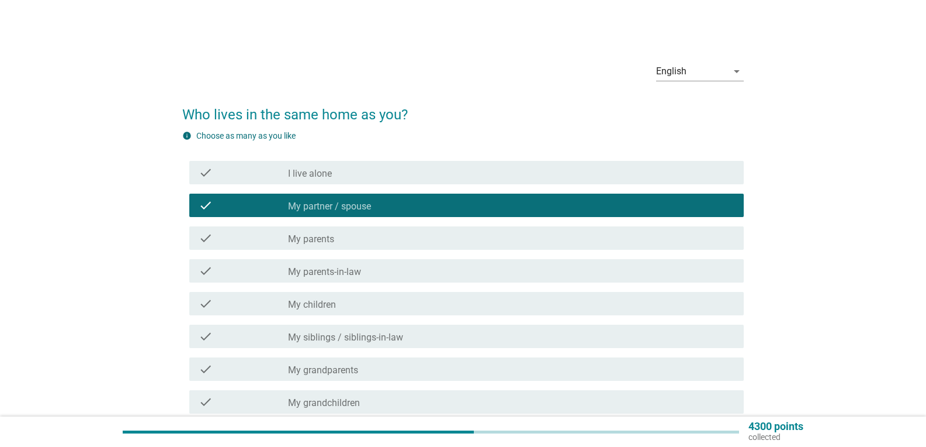
click at [359, 301] on div "check_box_outline_blank My children" at bounding box center [511, 303] width 447 height 14
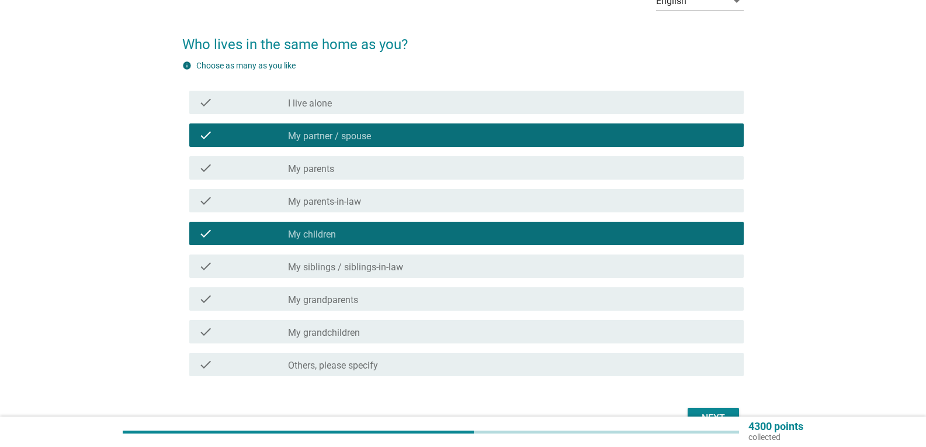
scroll to position [71, 0]
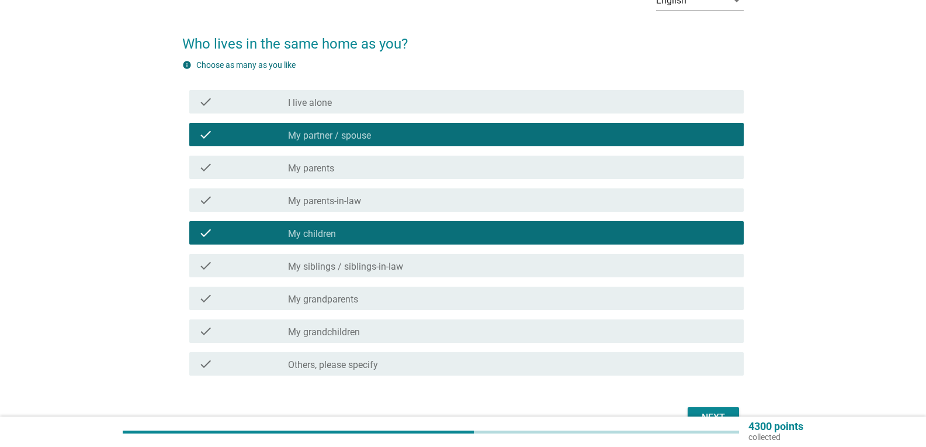
click at [724, 413] on div "Next" at bounding box center [713, 417] width 33 height 14
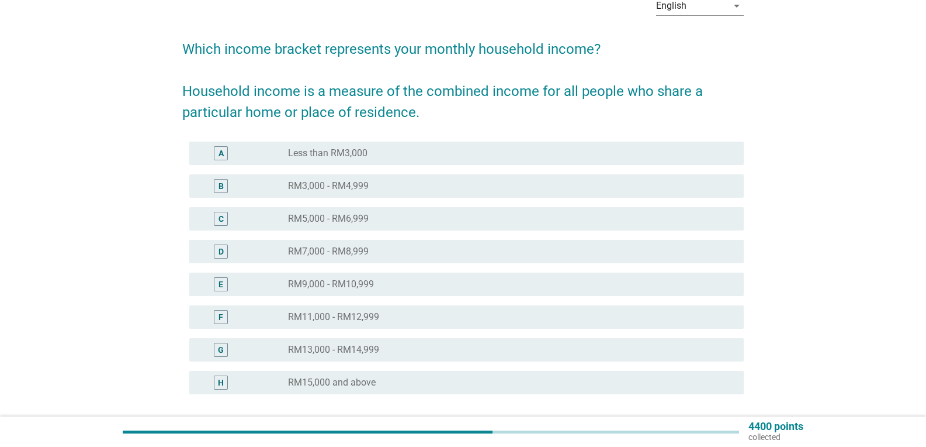
scroll to position [88, 0]
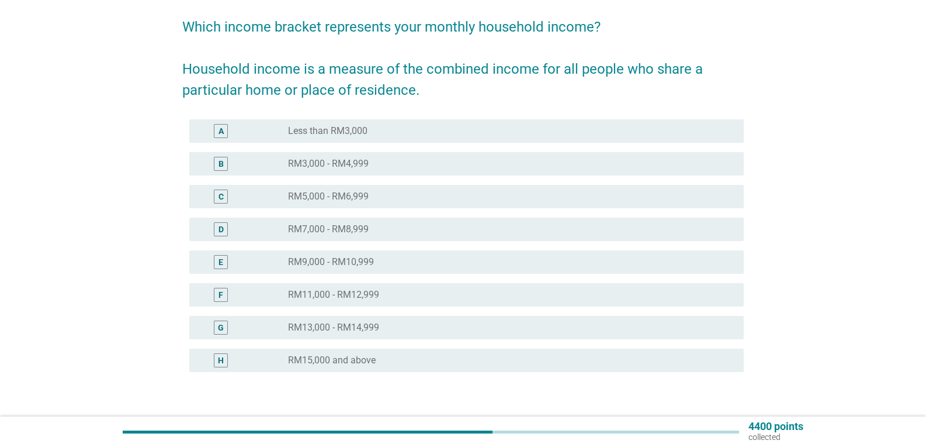
click at [365, 166] on label "RM3,000 - RM4,999" at bounding box center [328, 164] width 81 height 12
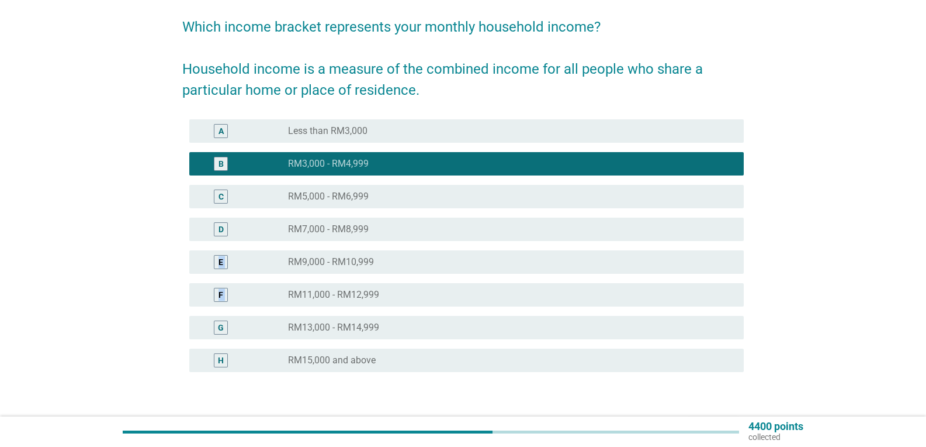
drag, startPoint x: 925, startPoint y: 231, endPoint x: 932, endPoint y: 296, distance: 65.3
click at [926, 296] on html "English Bahasa Melayu 中文（简体） English arrow_drop_down Which income bracket repre…" at bounding box center [463, 203] width 926 height 582
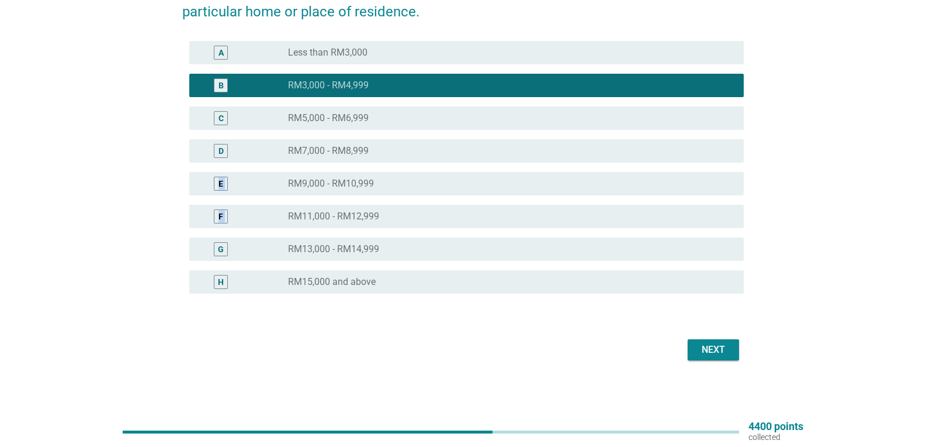
click at [835, 296] on div "English arrow_drop_down Which income bracket represents your monthly household …" at bounding box center [463, 125] width 870 height 496
click at [723, 350] on div "Next" at bounding box center [713, 349] width 33 height 14
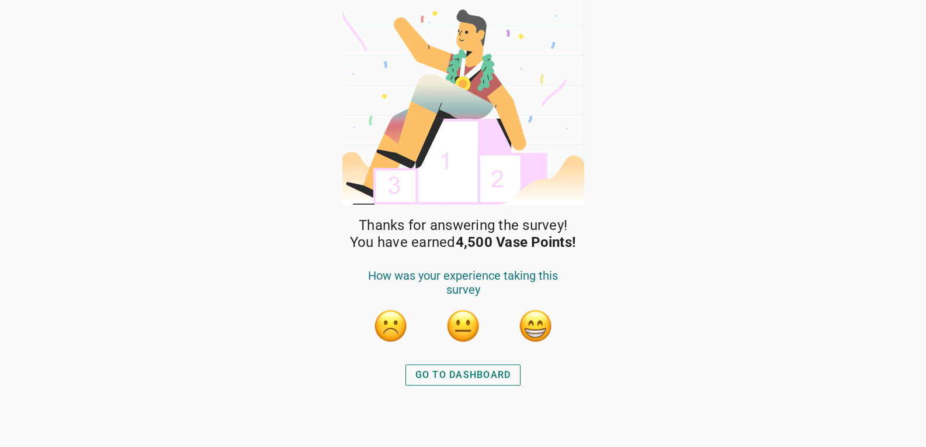
click at [471, 375] on div "GO TO DASHBOARD" at bounding box center [464, 375] width 96 height 14
